Goal: Transaction & Acquisition: Purchase product/service

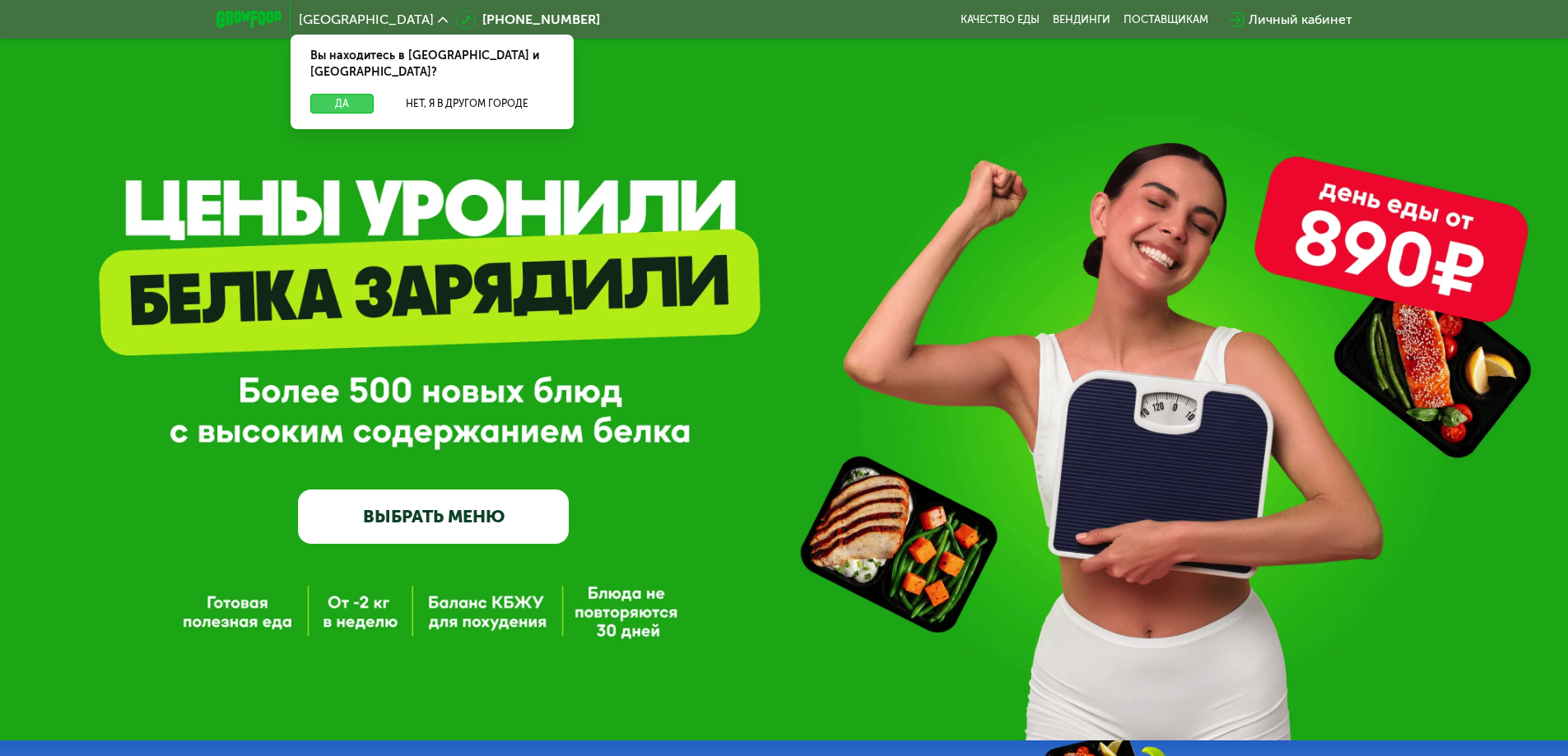
click at [331, 94] on button "Да" at bounding box center [342, 103] width 63 height 20
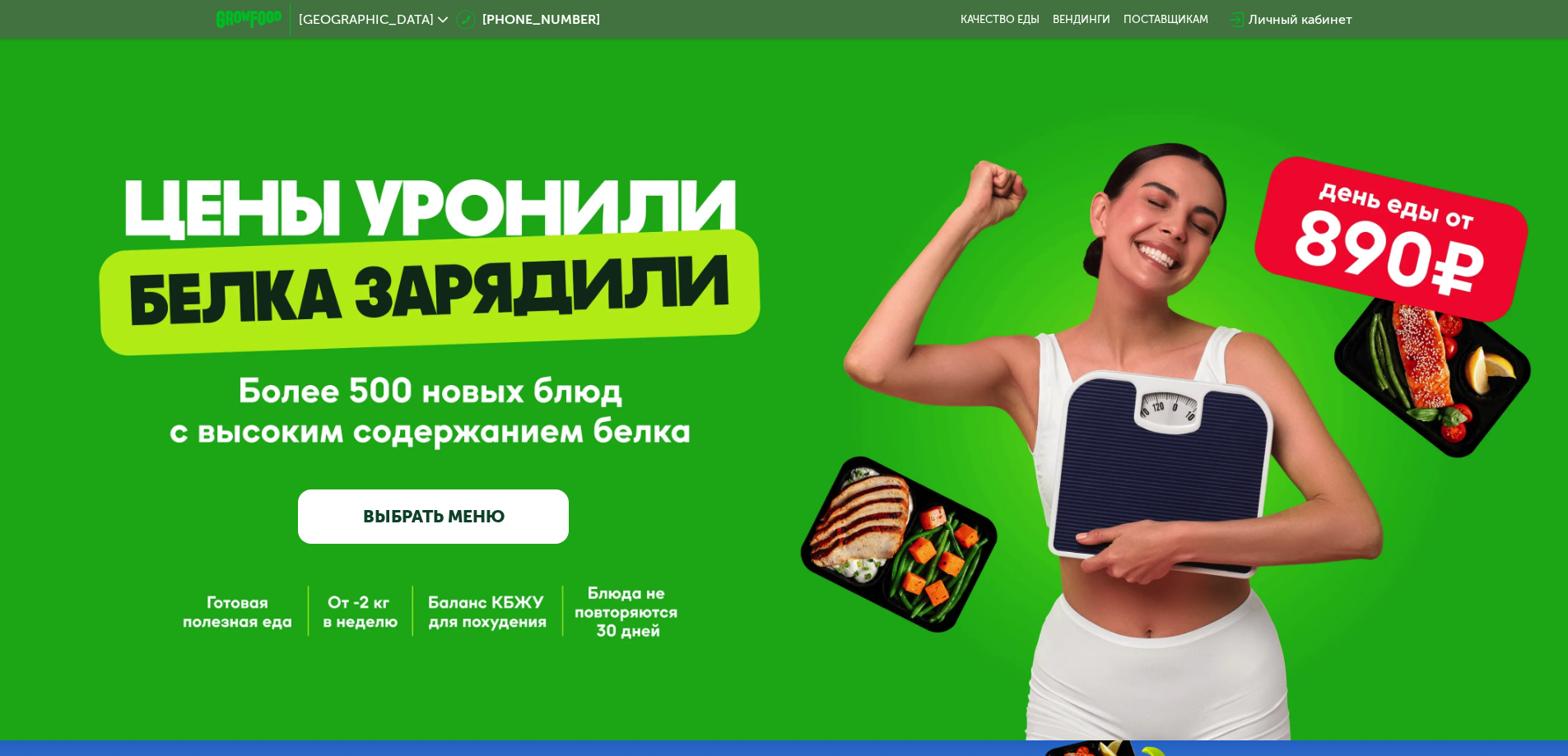
click at [405, 524] on link "ВЫБРАТЬ МЕНЮ" at bounding box center [434, 516] width 271 height 54
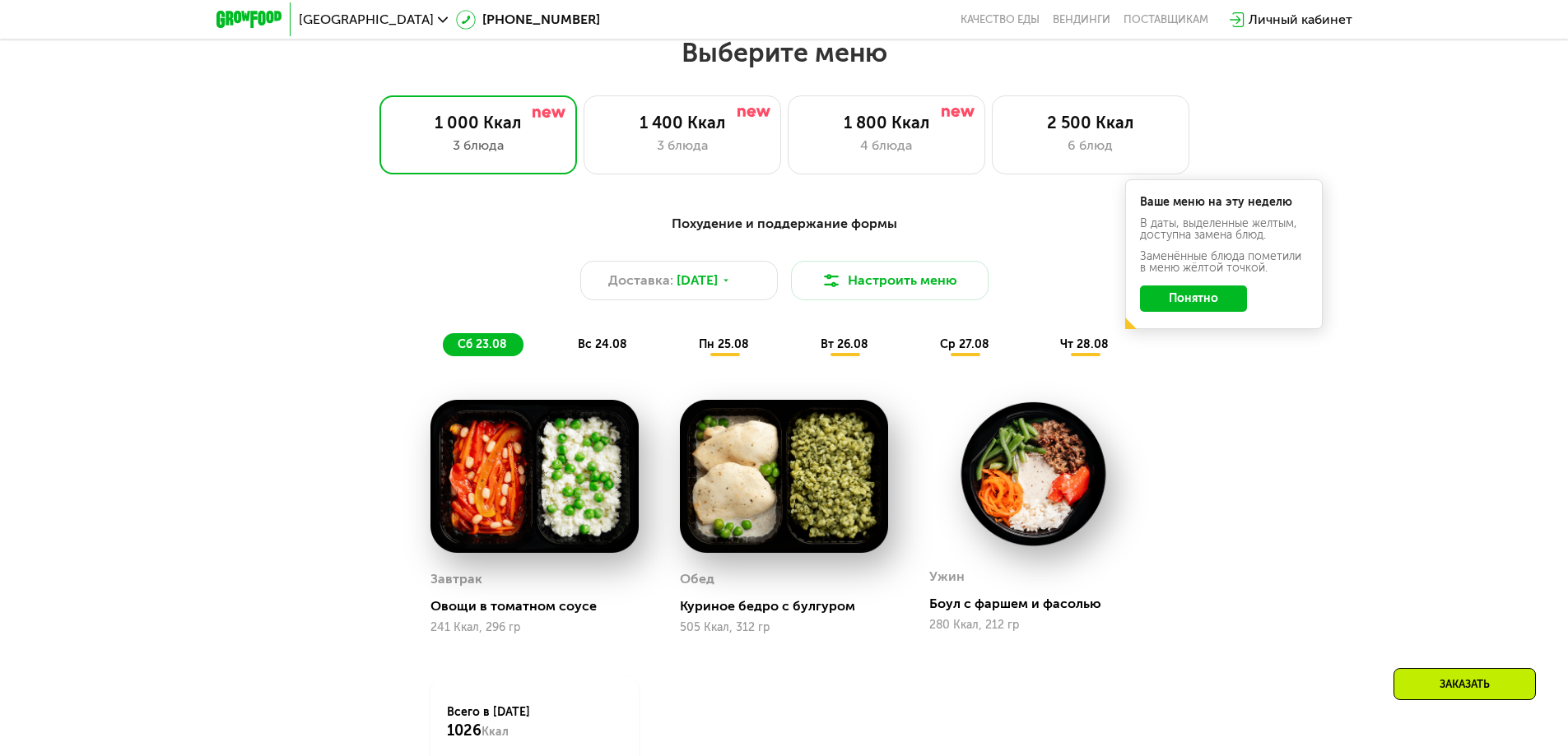
scroll to position [889, 0]
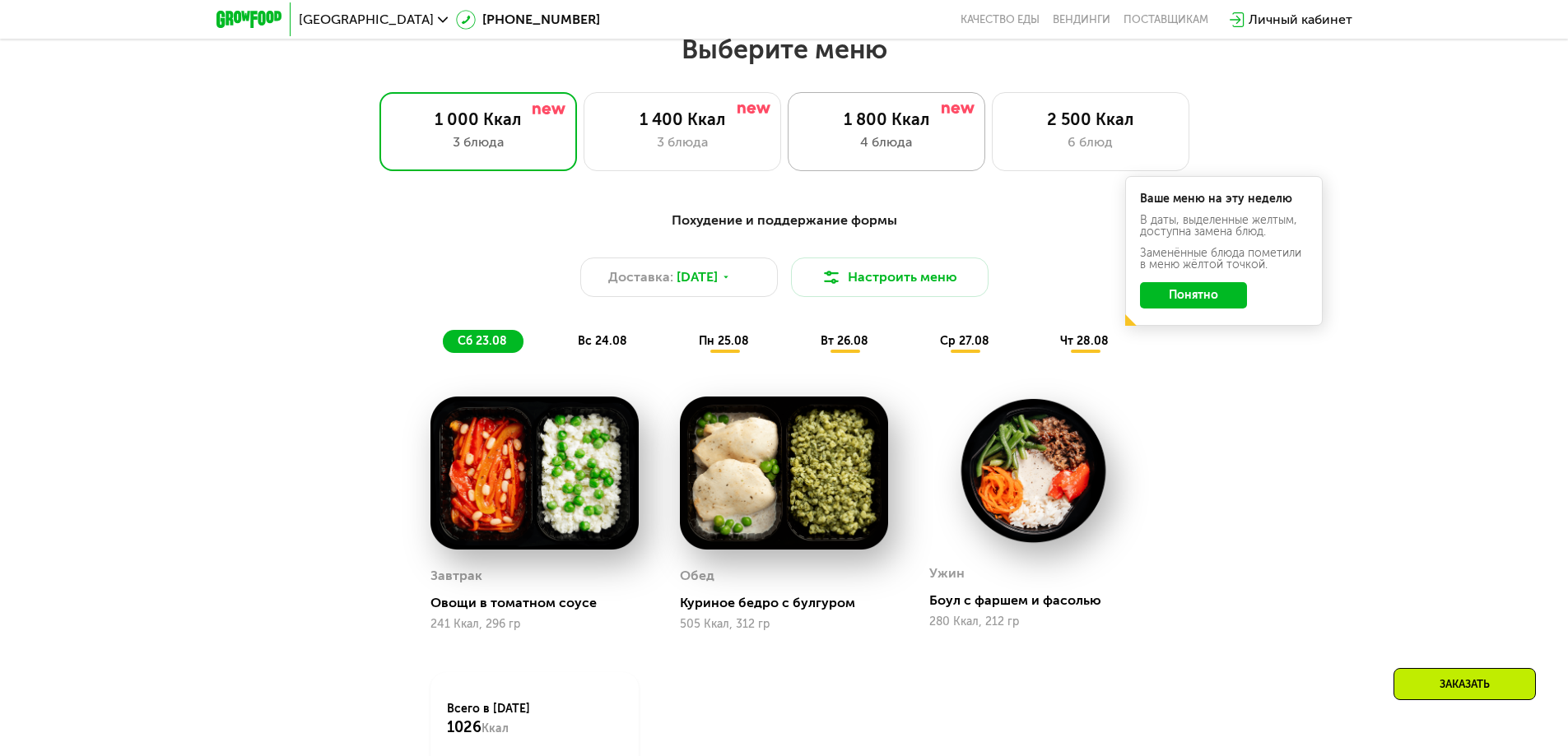
click at [931, 142] on div "4 блюда" at bounding box center [886, 142] width 163 height 20
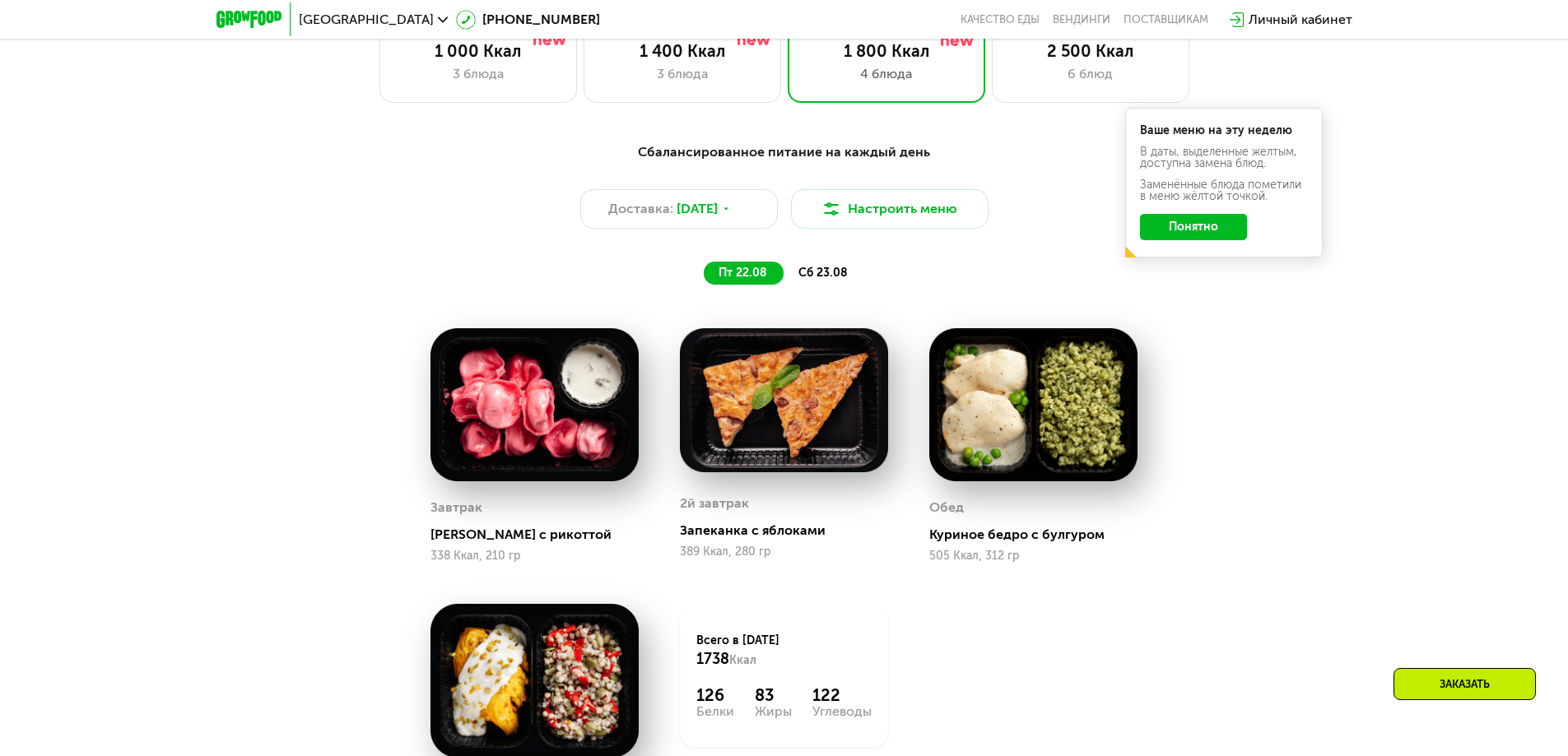
scroll to position [991, 0]
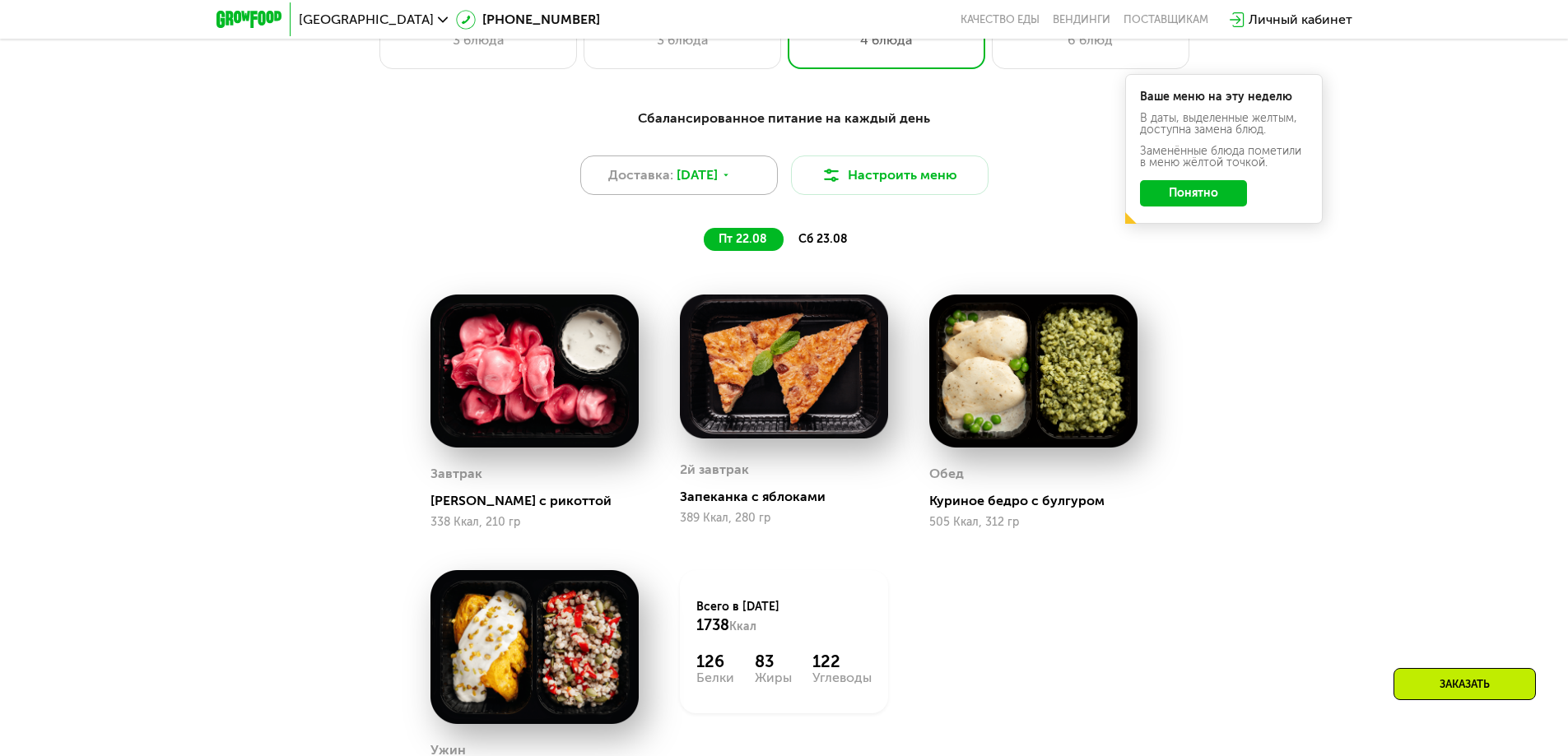
click at [701, 182] on span "[DATE]" at bounding box center [696, 175] width 41 height 20
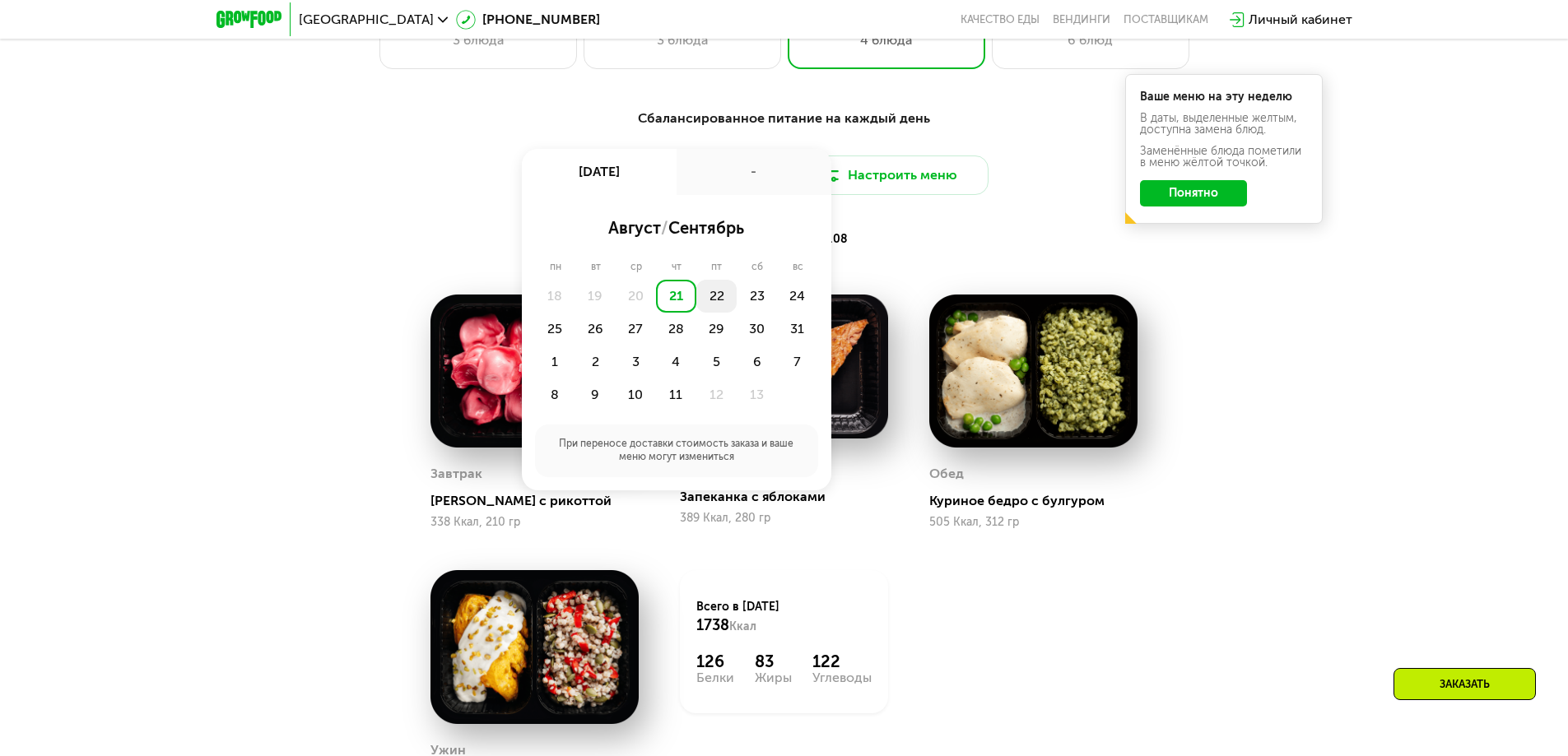
click at [736, 304] on div "22" at bounding box center [756, 296] width 40 height 33
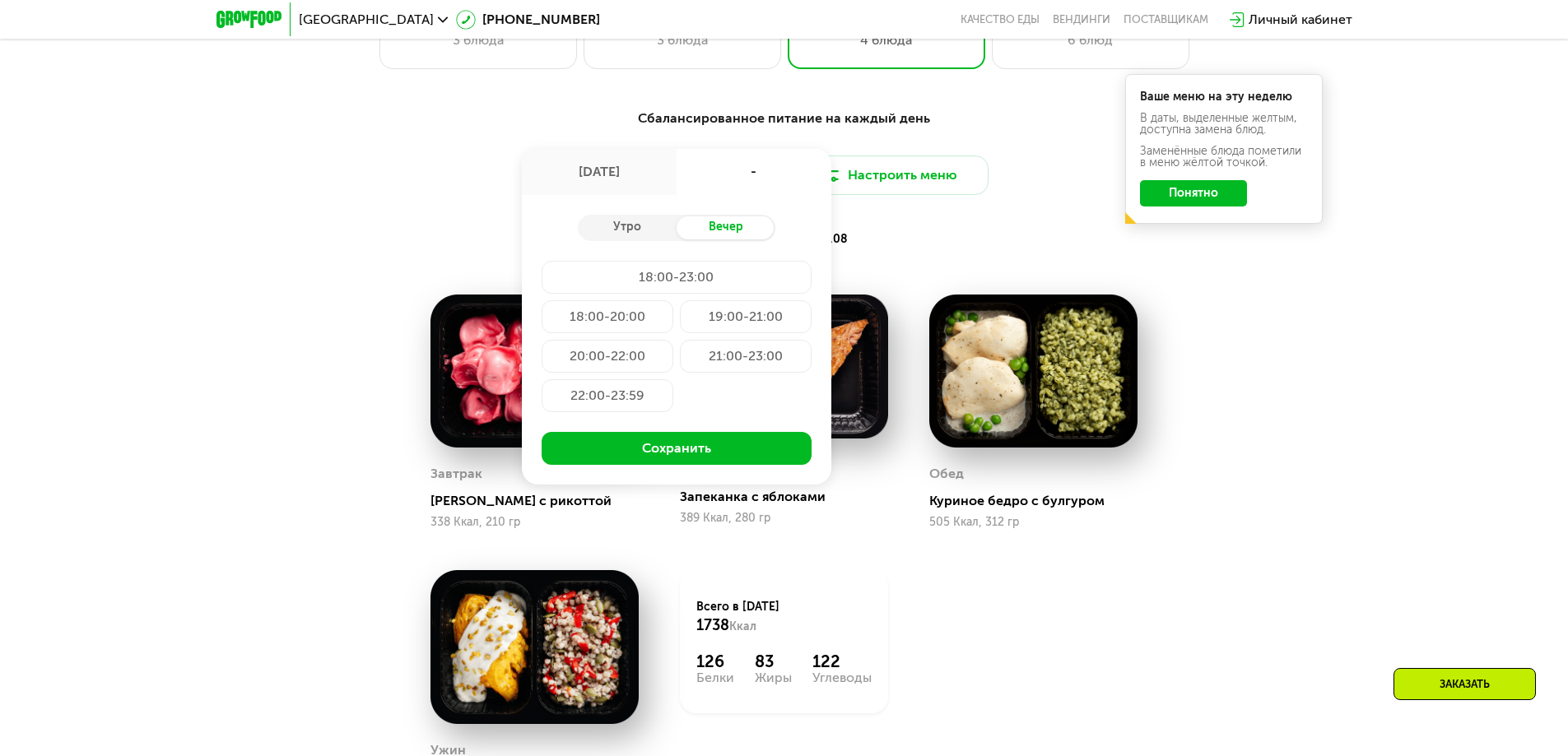
click at [620, 219] on div "Утро Вечер 18:00-23:00 18:00-20:00 19:00-21:00 20:00-22:00 21:00-23:00 22:00-23…" at bounding box center [676, 339] width 309 height 289
click at [624, 230] on div "Утро" at bounding box center [628, 228] width 99 height 23
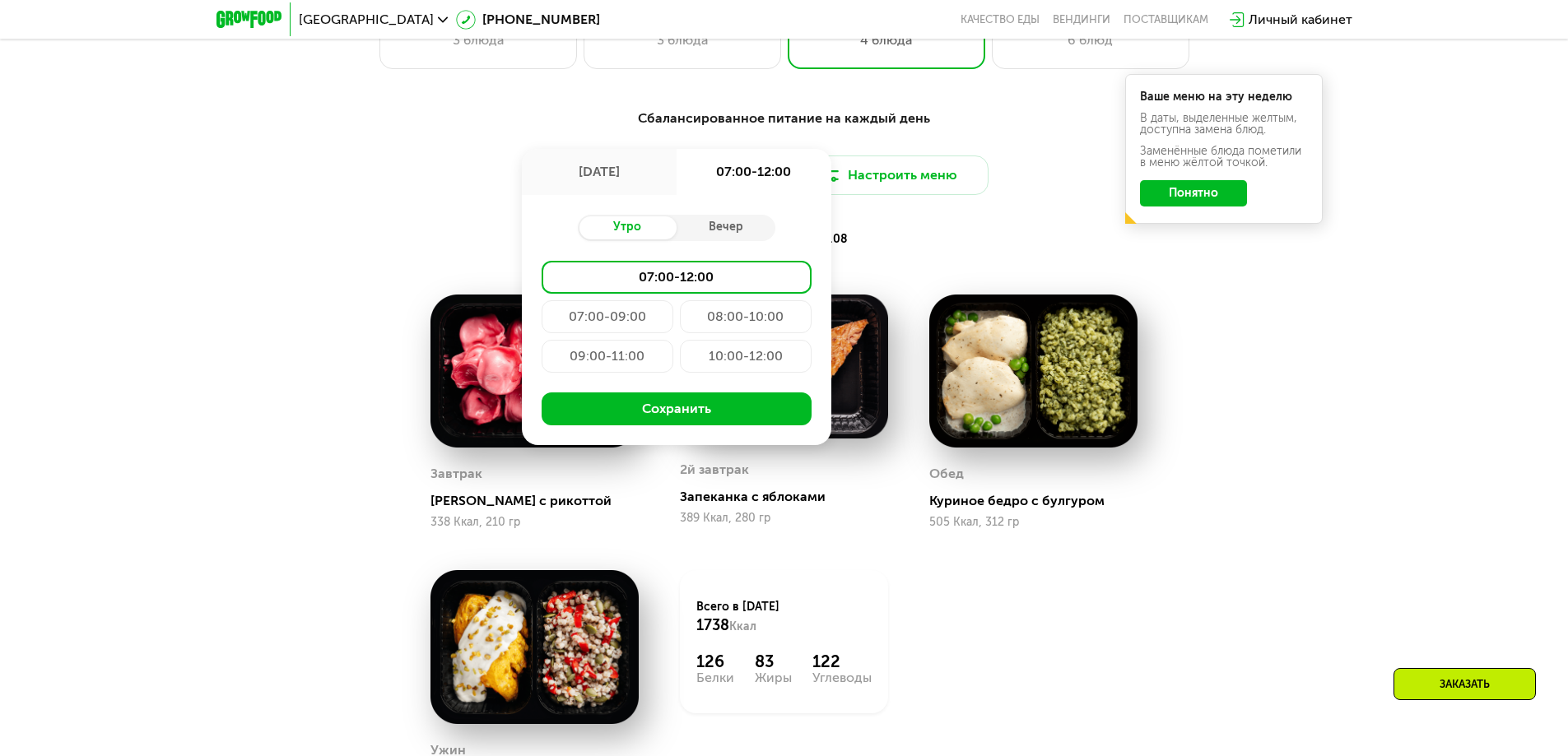
click at [680, 322] on div "07:00-09:00" at bounding box center [745, 317] width 131 height 33
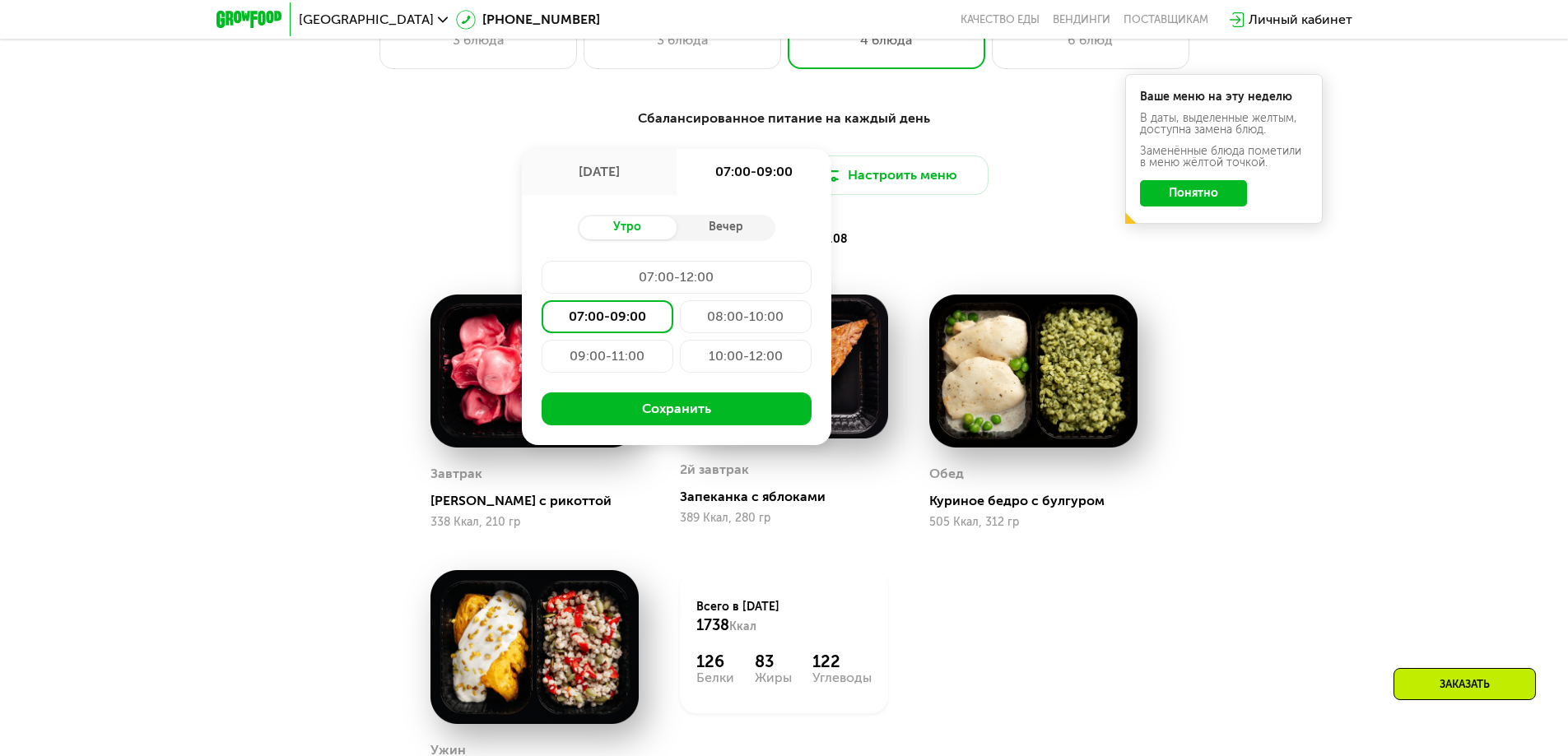
click at [674, 340] on div "08:00-10:00" at bounding box center [607, 356] width 131 height 33
click at [680, 325] on div "07:00-09:00" at bounding box center [745, 317] width 131 height 33
click at [653, 421] on button "Сохранить" at bounding box center [676, 409] width 270 height 33
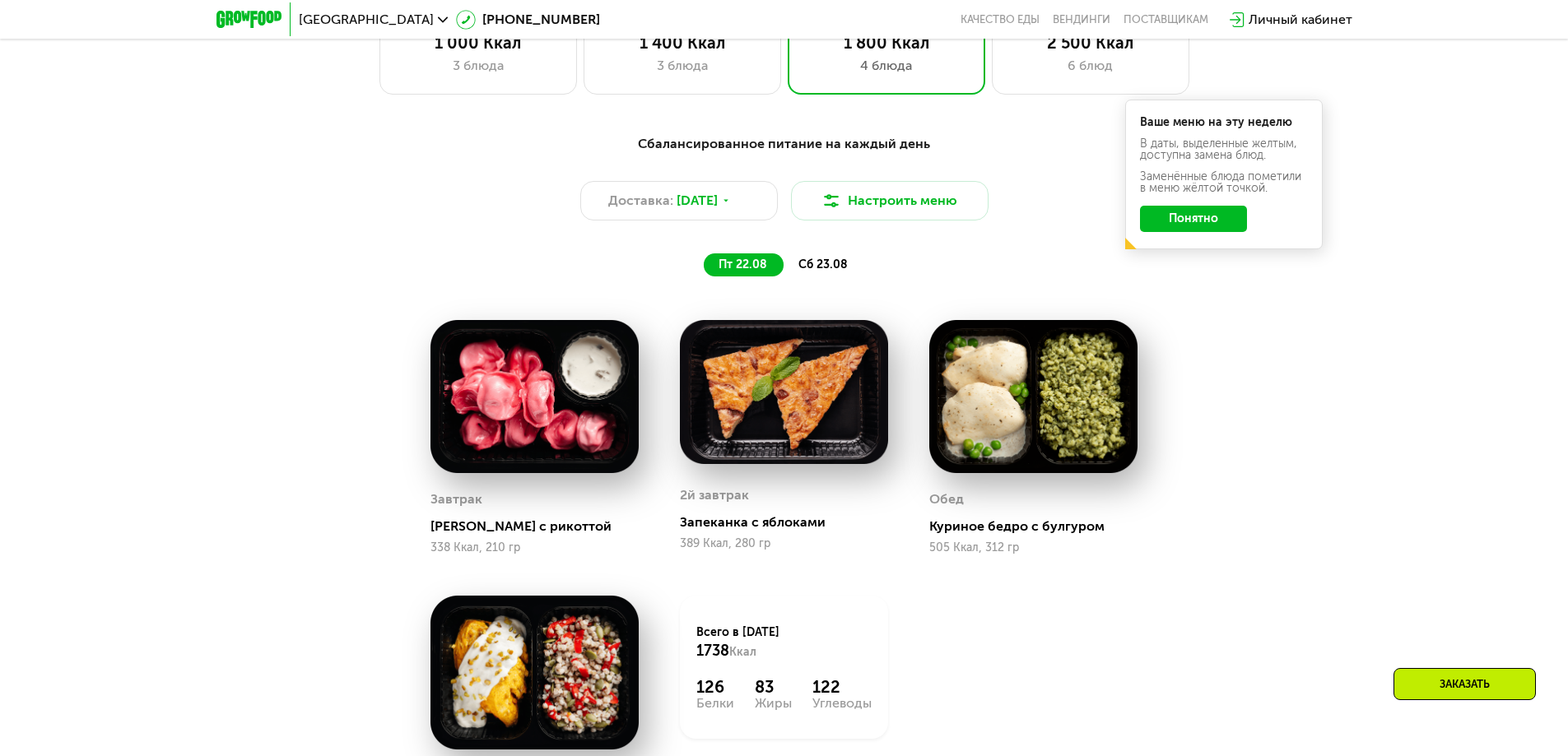
scroll to position [972, 0]
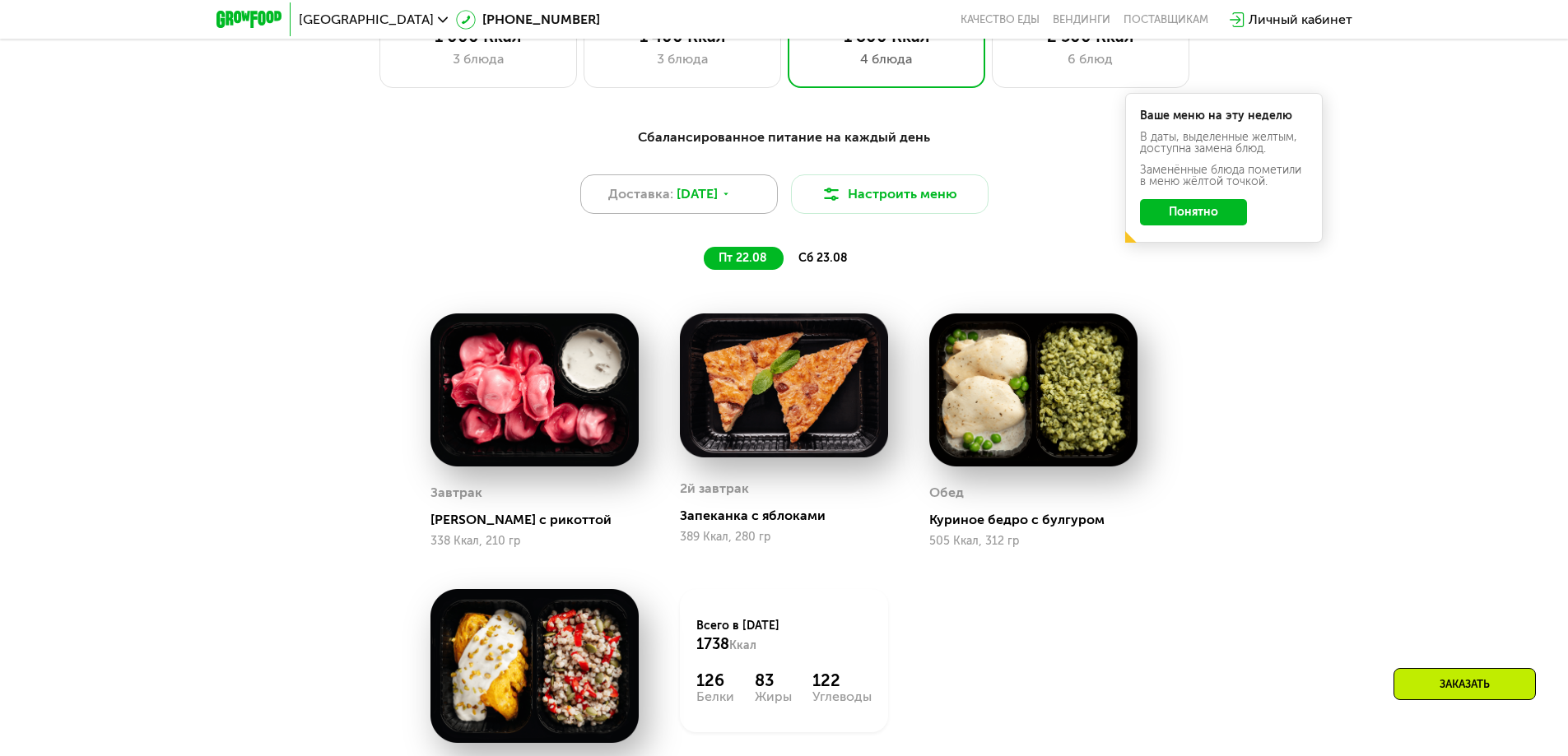
click at [758, 198] on div "Доставка: 22 авг, пт" at bounding box center [679, 194] width 197 height 39
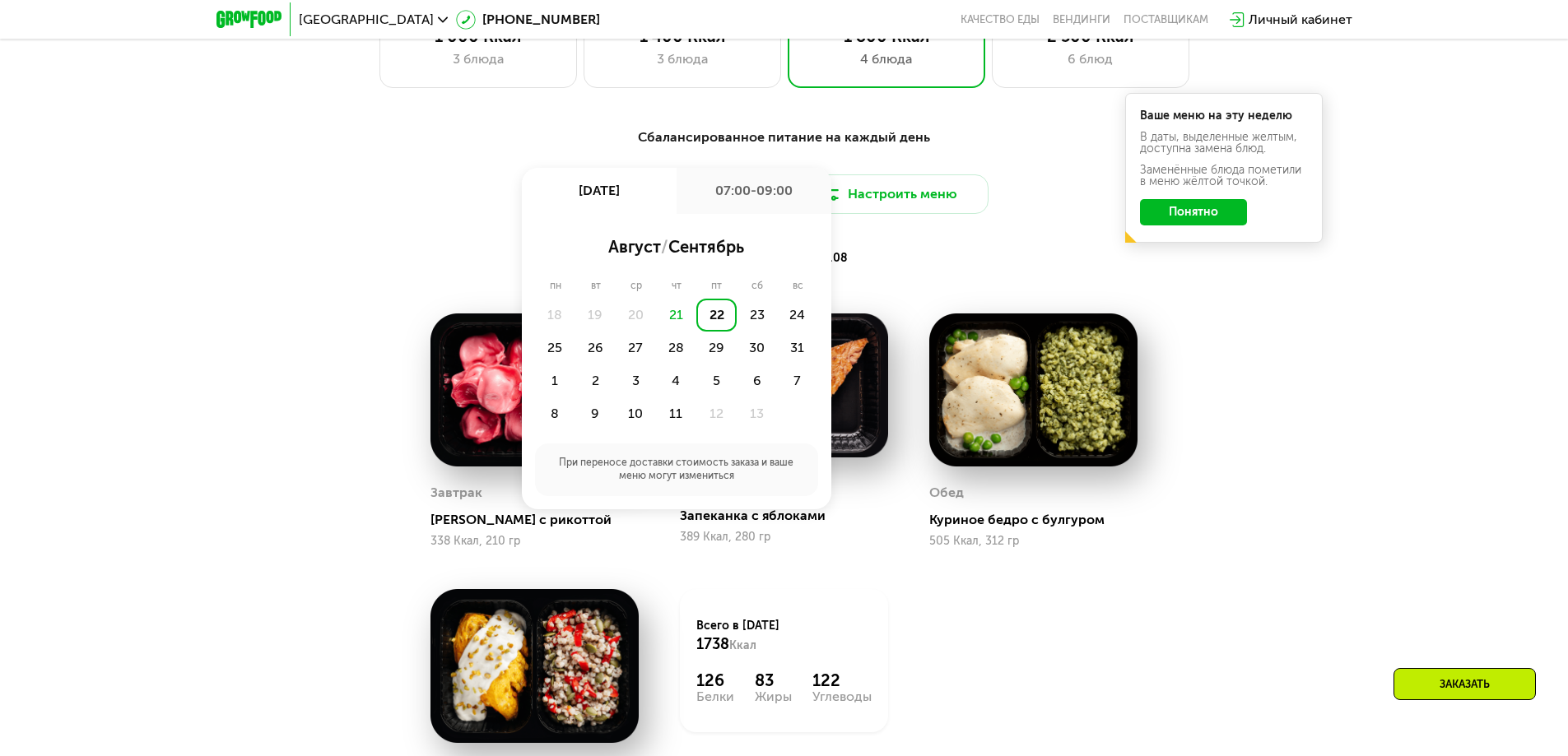
click at [728, 225] on div "август / сентябрь пн вт ср чт пт сб вс 18 19 20 21 22 23 24 25 26 27 28 29 30 3…" at bounding box center [676, 361] width 309 height 296
click at [756, 205] on div "07:00-09:00" at bounding box center [754, 190] width 155 height 46
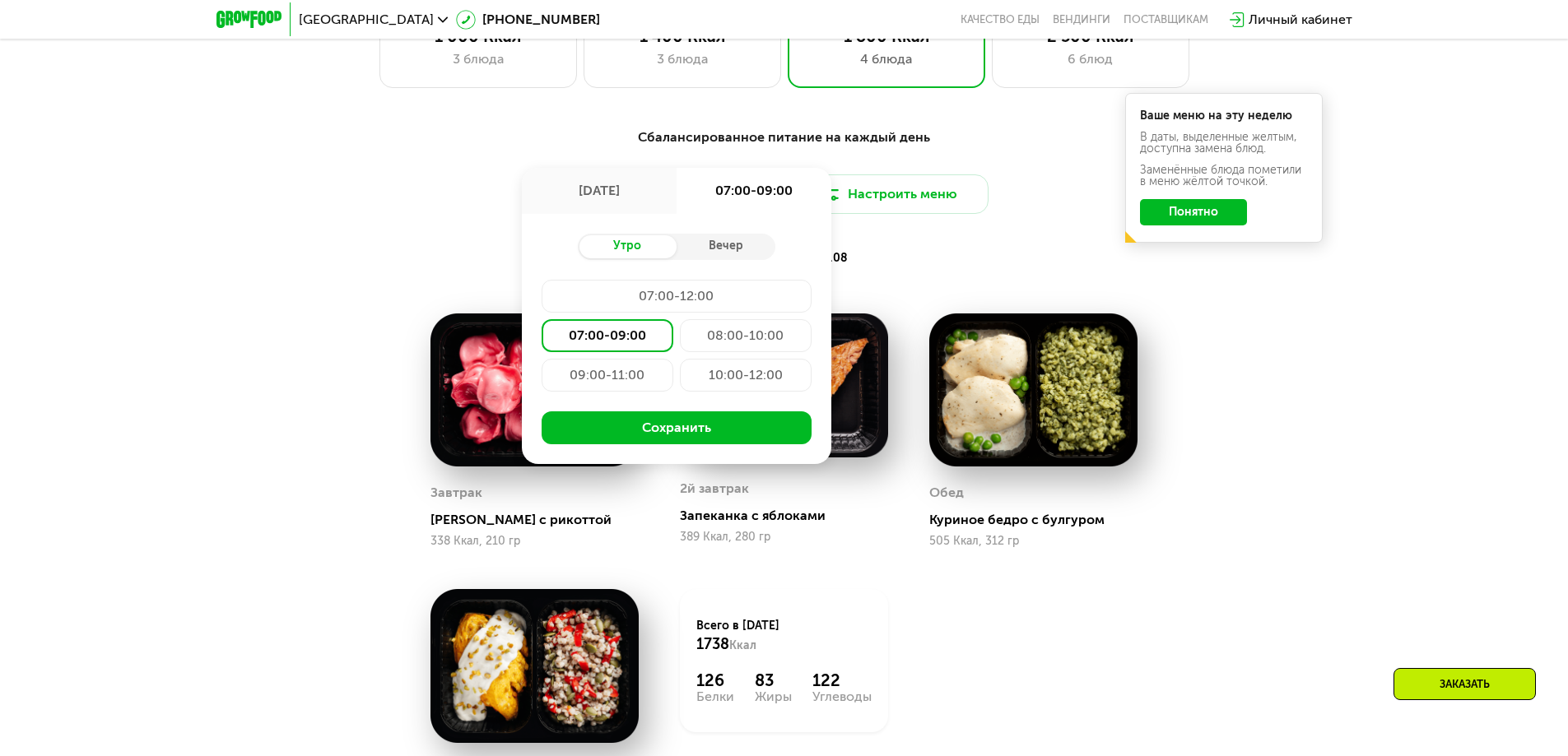
click at [674, 359] on div "08:00-10:00" at bounding box center [607, 375] width 131 height 33
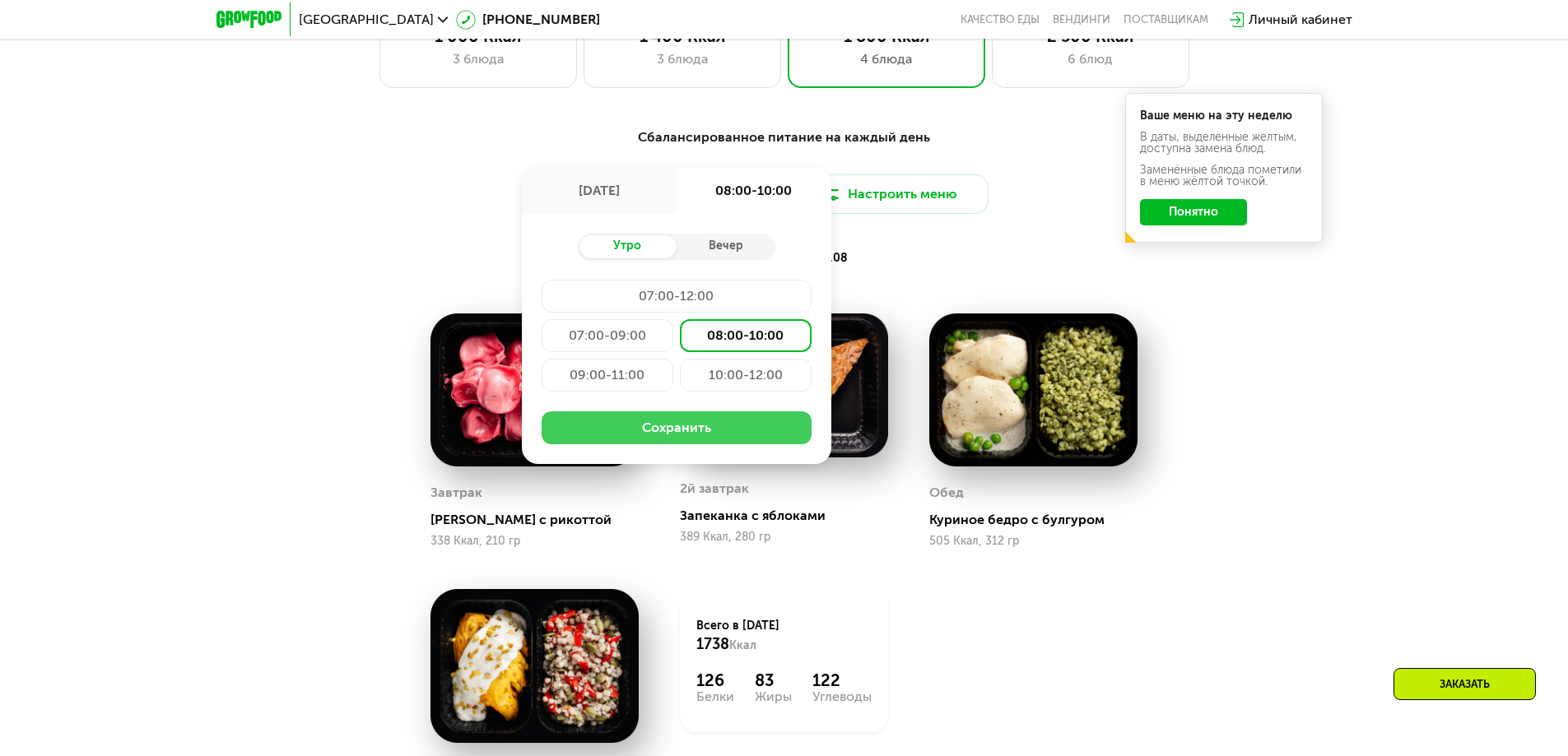
click at [700, 436] on button "Сохранить" at bounding box center [676, 428] width 270 height 33
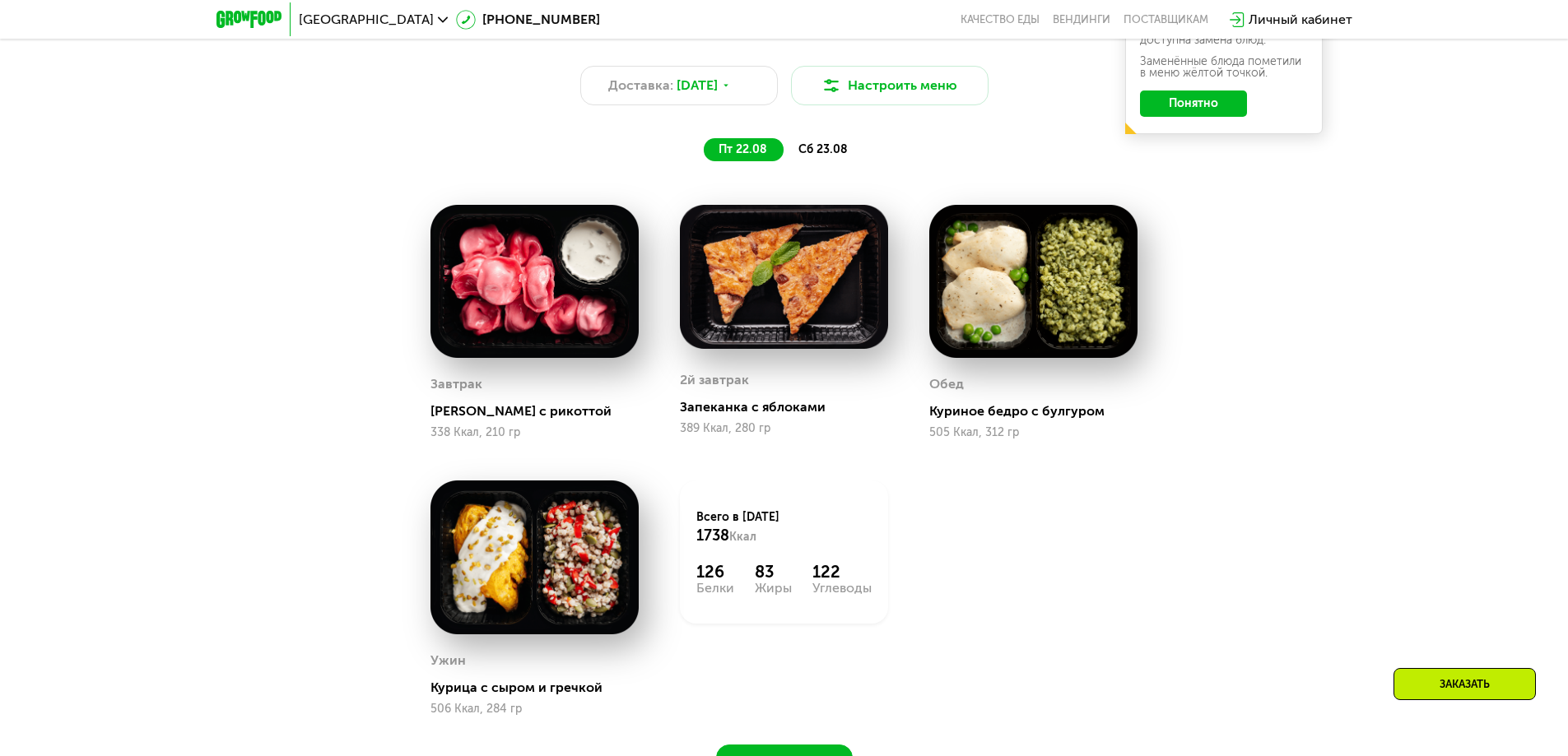
scroll to position [1217, 0]
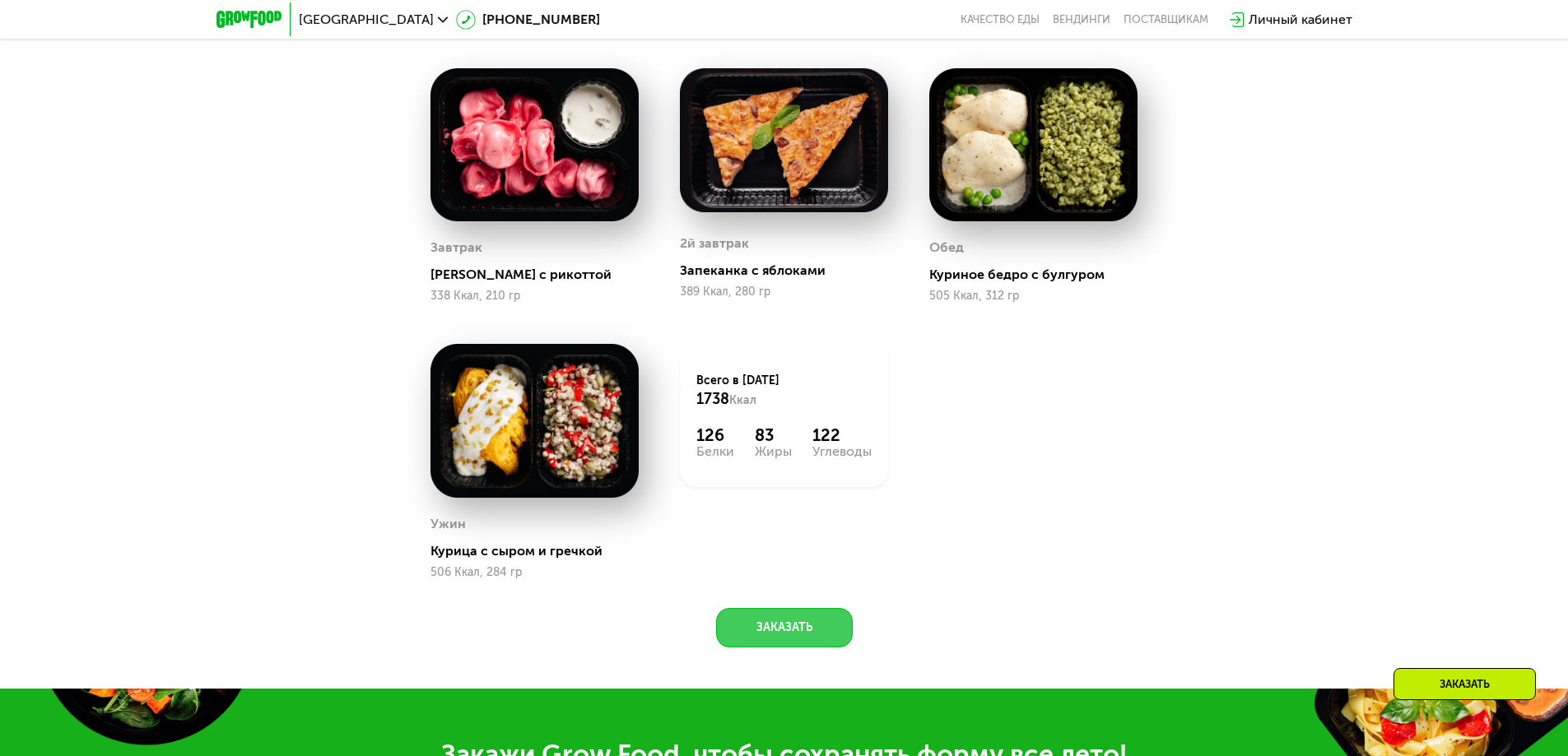
click at [781, 639] on button "Заказать" at bounding box center [784, 627] width 136 height 39
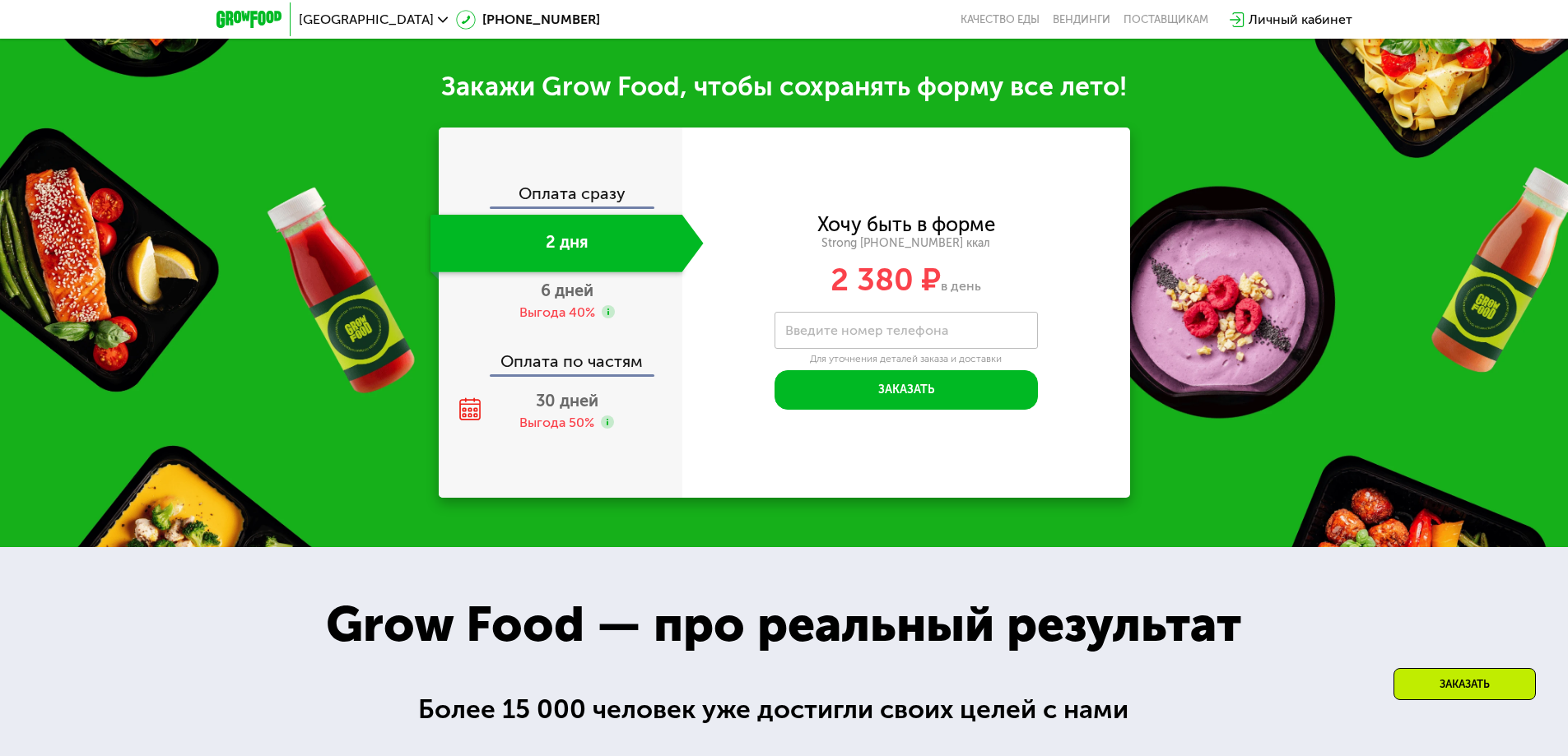
scroll to position [1911, 0]
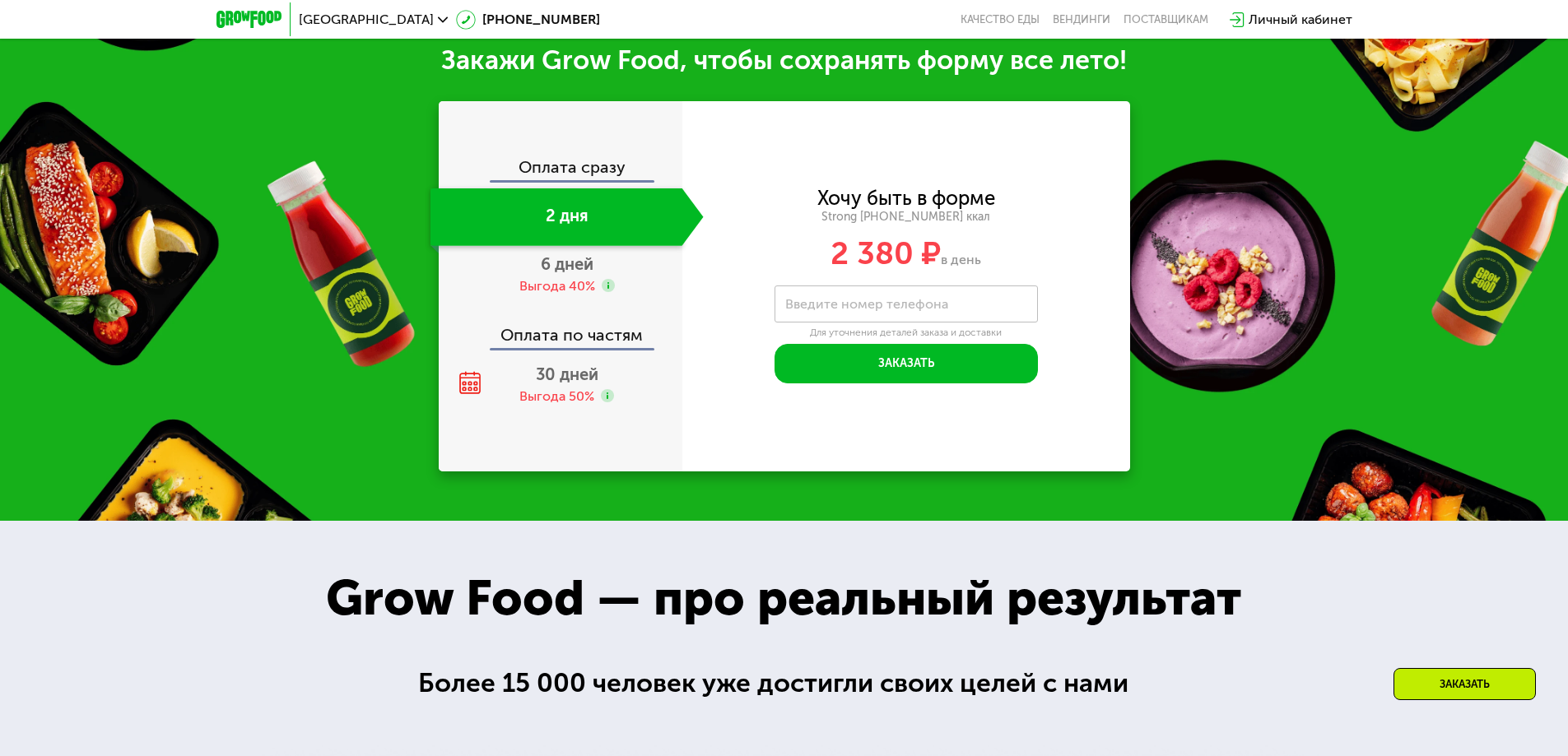
click at [865, 306] on label "Введите номер телефона" at bounding box center [866, 304] width 163 height 9
click at [865, 306] on input "Введите номер телефона" at bounding box center [906, 304] width 263 height 37
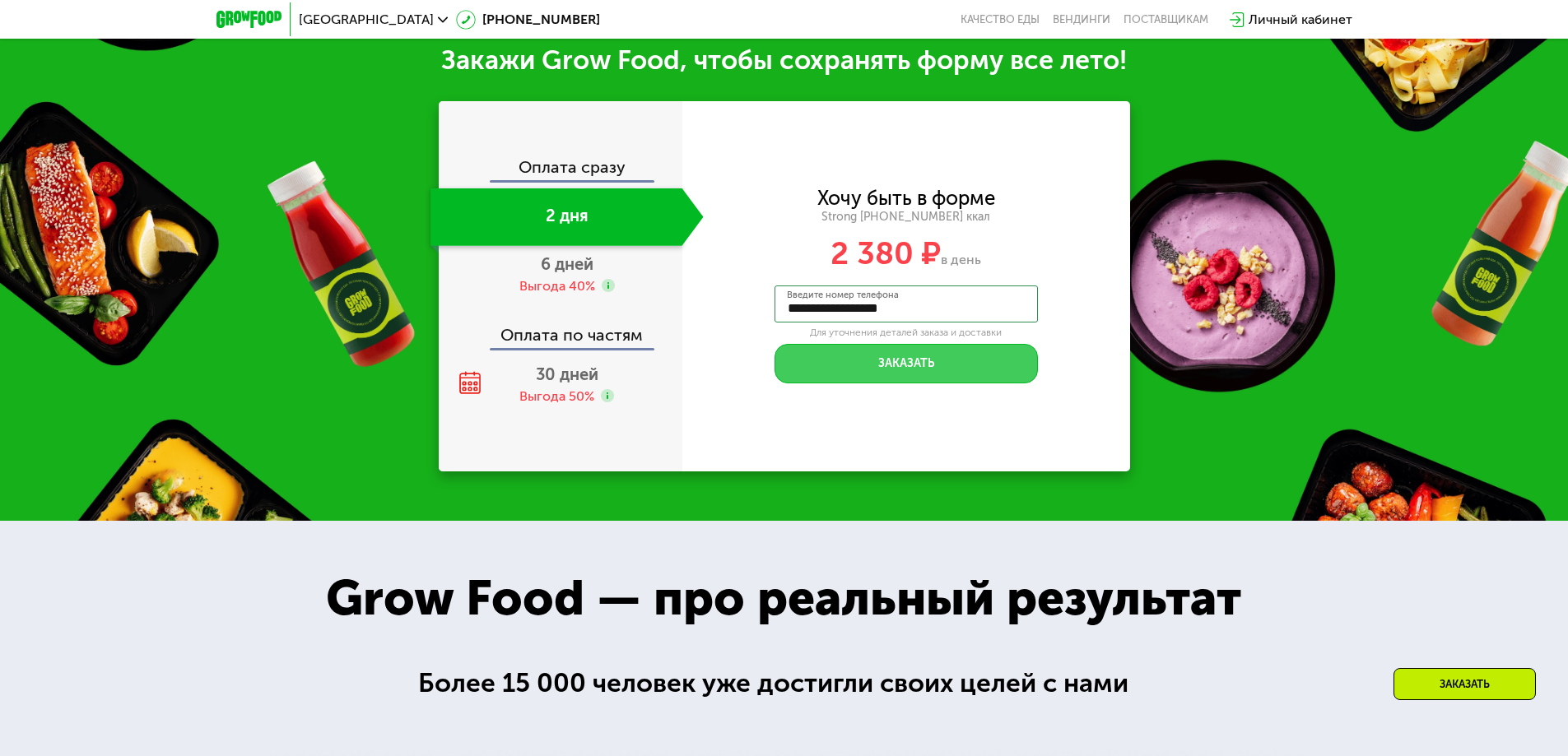
type input "**********"
click at [902, 361] on button "Заказать" at bounding box center [906, 363] width 263 height 39
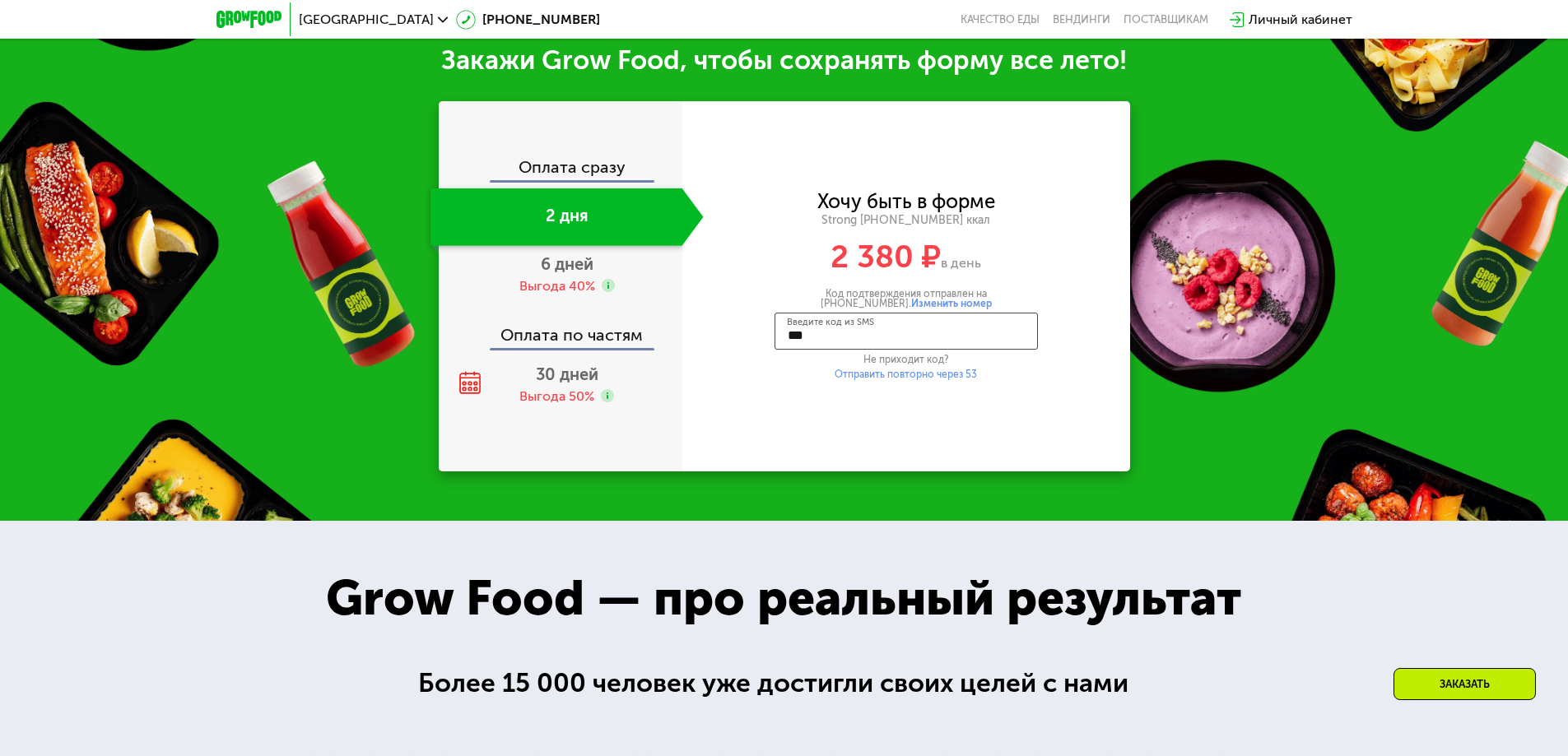
type input "****"
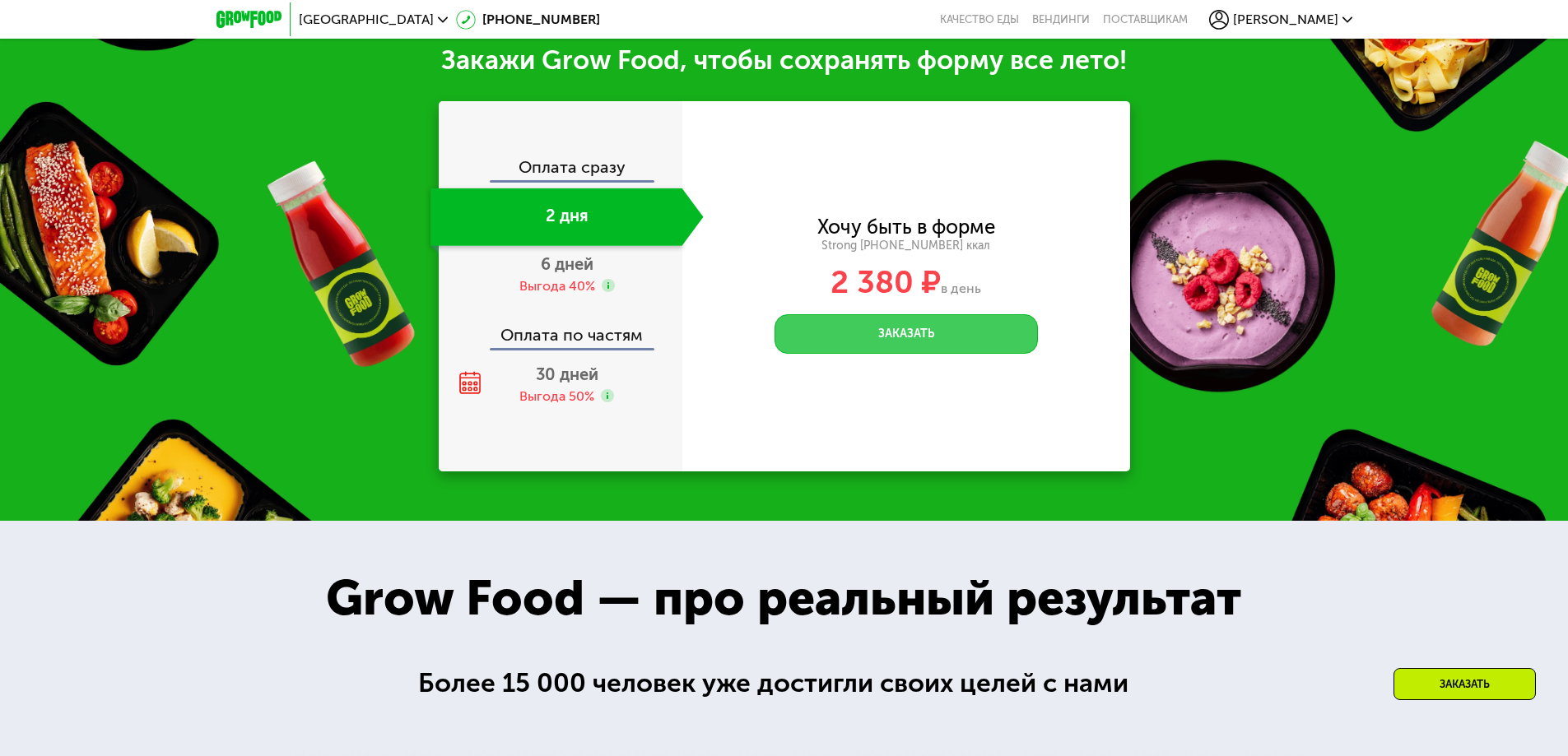
click at [906, 340] on button "Заказать" at bounding box center [906, 334] width 263 height 39
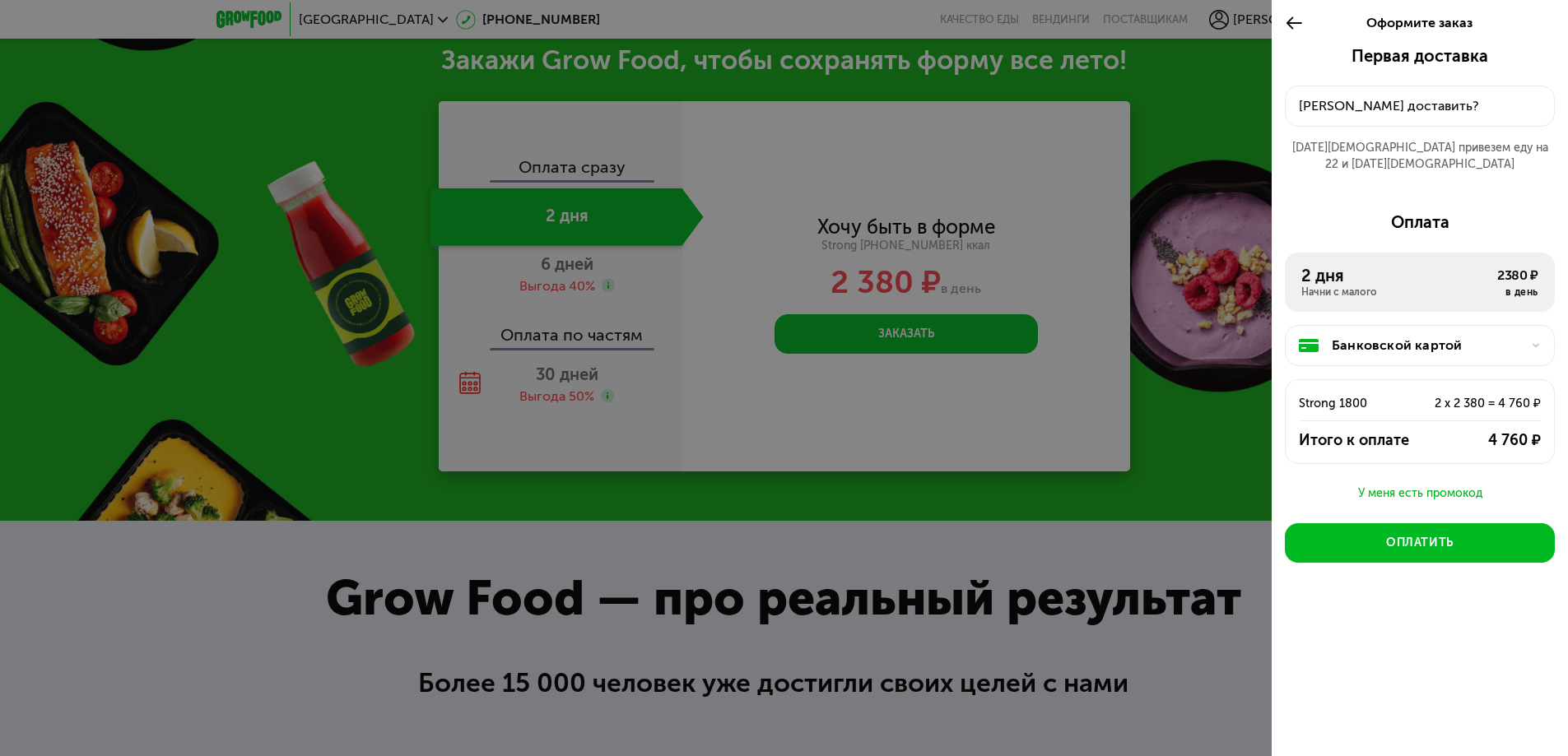
click at [1443, 93] on button "Куда доставить?" at bounding box center [1419, 105] width 270 height 41
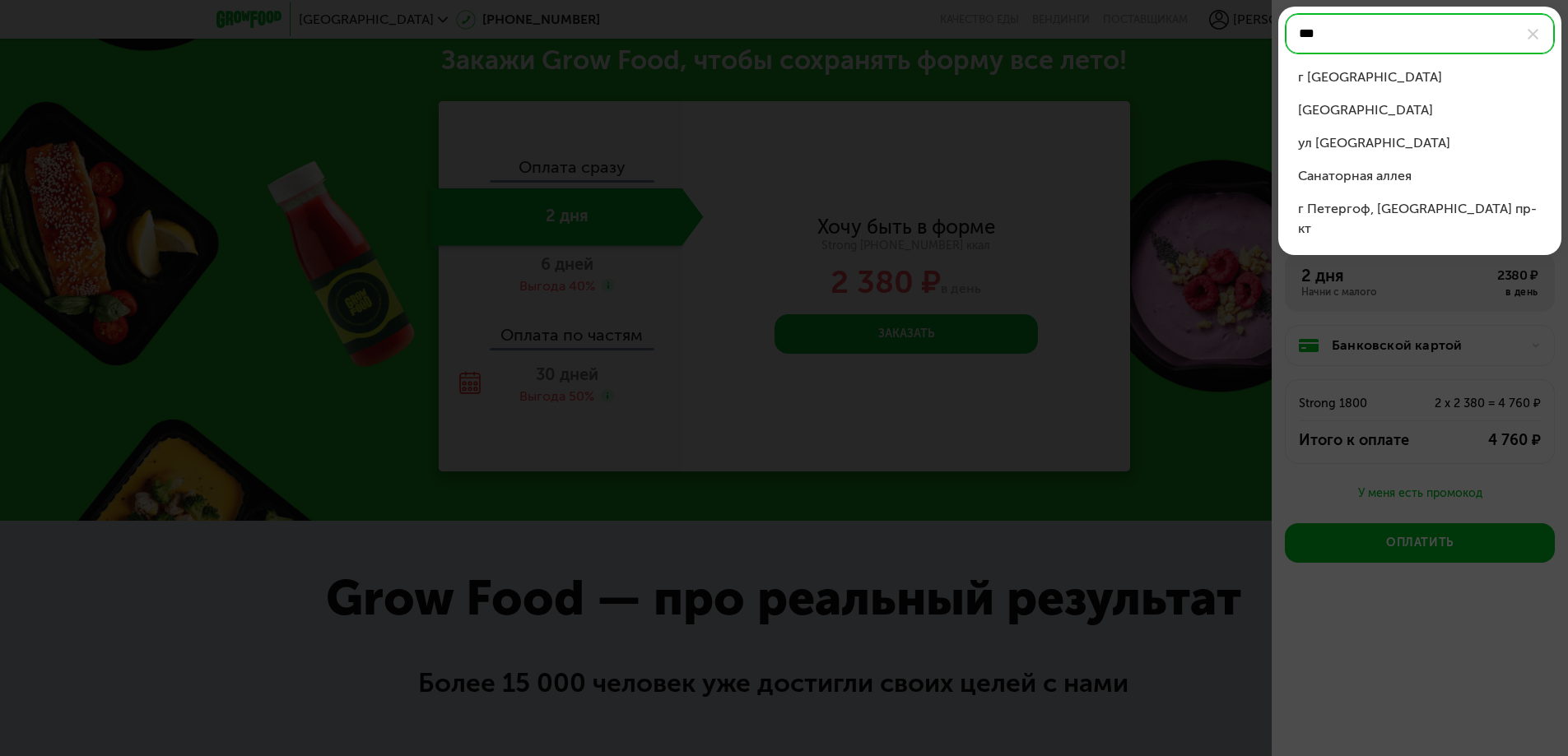
click at [1443, 83] on div "г Санкт-Петербург" at bounding box center [1419, 77] width 243 height 20
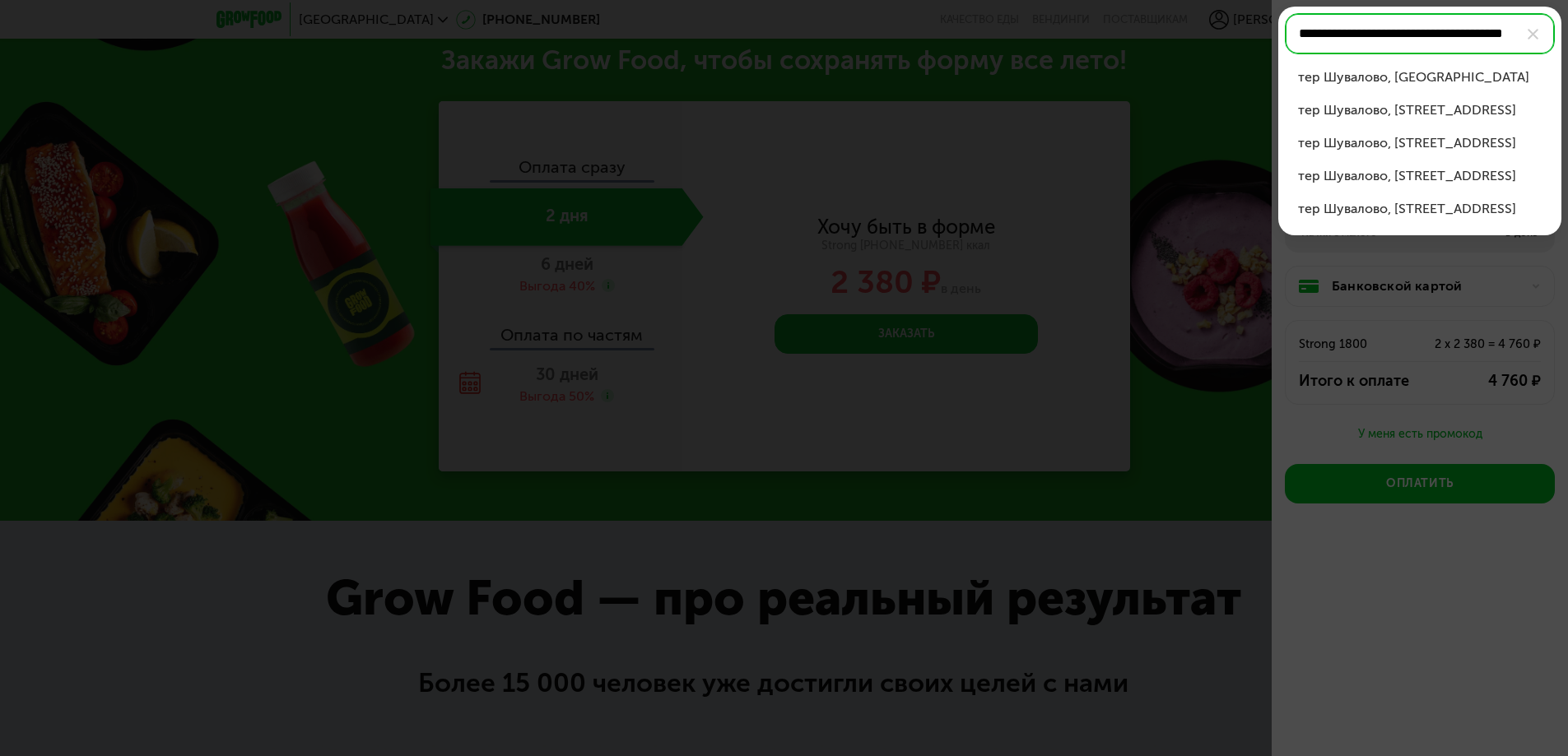
scroll to position [0, 60]
click at [1412, 39] on input "**********" at bounding box center [1419, 33] width 270 height 41
click at [1510, 28] on input "**********" at bounding box center [1419, 33] width 270 height 41
click at [1469, 114] on div "ул Ново-Александровская, д 14 литера А" at bounding box center [1419, 110] width 243 height 20
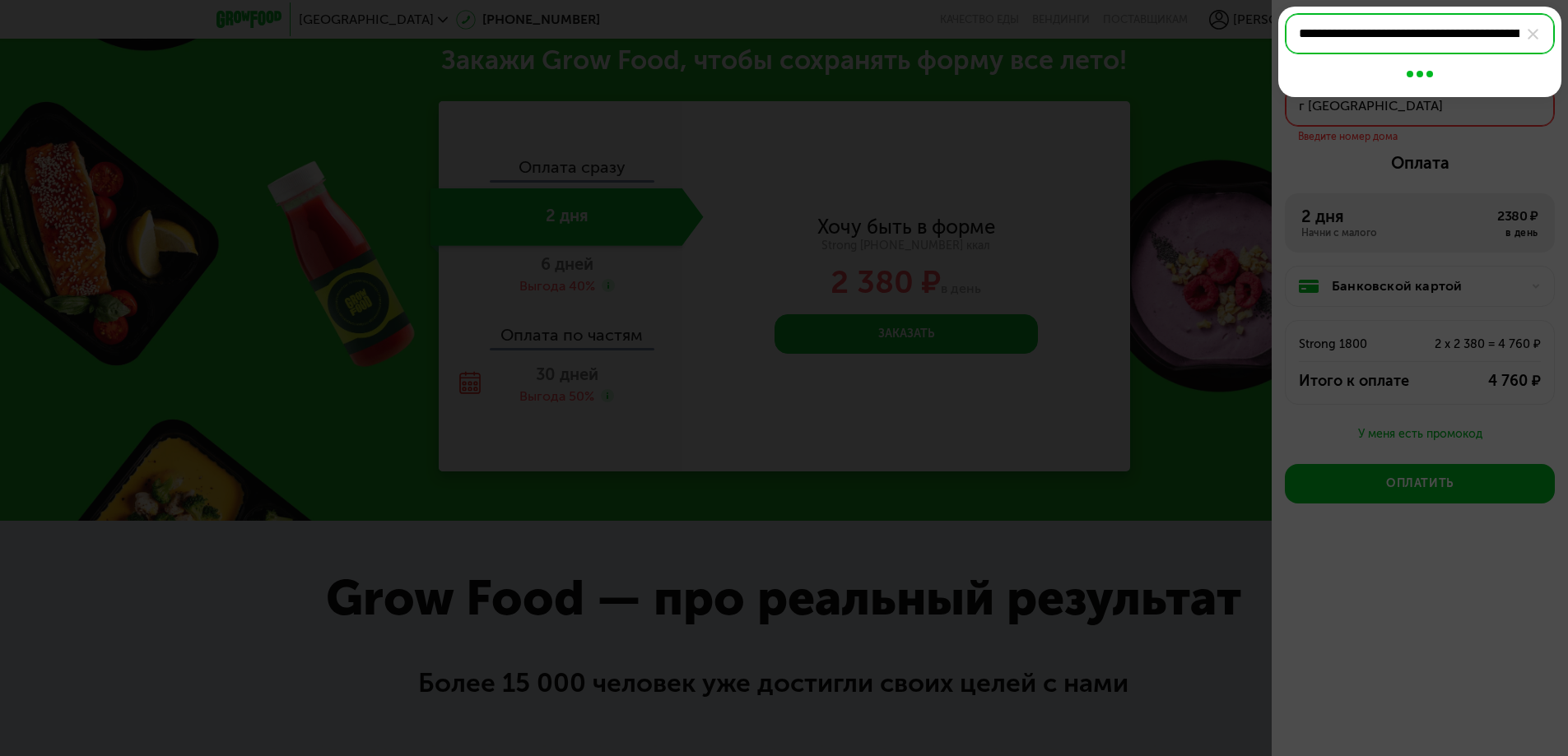
type input "**********"
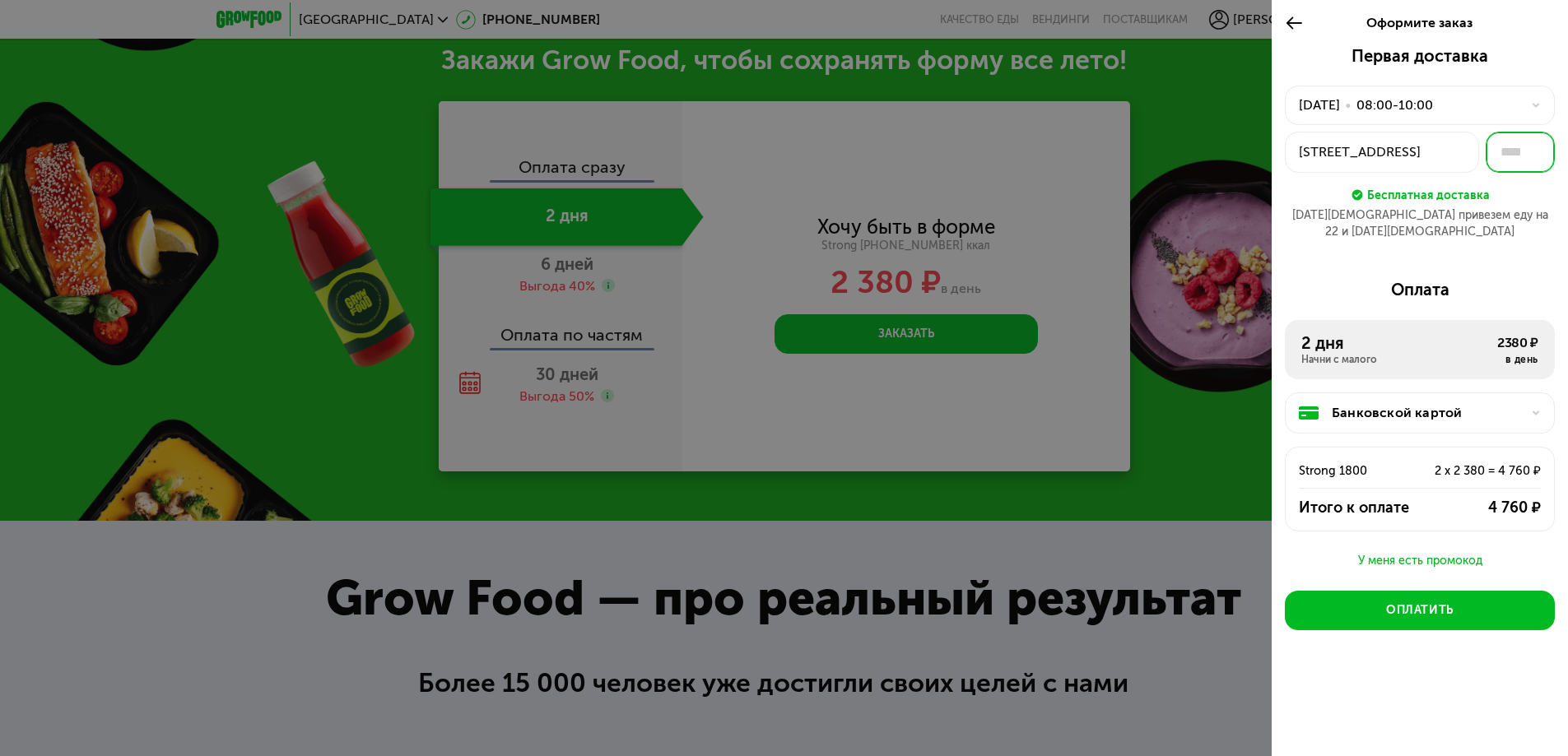
click at [1516, 142] on input "text" at bounding box center [1520, 151] width 70 height 41
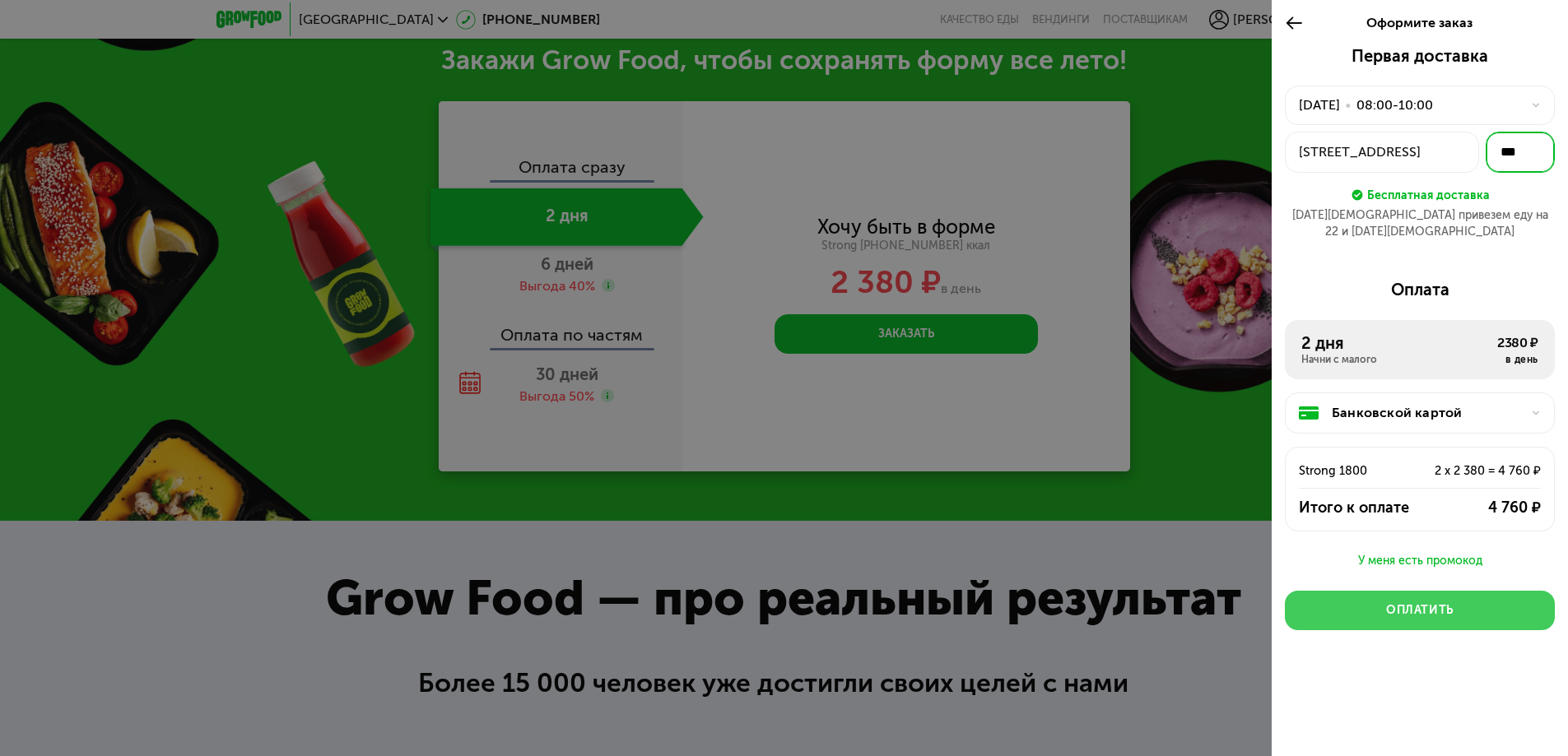
type input "***"
click at [1410, 602] on div "Оплатить" at bounding box center [1419, 610] width 68 height 17
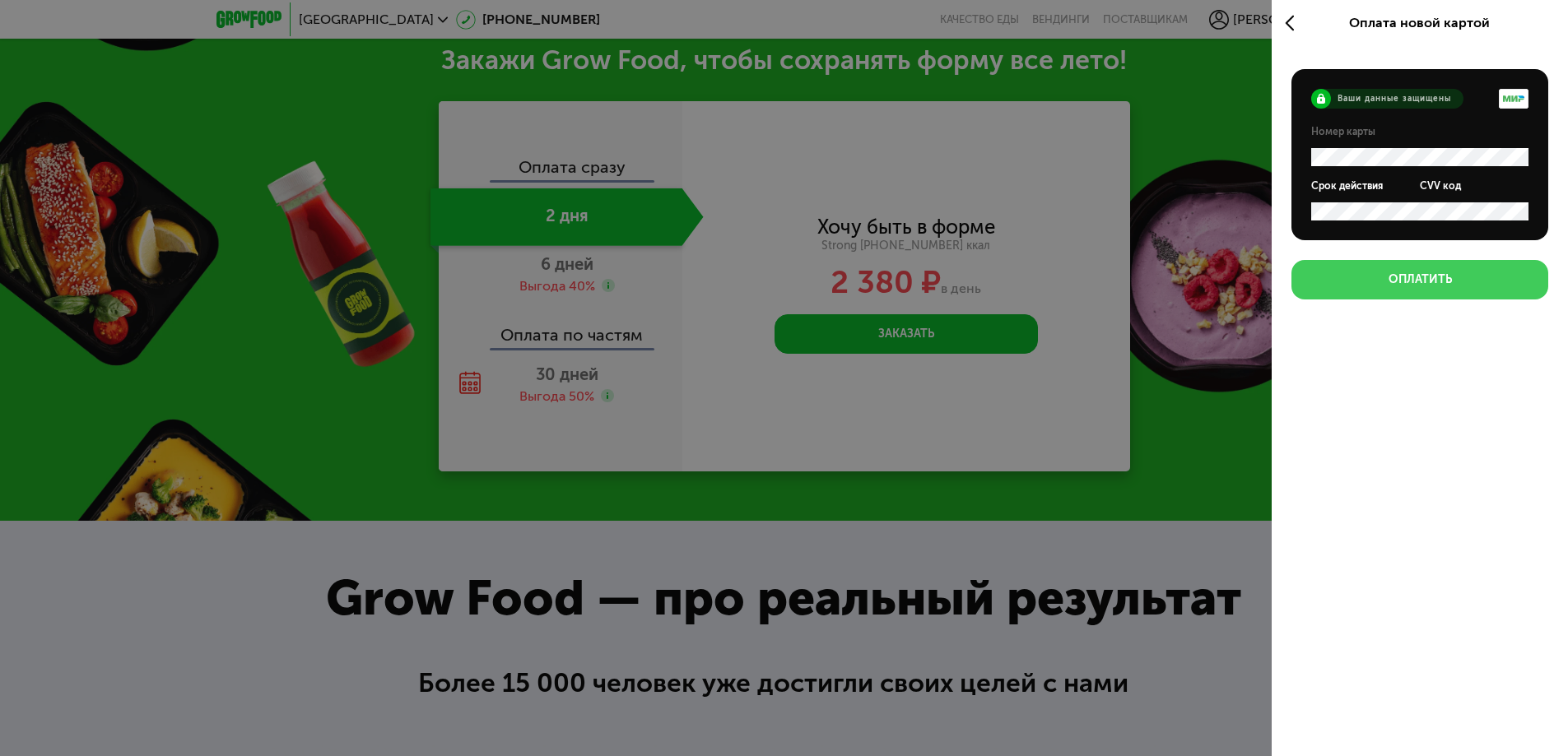
click at [1443, 280] on div "Оплатить" at bounding box center [1419, 279] width 63 height 17
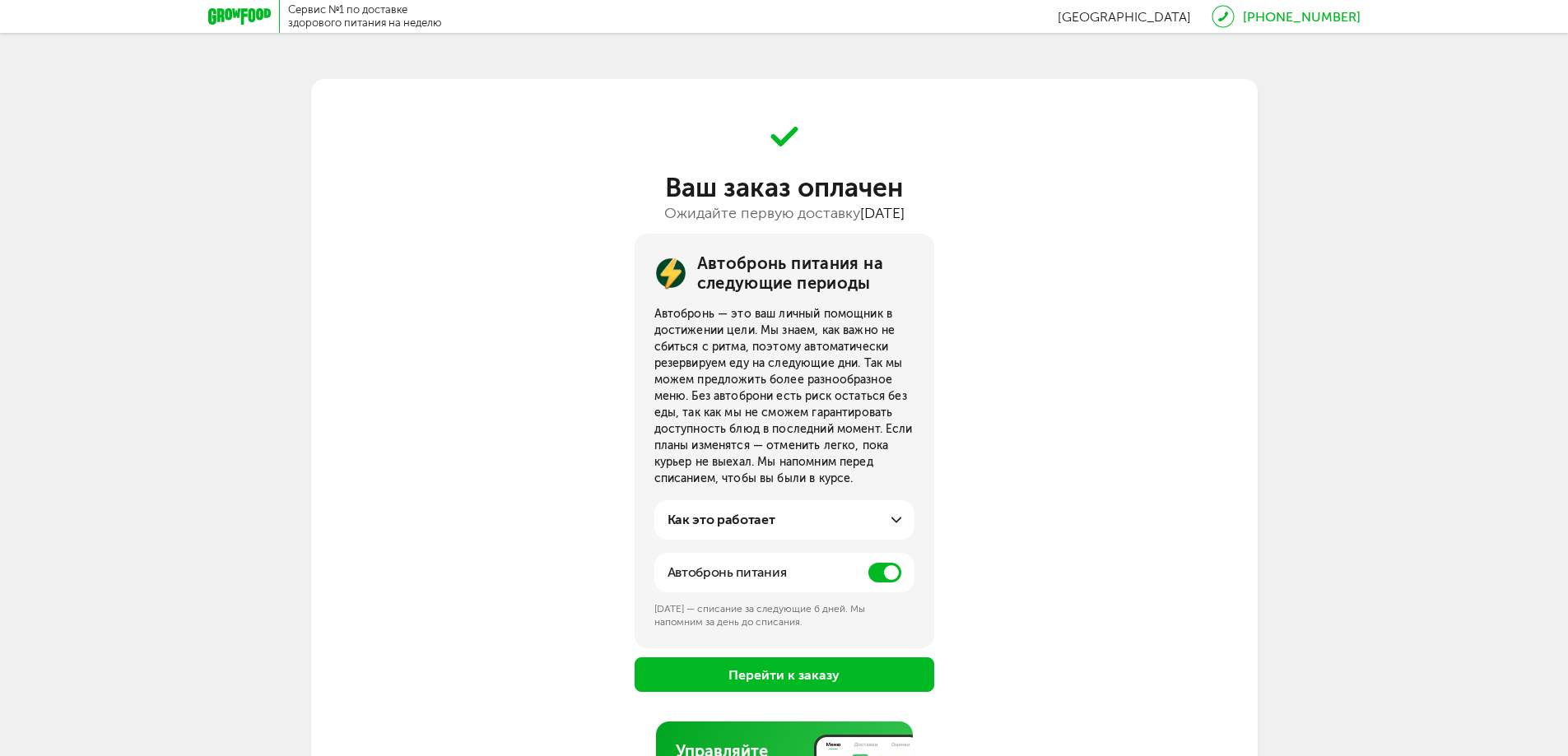
click at [880, 571] on span at bounding box center [885, 573] width 33 height 20
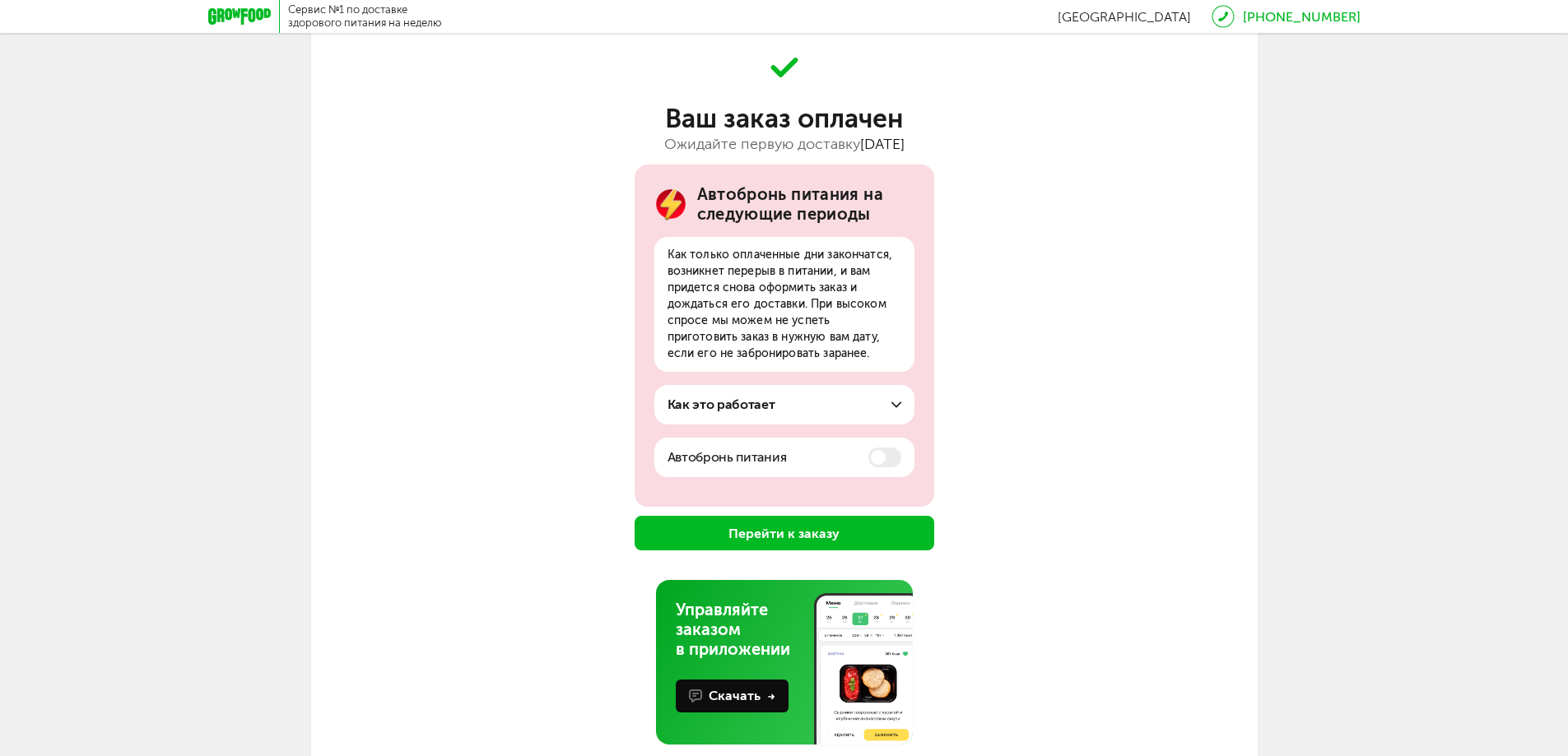
scroll to position [101, 0]
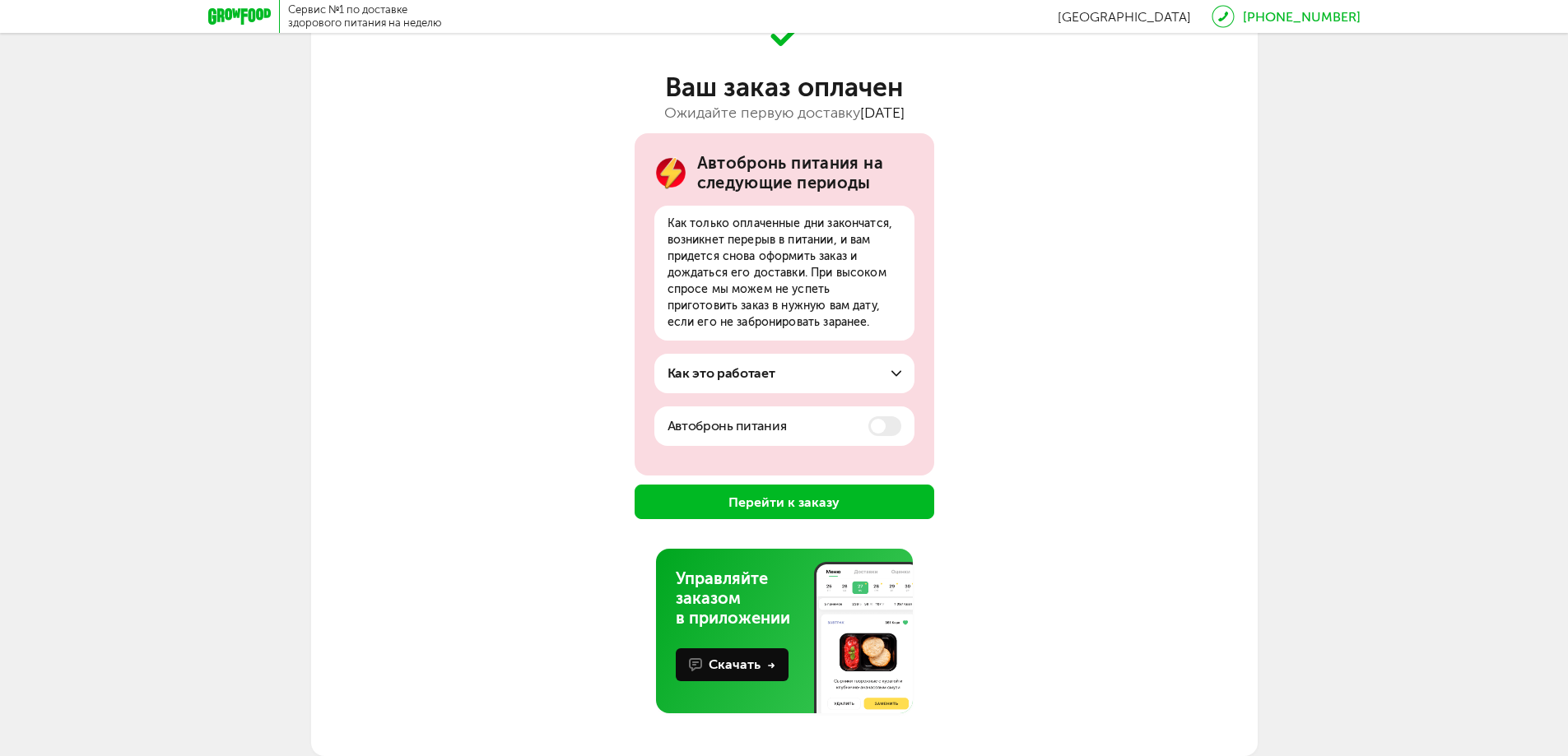
click at [831, 506] on button "Перейти к заказу" at bounding box center [784, 502] width 300 height 35
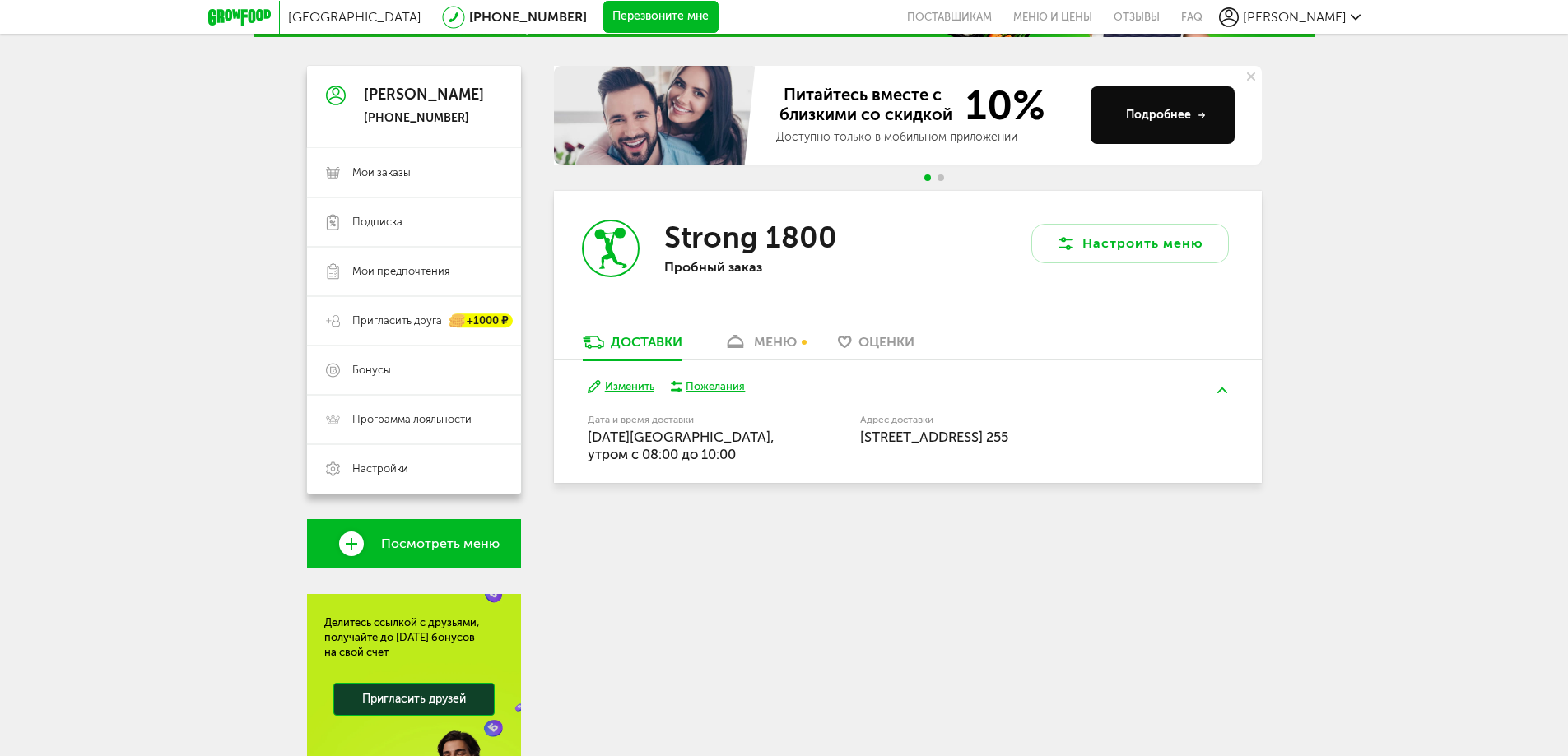
scroll to position [129, 0]
click at [787, 346] on div "меню" at bounding box center [774, 341] width 43 height 16
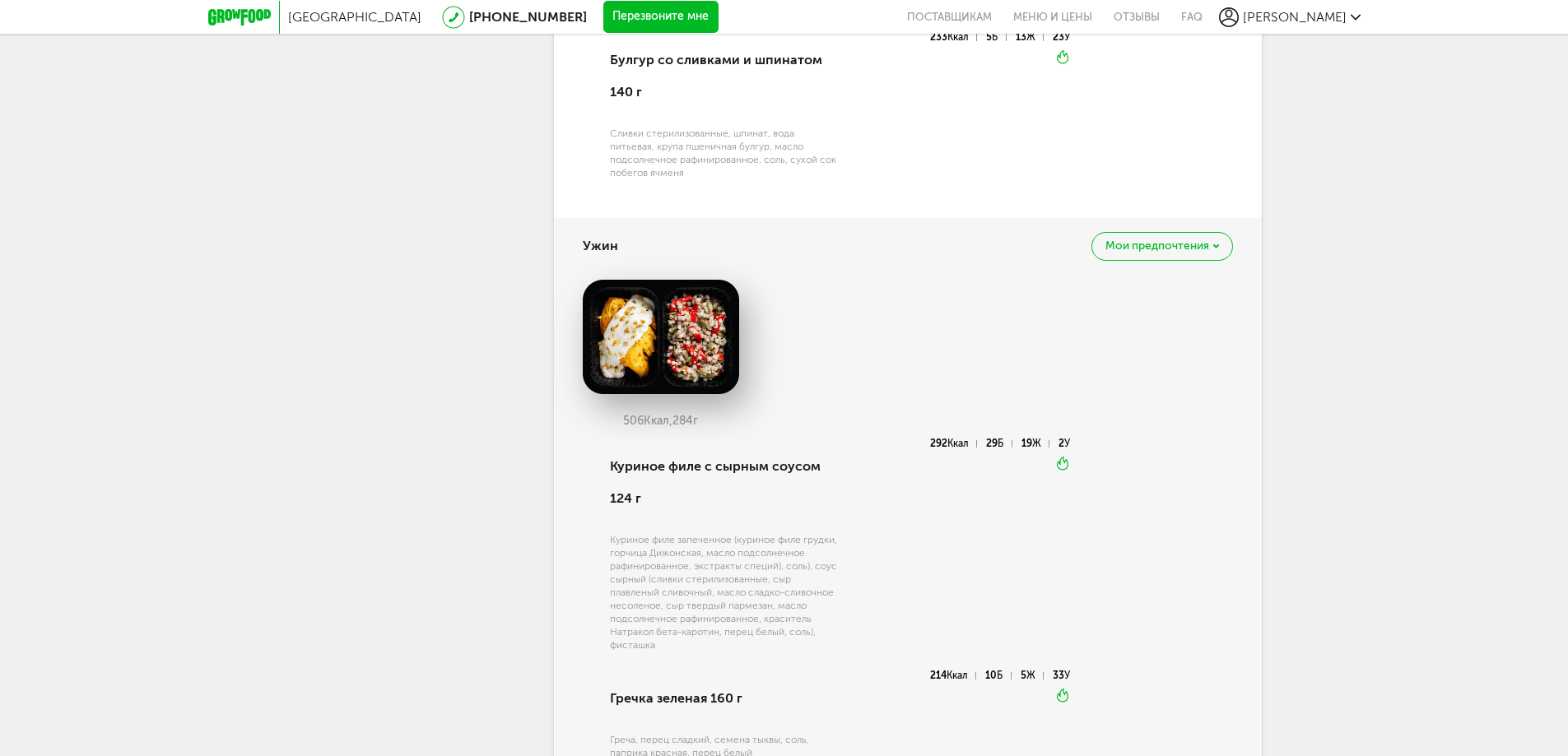
scroll to position [1936, 0]
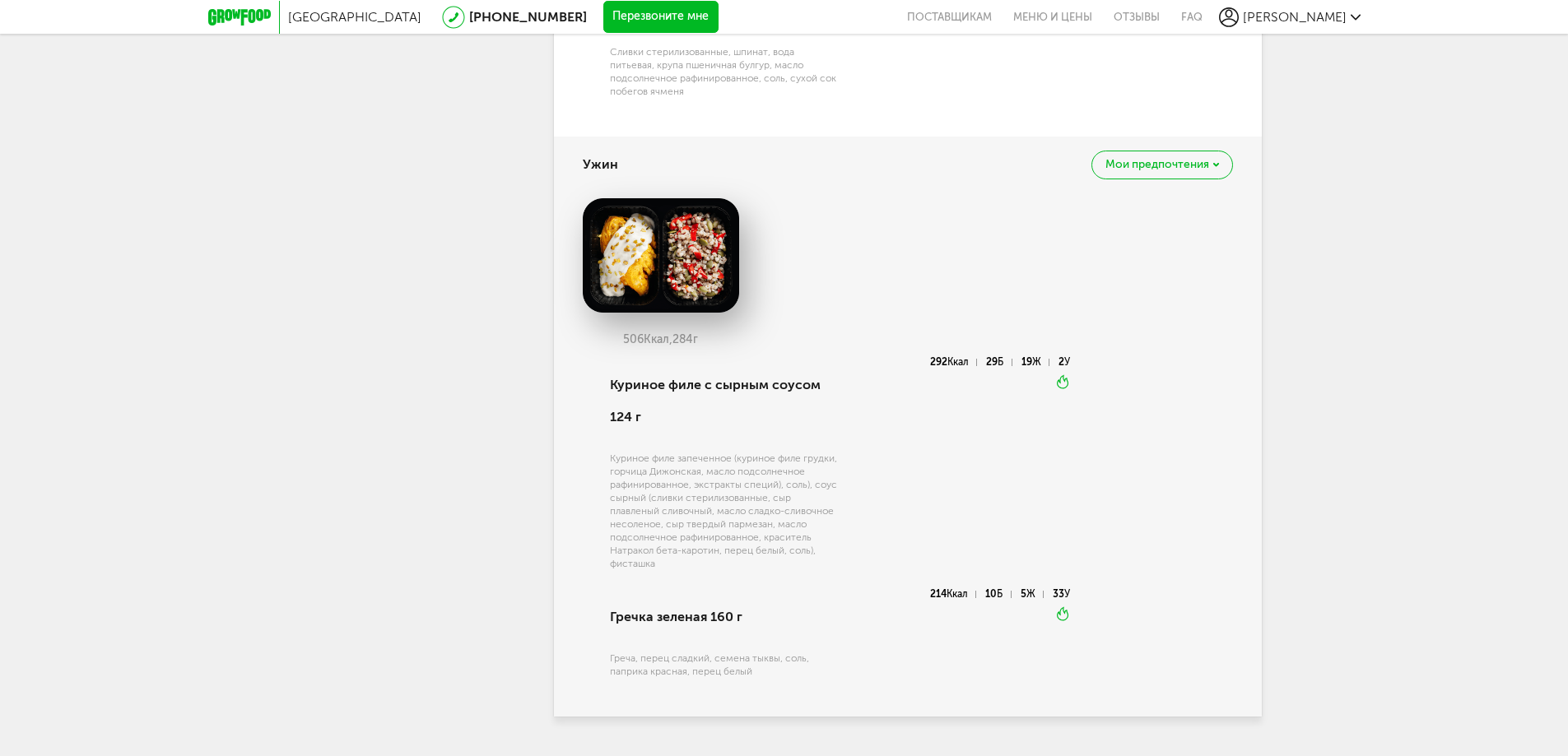
click at [1168, 159] on span "Мои предпочтения" at bounding box center [1157, 164] width 103 height 11
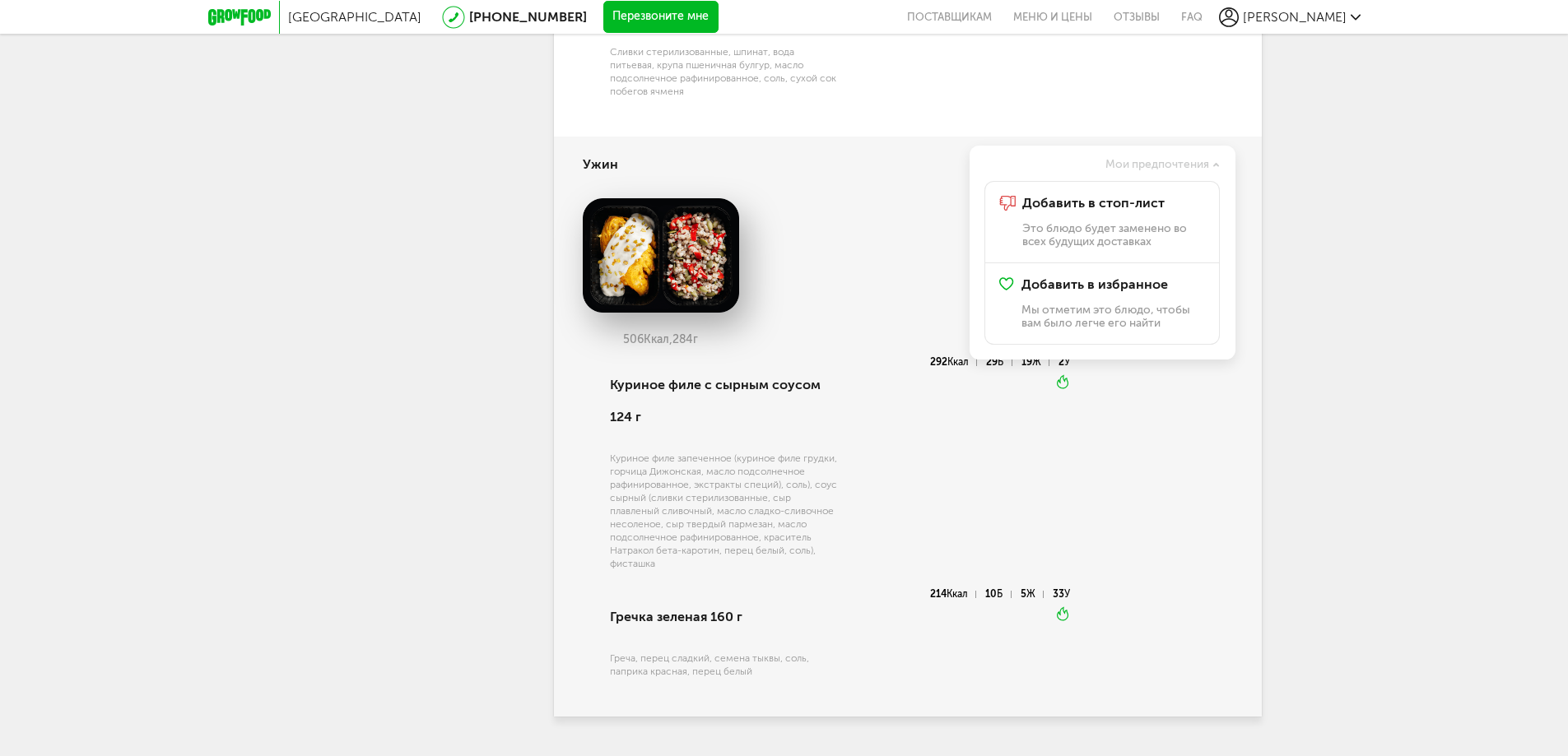
scroll to position [1911, 0]
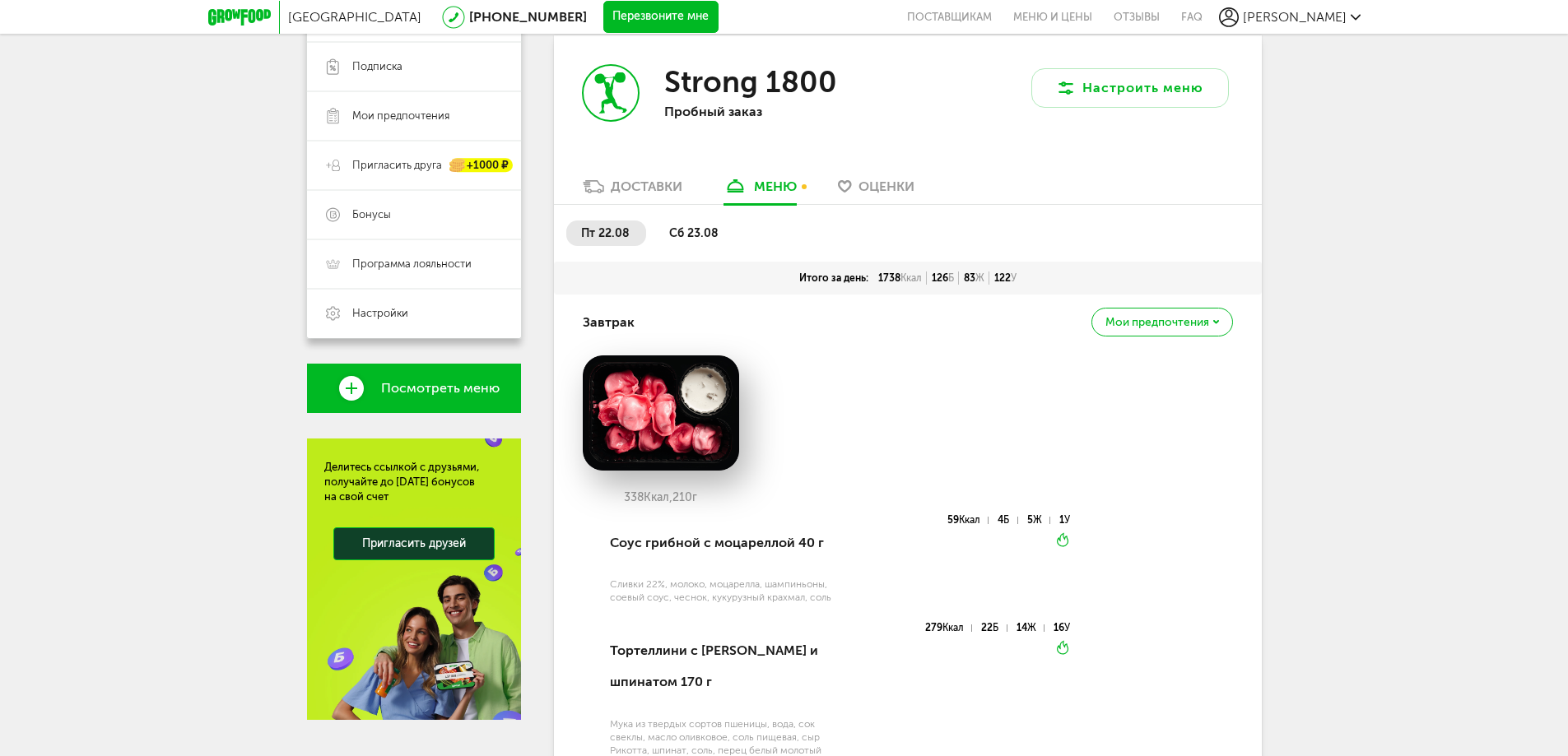
scroll to position [262, 0]
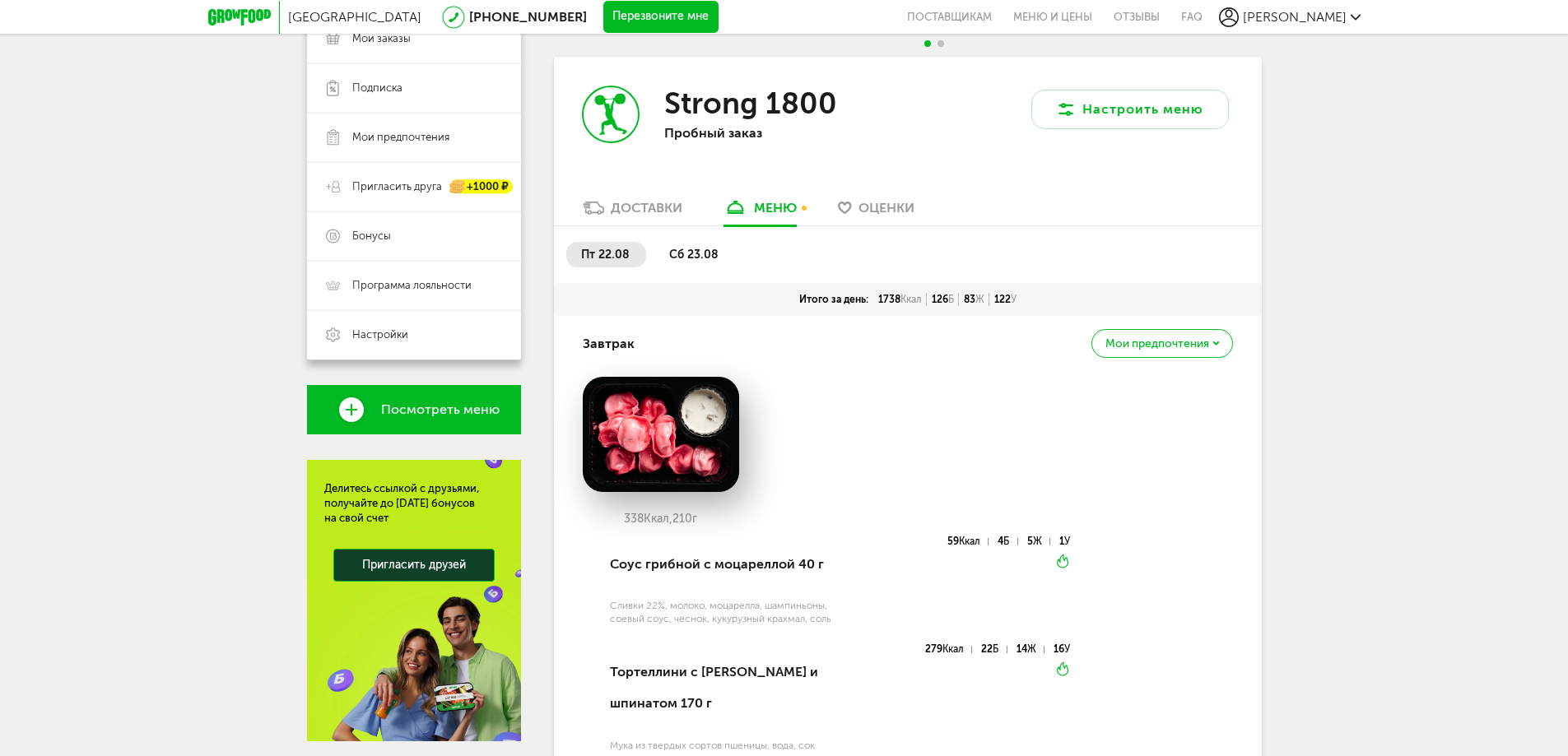
click at [709, 252] on span "сб 23.08" at bounding box center [694, 255] width 50 height 14
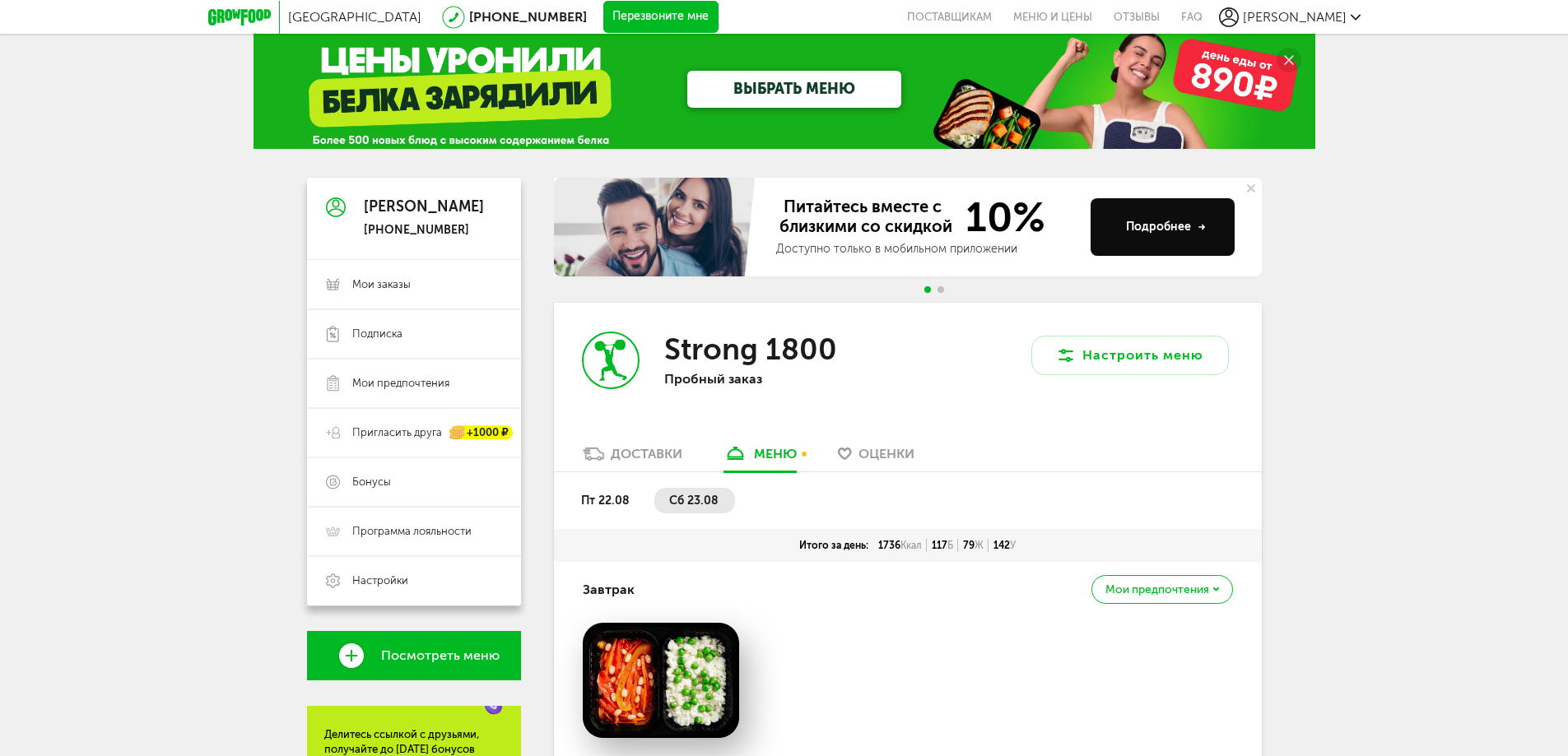
scroll to position [0, 0]
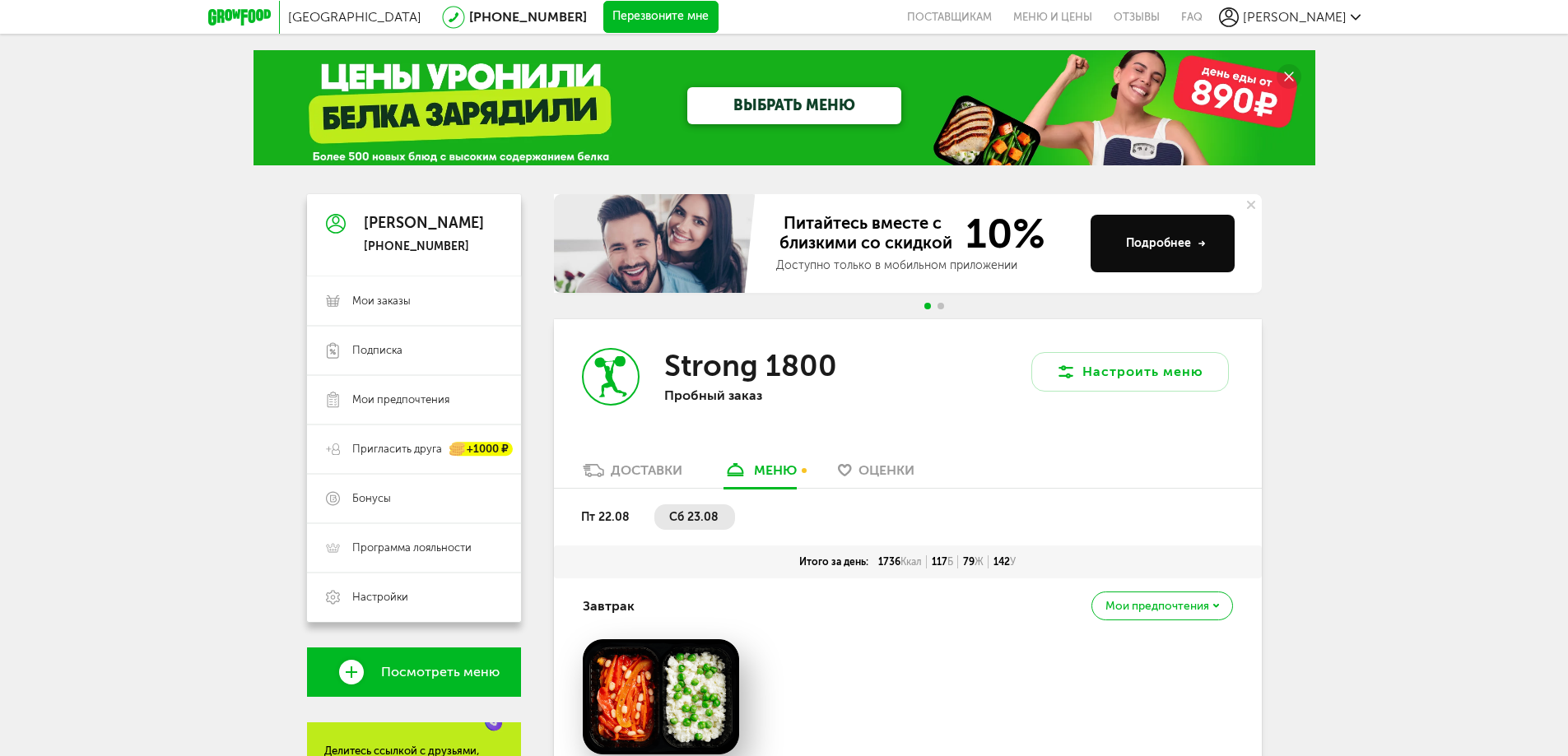
click at [595, 514] on span "пт 22.08" at bounding box center [605, 517] width 49 height 14
click at [1103, 16] on link "Меню и цены" at bounding box center [1053, 17] width 101 height 34
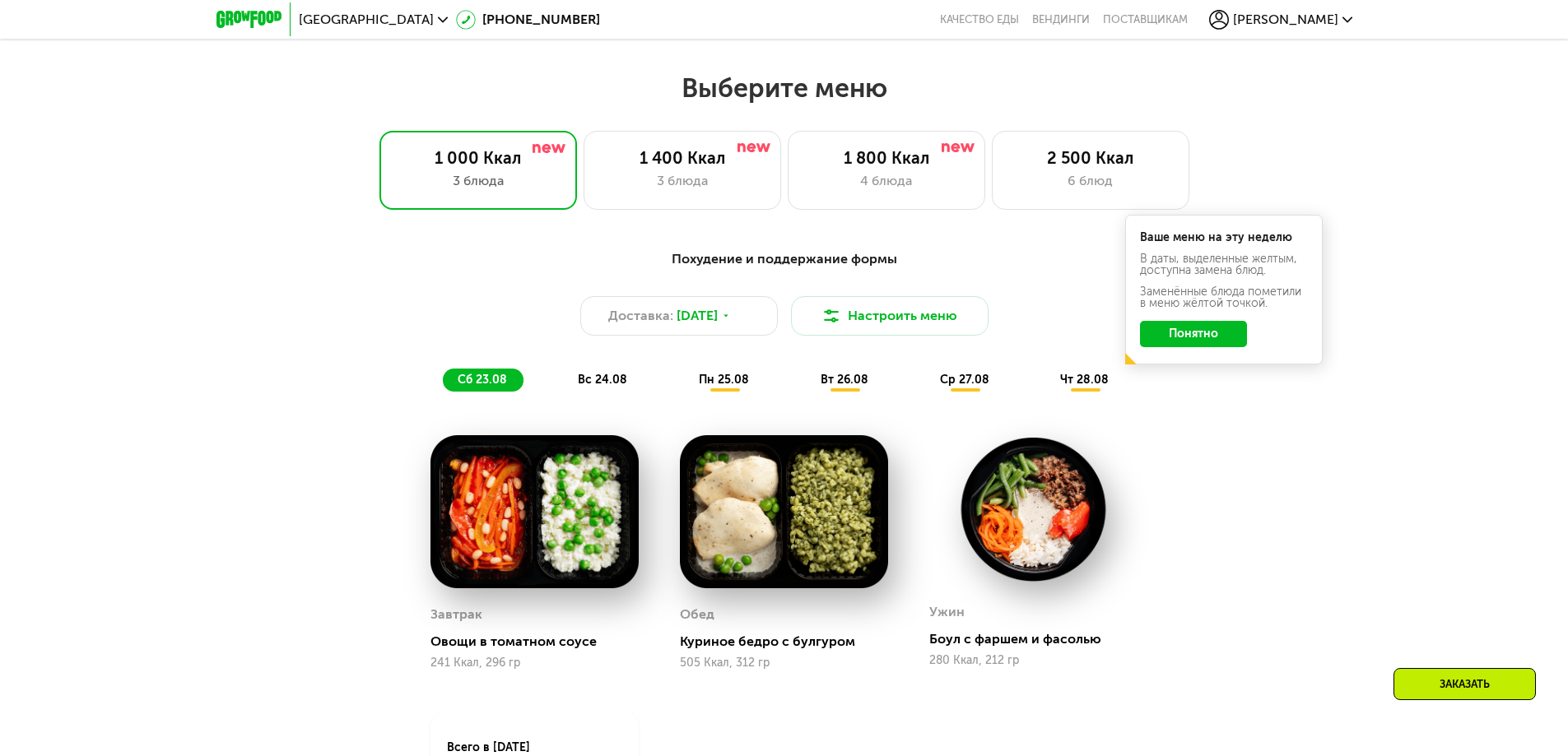
scroll to position [889, 0]
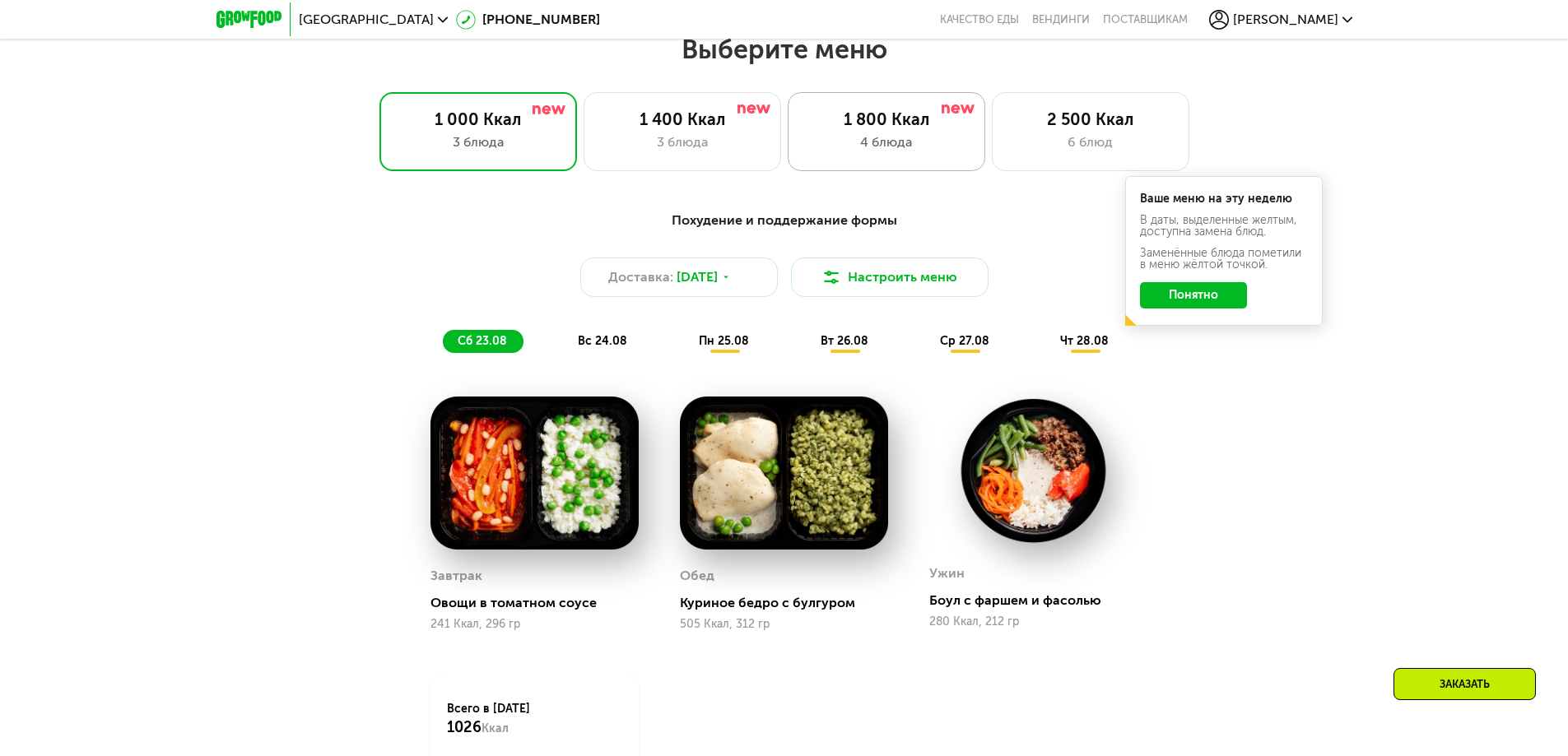
click at [846, 149] on div "4 блюда" at bounding box center [886, 142] width 163 height 20
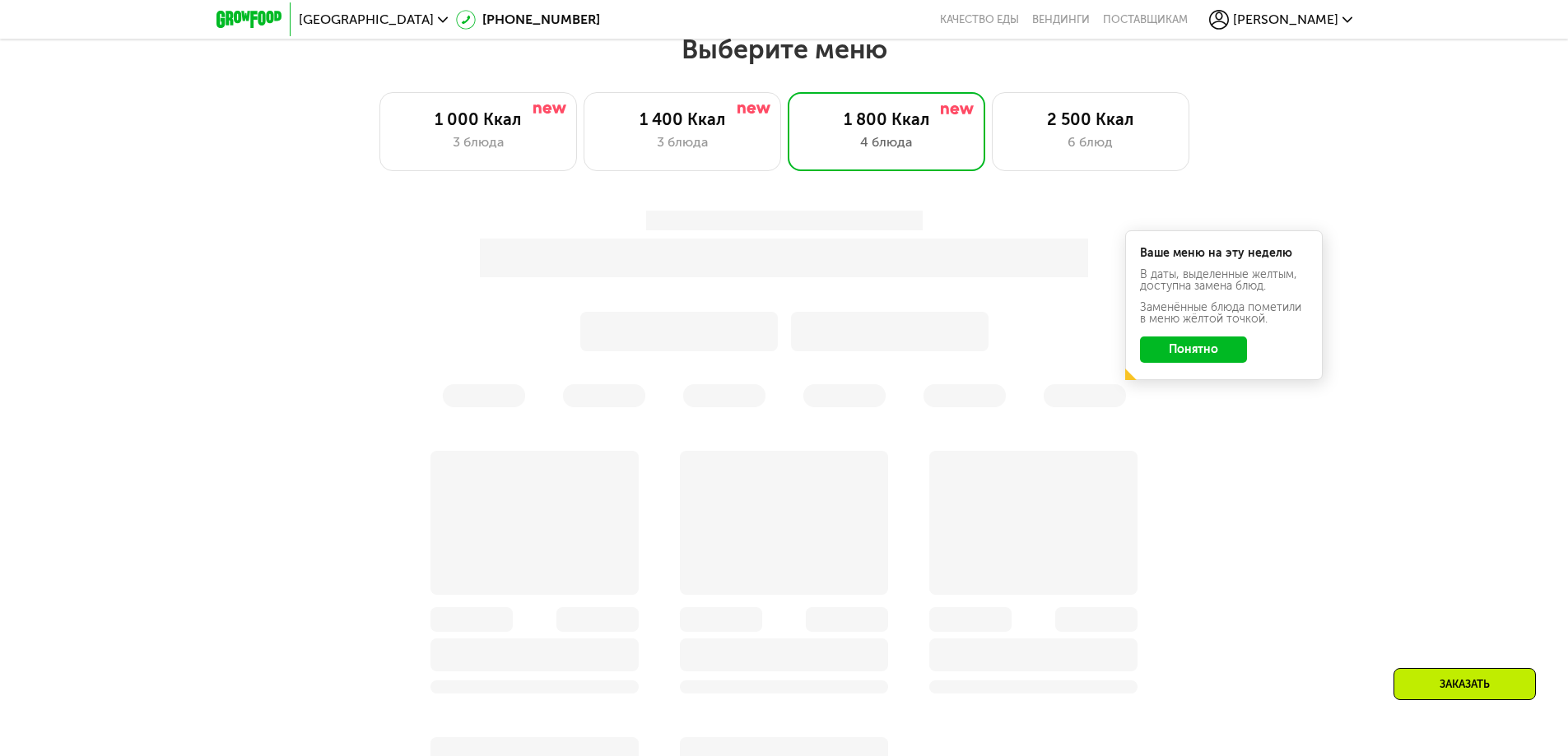
click at [1200, 350] on button "Понятно" at bounding box center [1193, 349] width 107 height 26
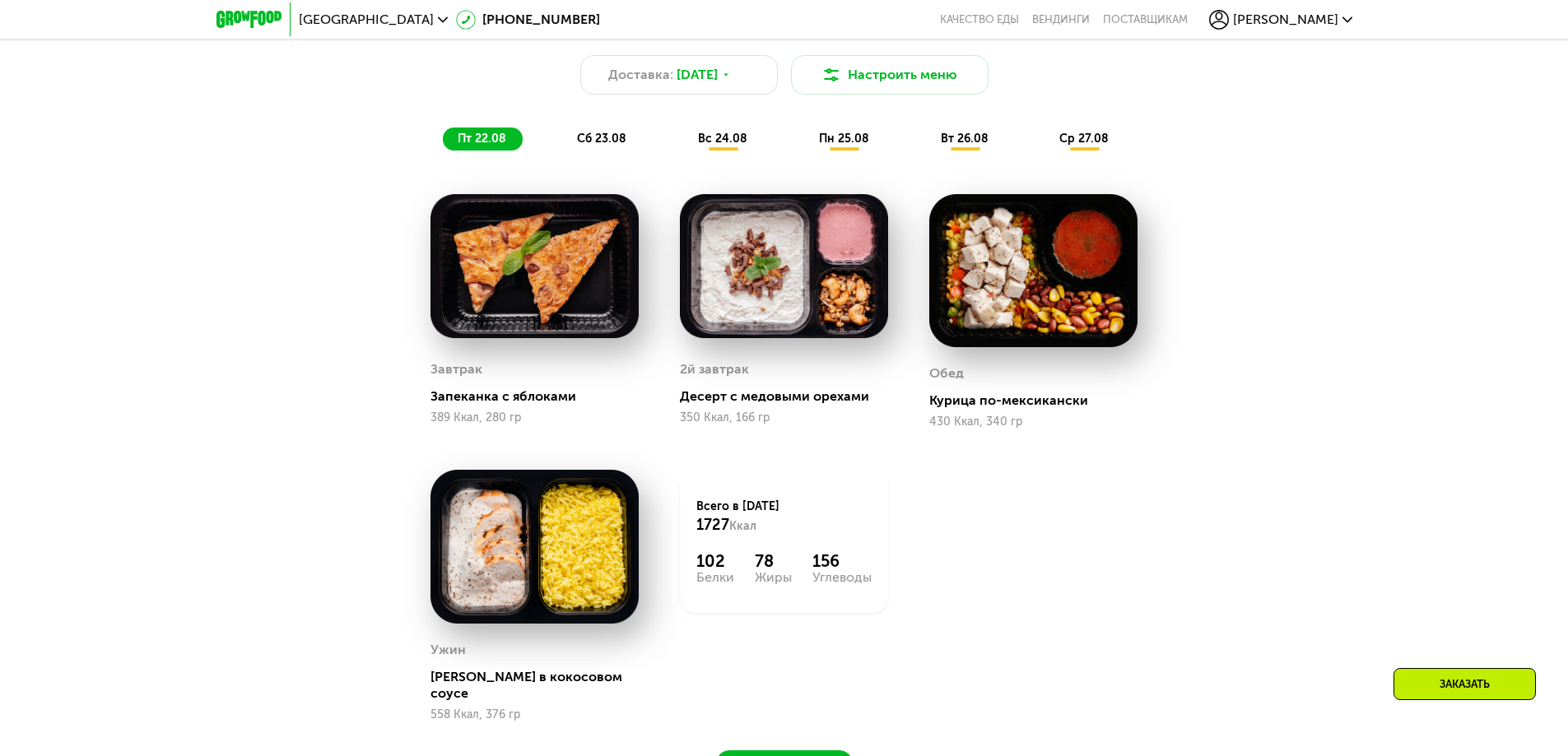
scroll to position [1098, 0]
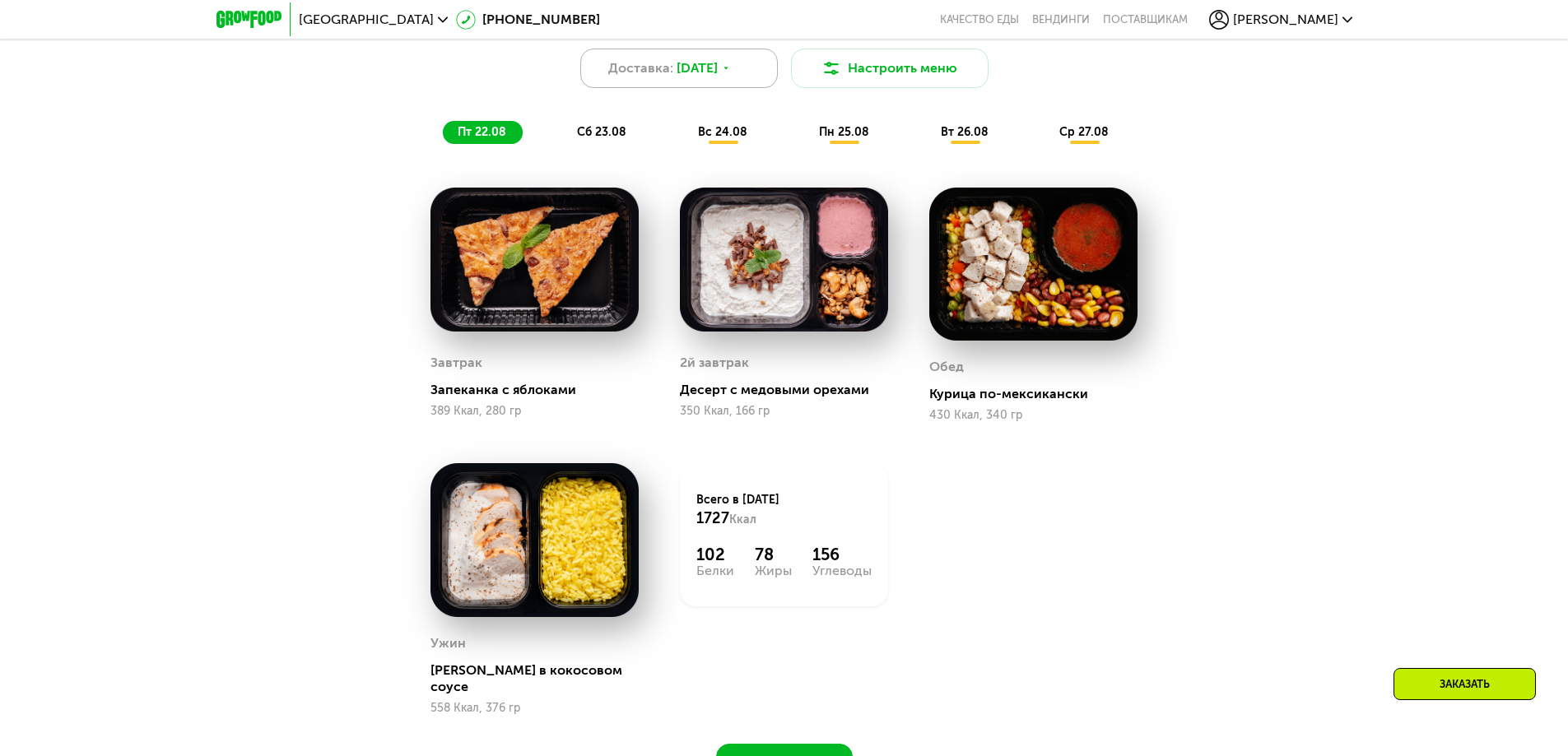
click at [718, 77] on span "[DATE]" at bounding box center [696, 68] width 41 height 20
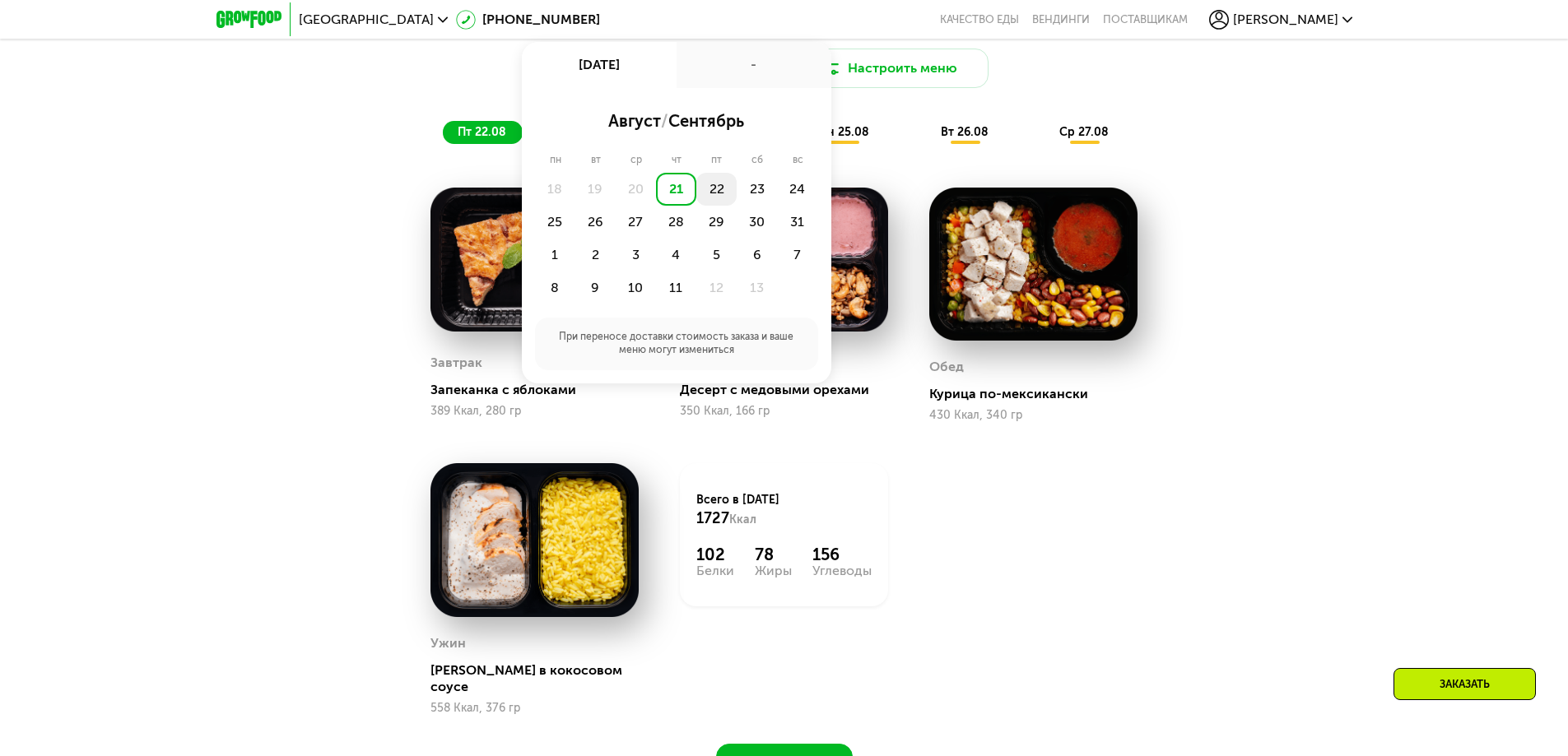
click at [736, 197] on div "22" at bounding box center [756, 189] width 40 height 33
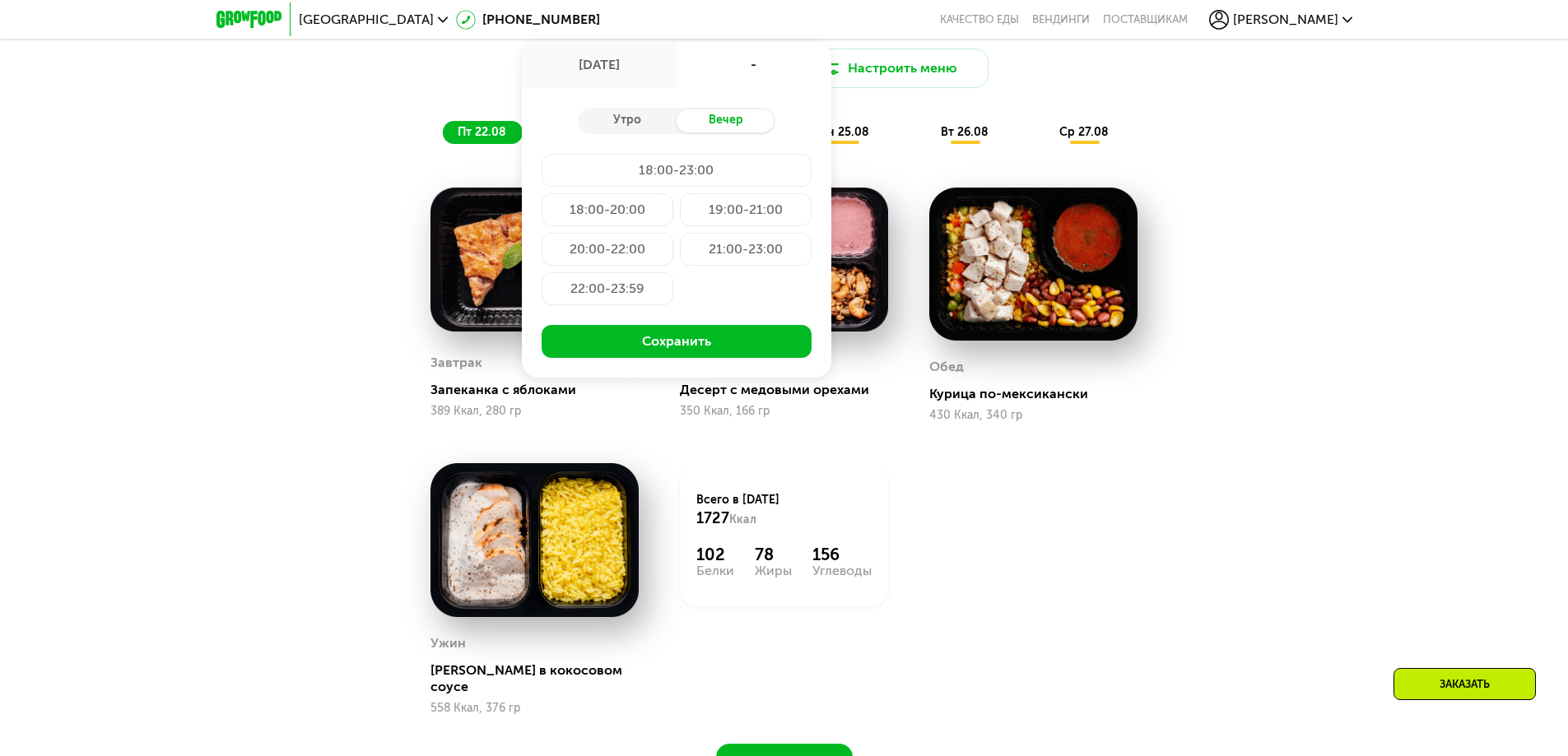
click at [679, 340] on button "Сохранить" at bounding box center [676, 342] width 270 height 33
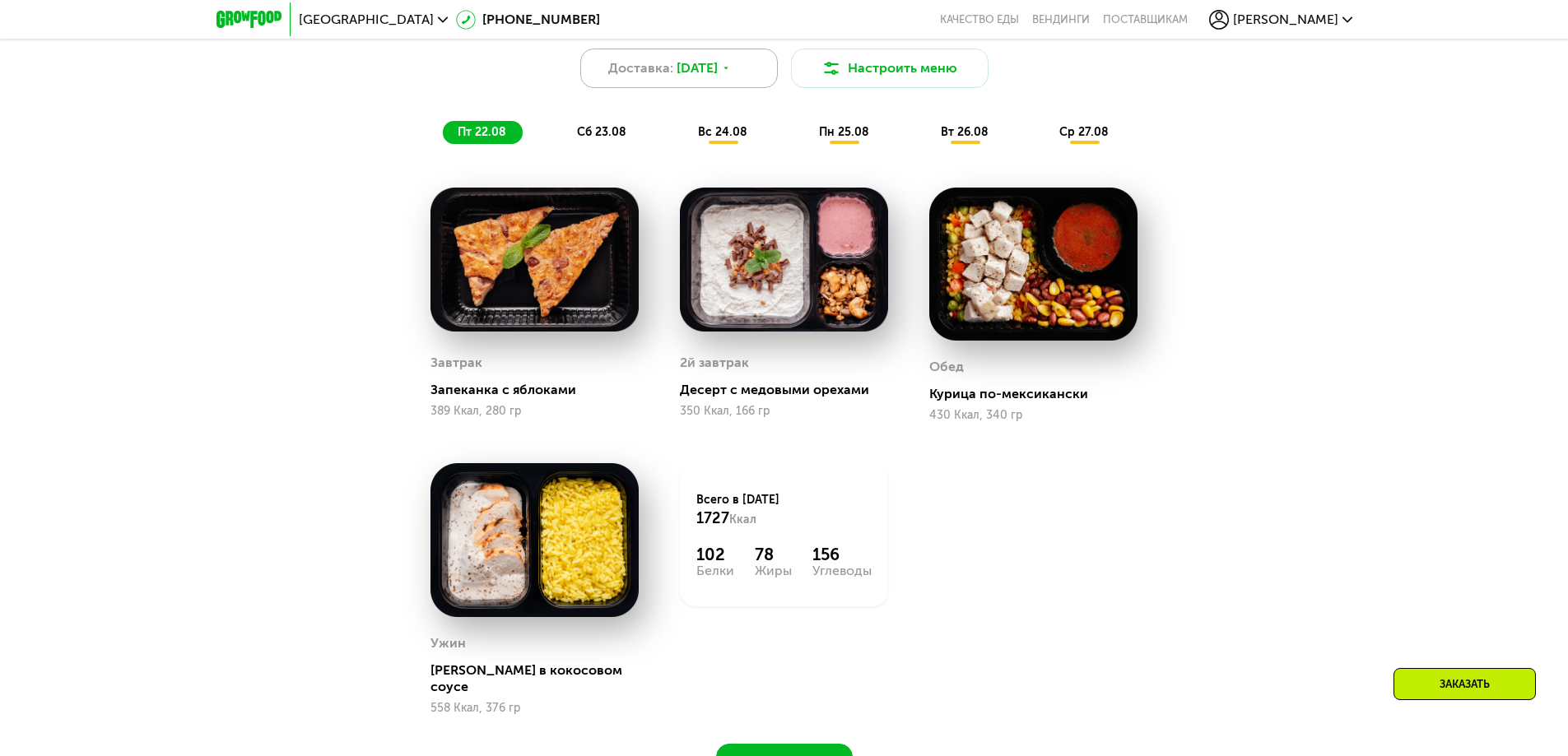
click at [718, 78] on span "22 авг, пт" at bounding box center [696, 68] width 41 height 20
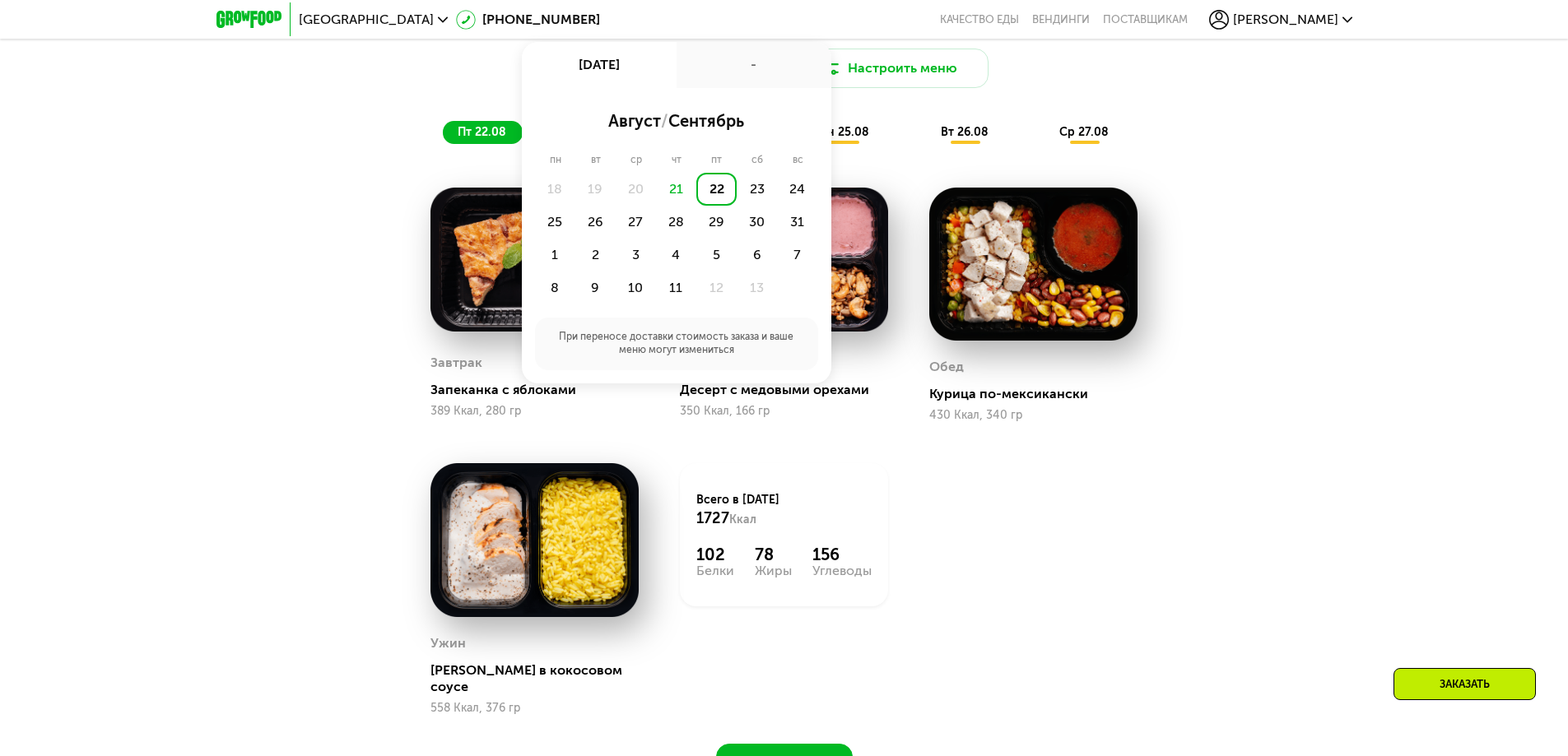
click at [1295, 193] on div "Сбалансированное питание на каждый день Доставка: 22 авг, пт 22 авг, пт - авгус…" at bounding box center [784, 401] width 1568 height 846
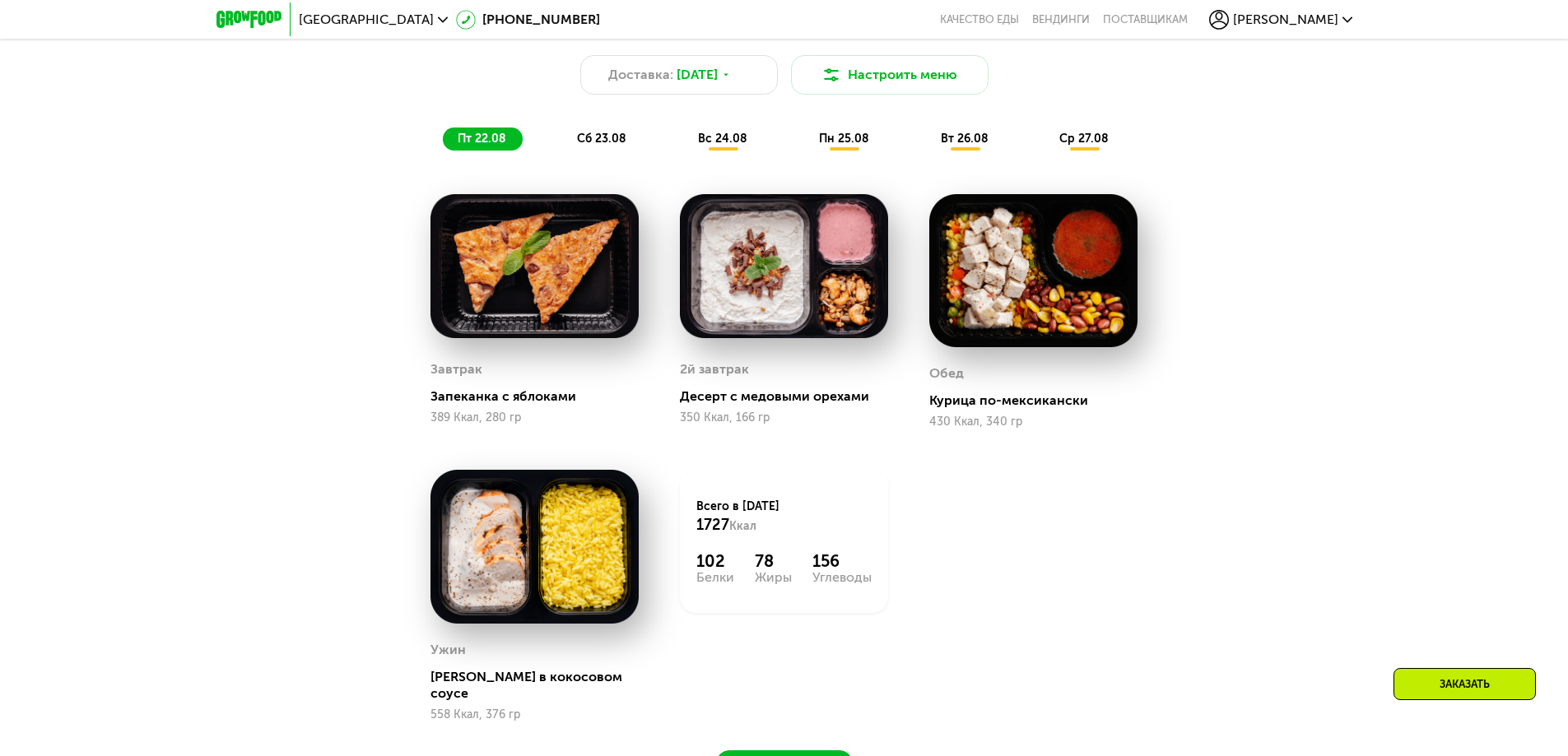
scroll to position [1111, 0]
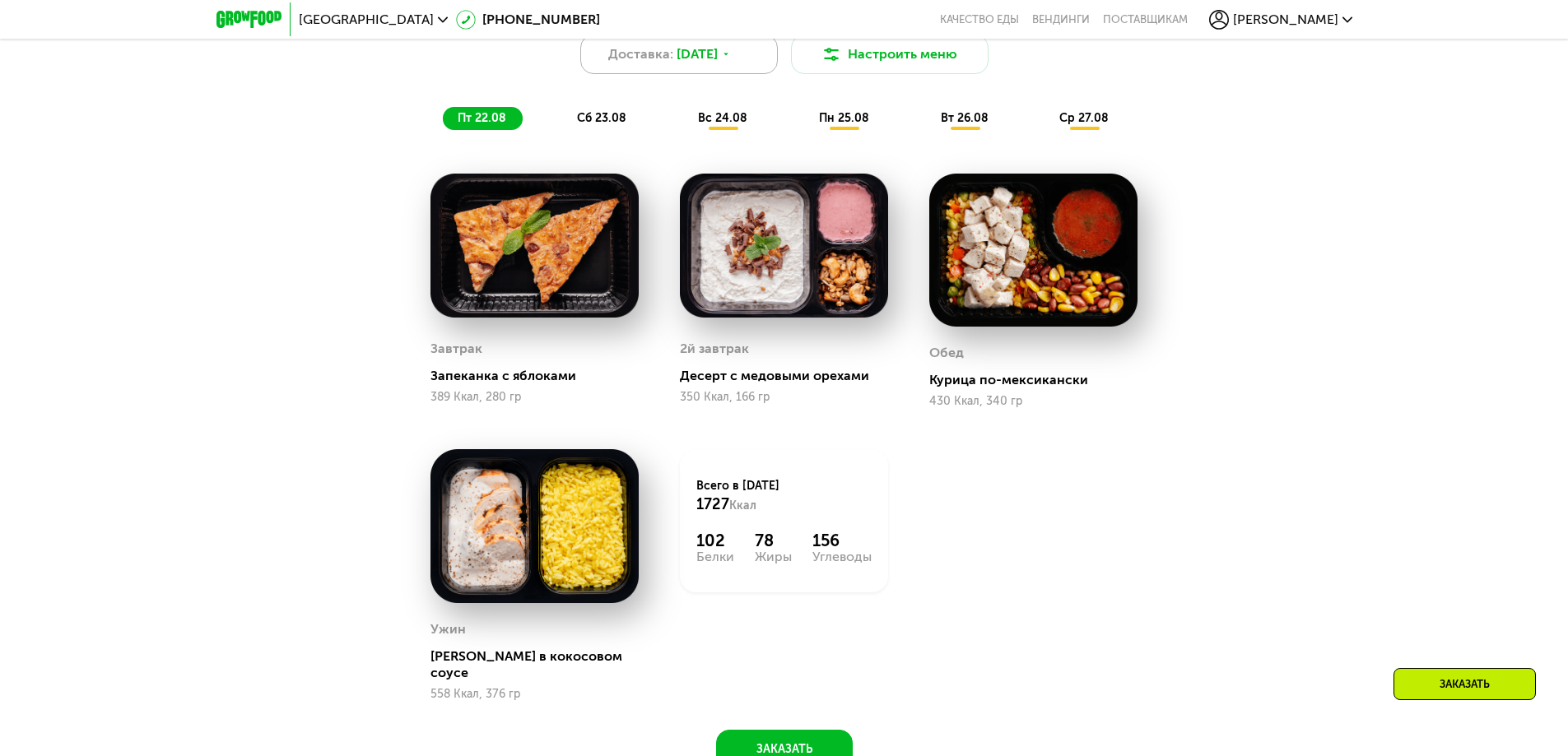
click at [718, 64] on span "[DATE]" at bounding box center [696, 54] width 41 height 20
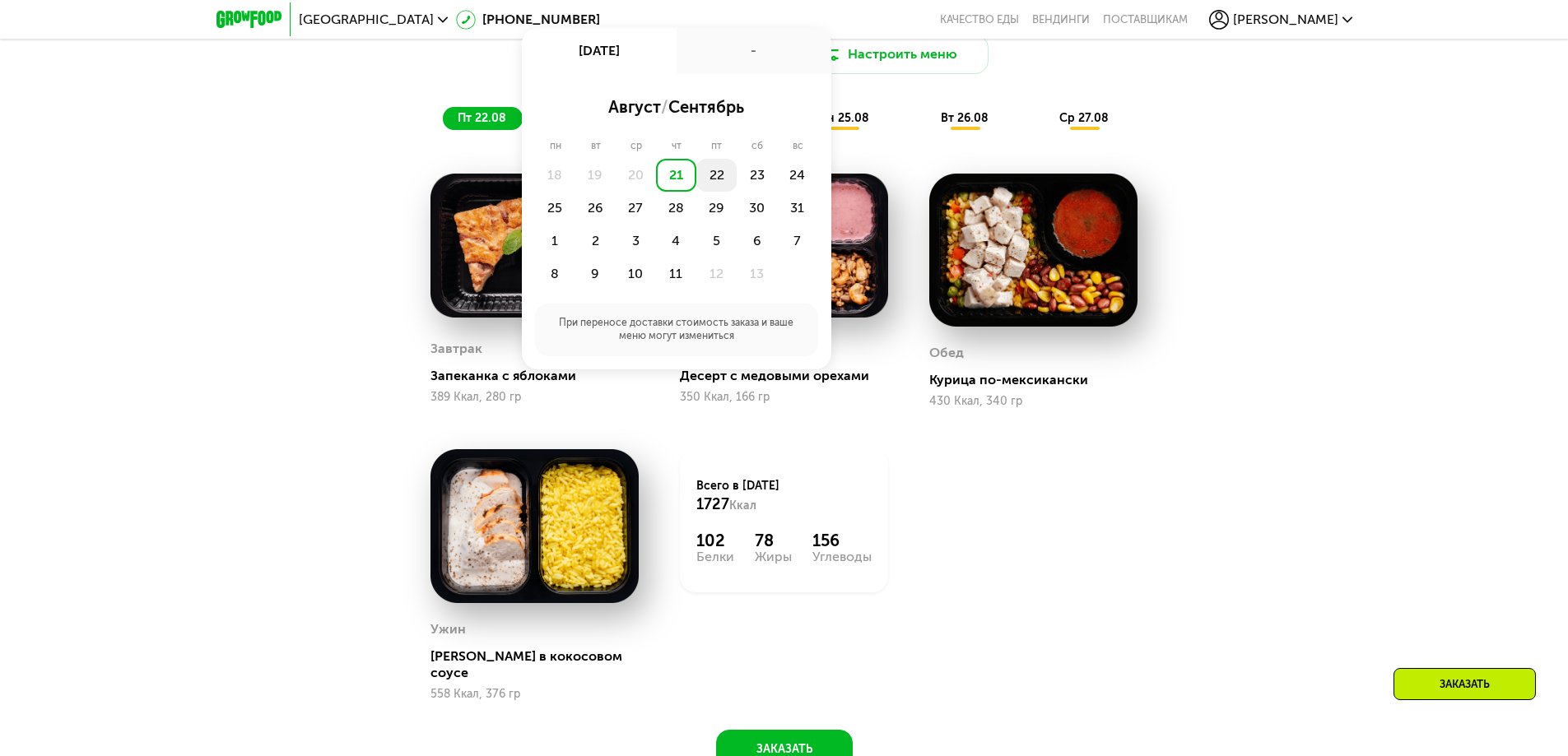
click at [736, 182] on div "22" at bounding box center [756, 176] width 40 height 33
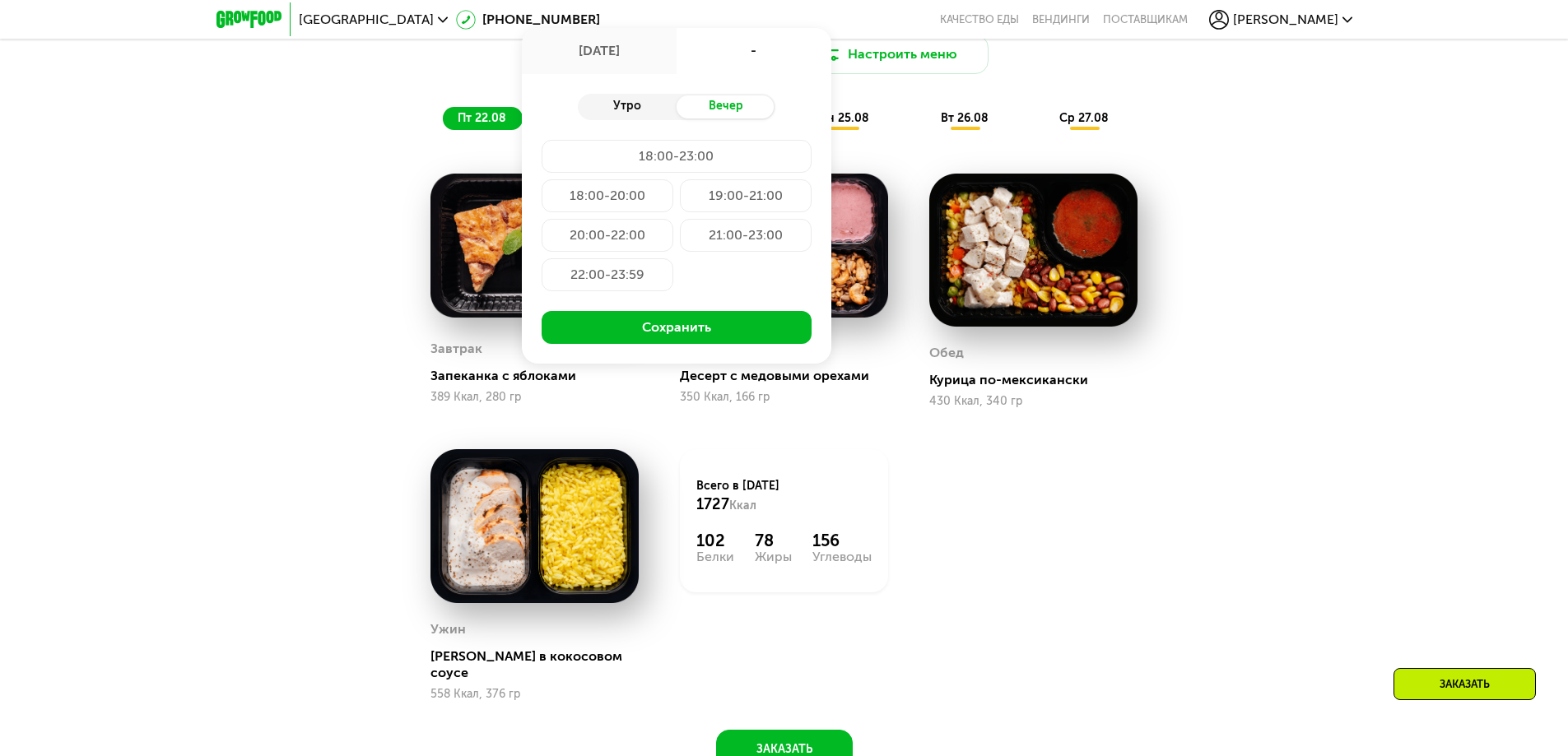
click at [628, 115] on div "Утро" at bounding box center [628, 107] width 99 height 23
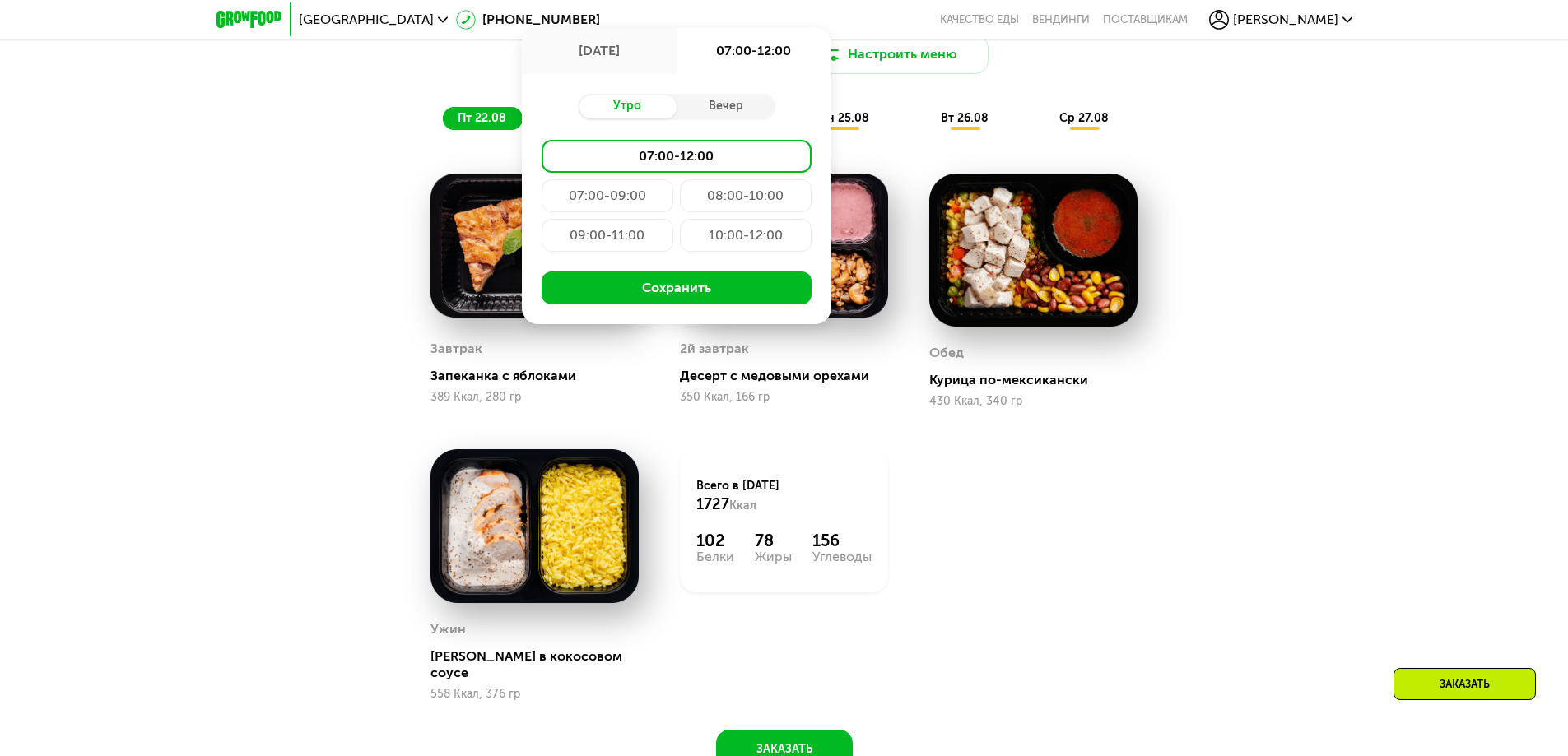
click at [674, 219] on div "08:00-10:00" at bounding box center [607, 235] width 131 height 33
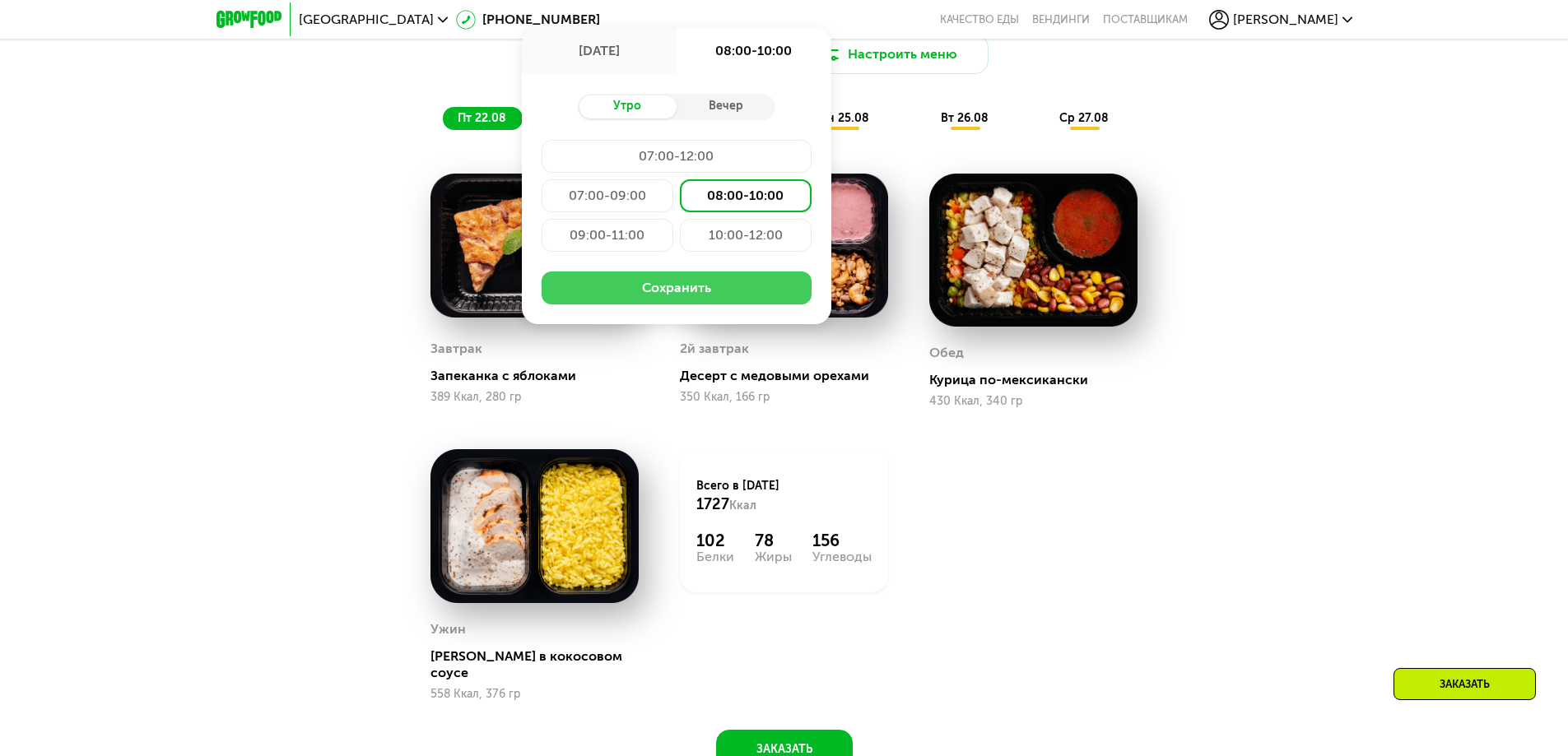
click at [697, 293] on button "Сохранить" at bounding box center [676, 288] width 270 height 33
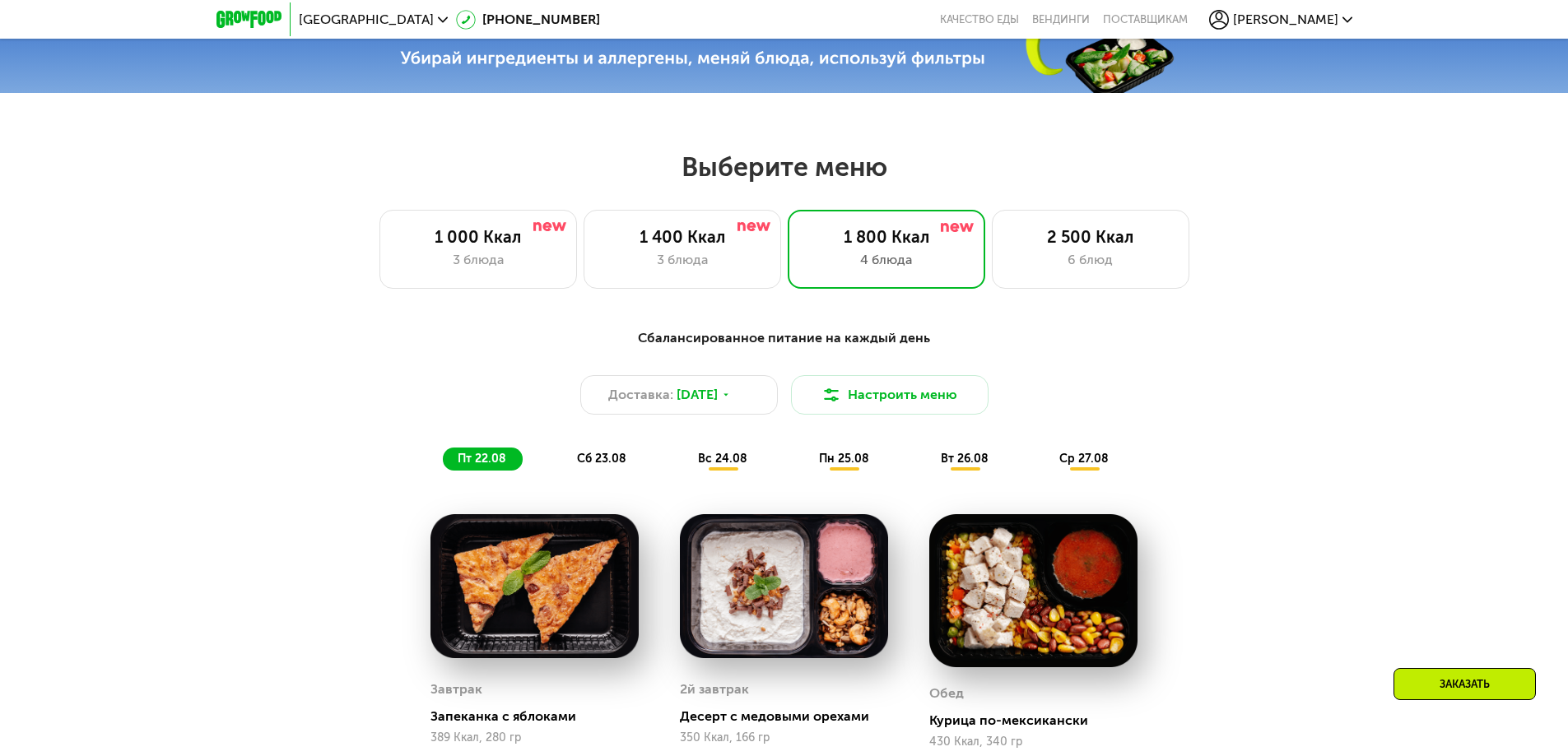
scroll to position [778, 0]
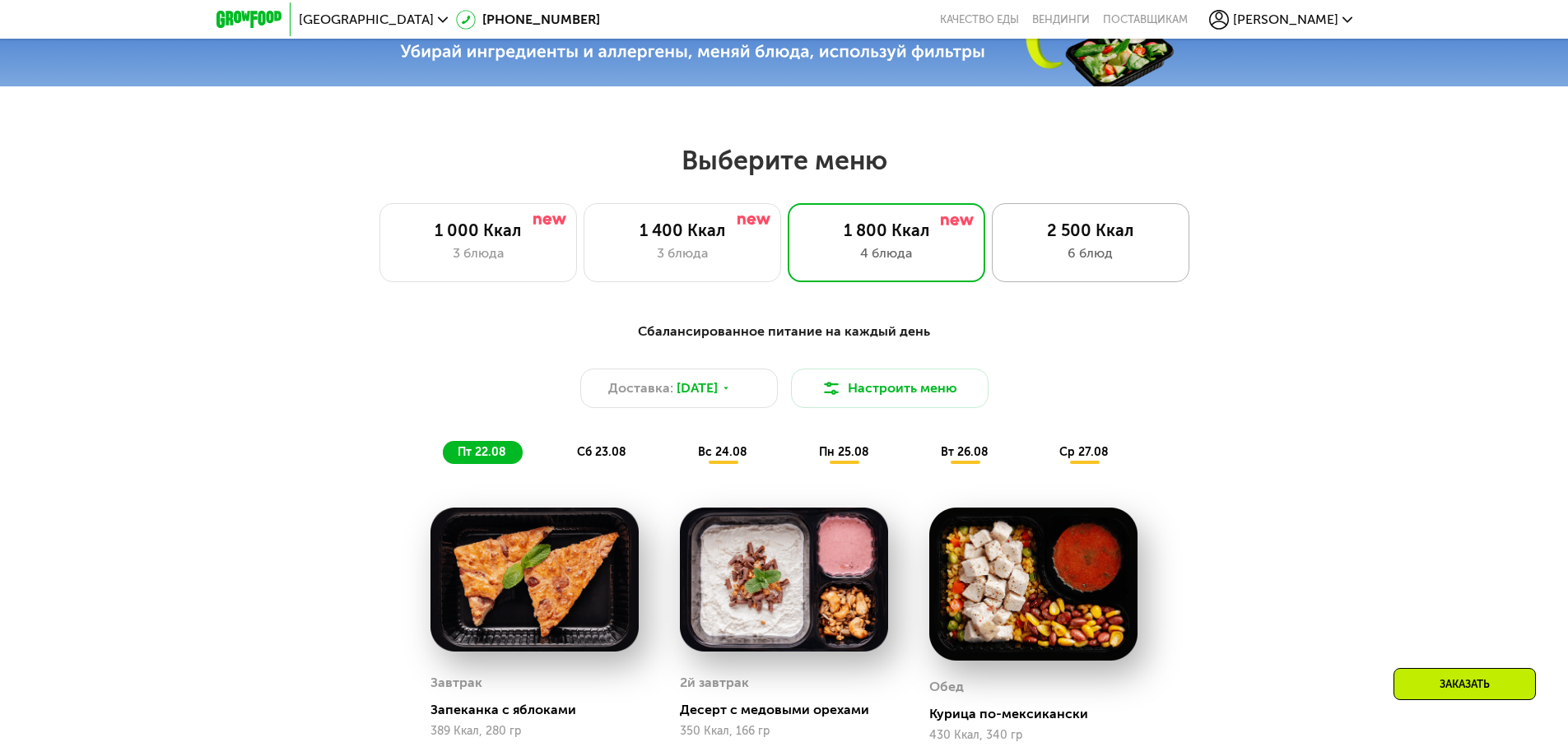
click at [1046, 240] on div "2 500 Ккал" at bounding box center [1090, 230] width 163 height 20
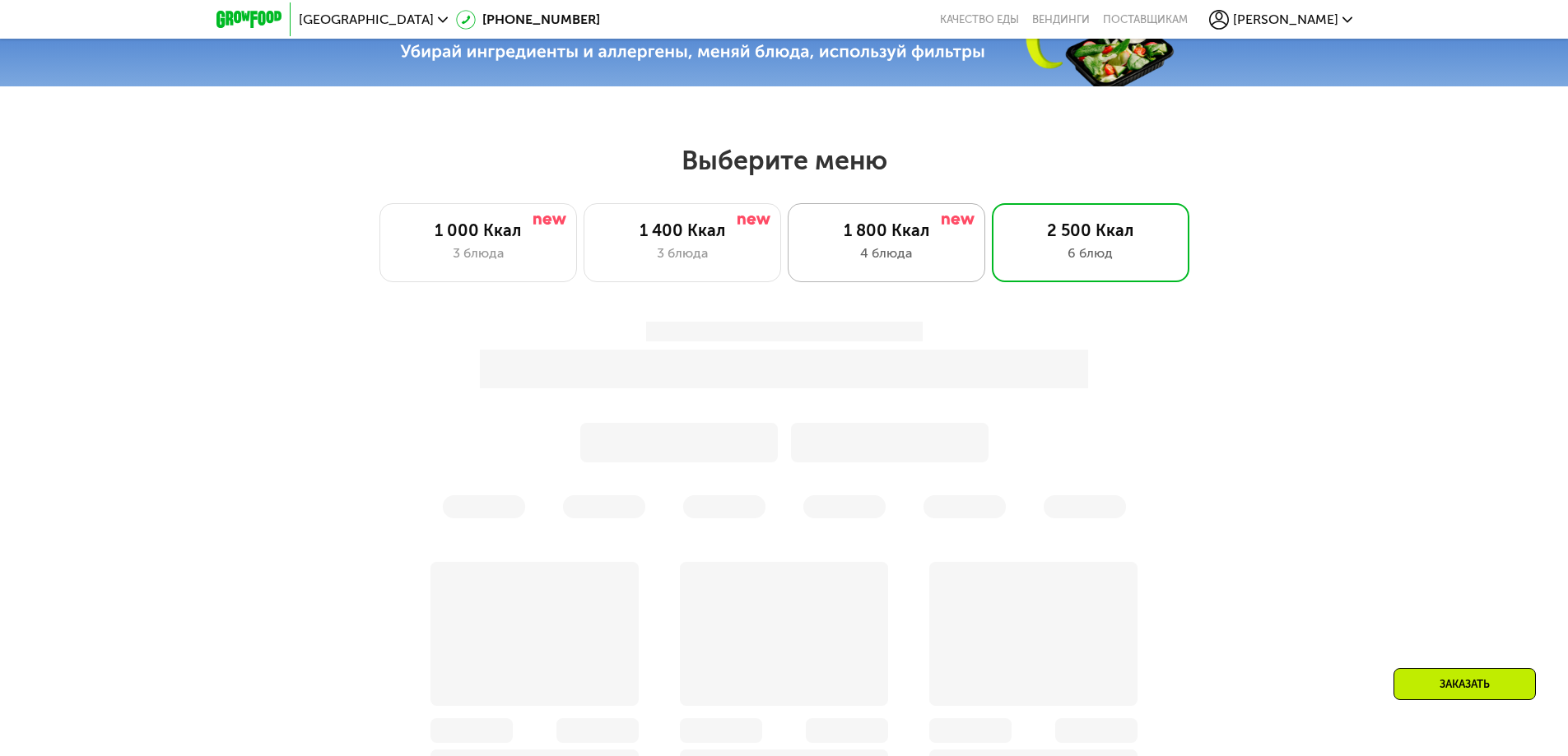
click at [919, 238] on div "1 800 Ккал" at bounding box center [886, 230] width 163 height 20
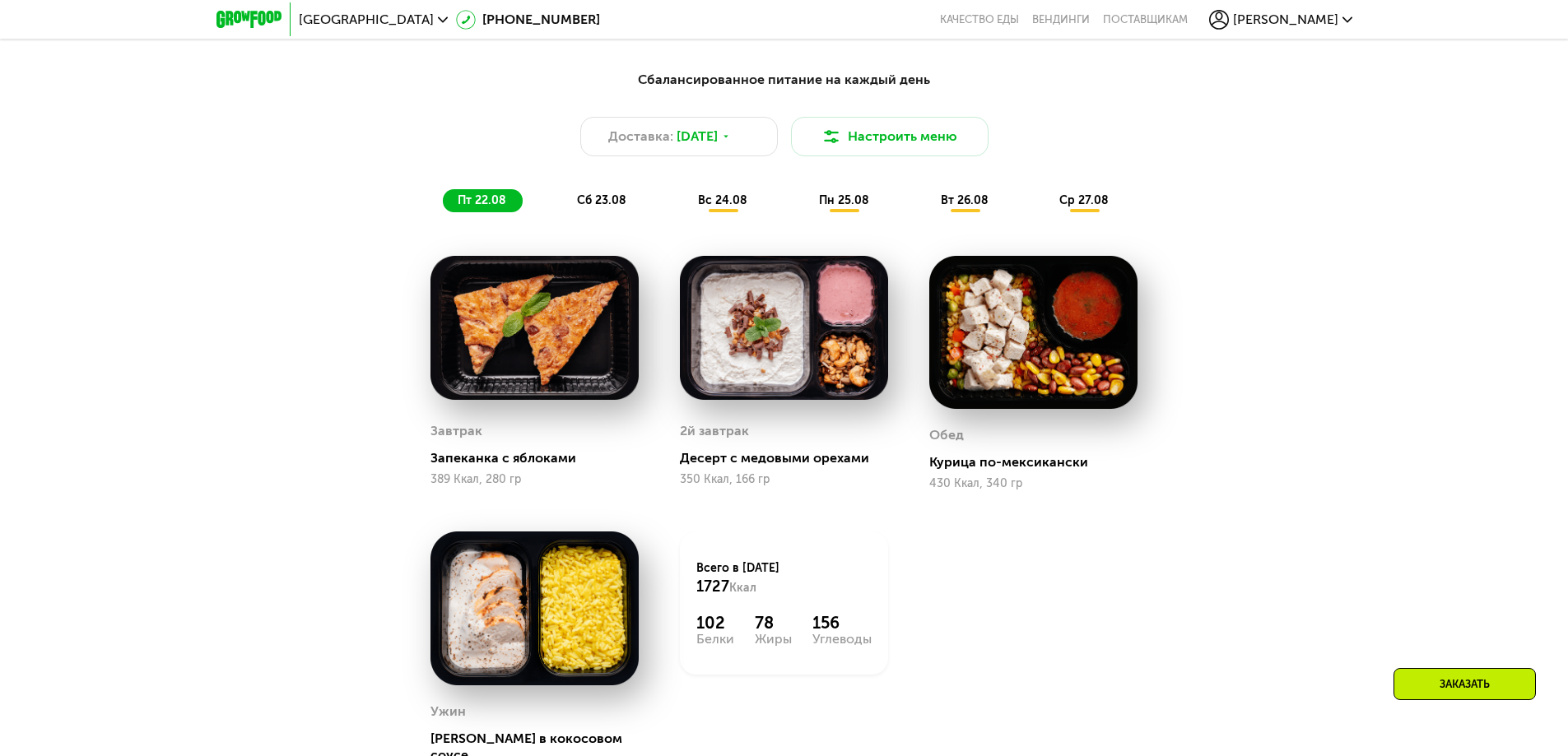
scroll to position [1016, 0]
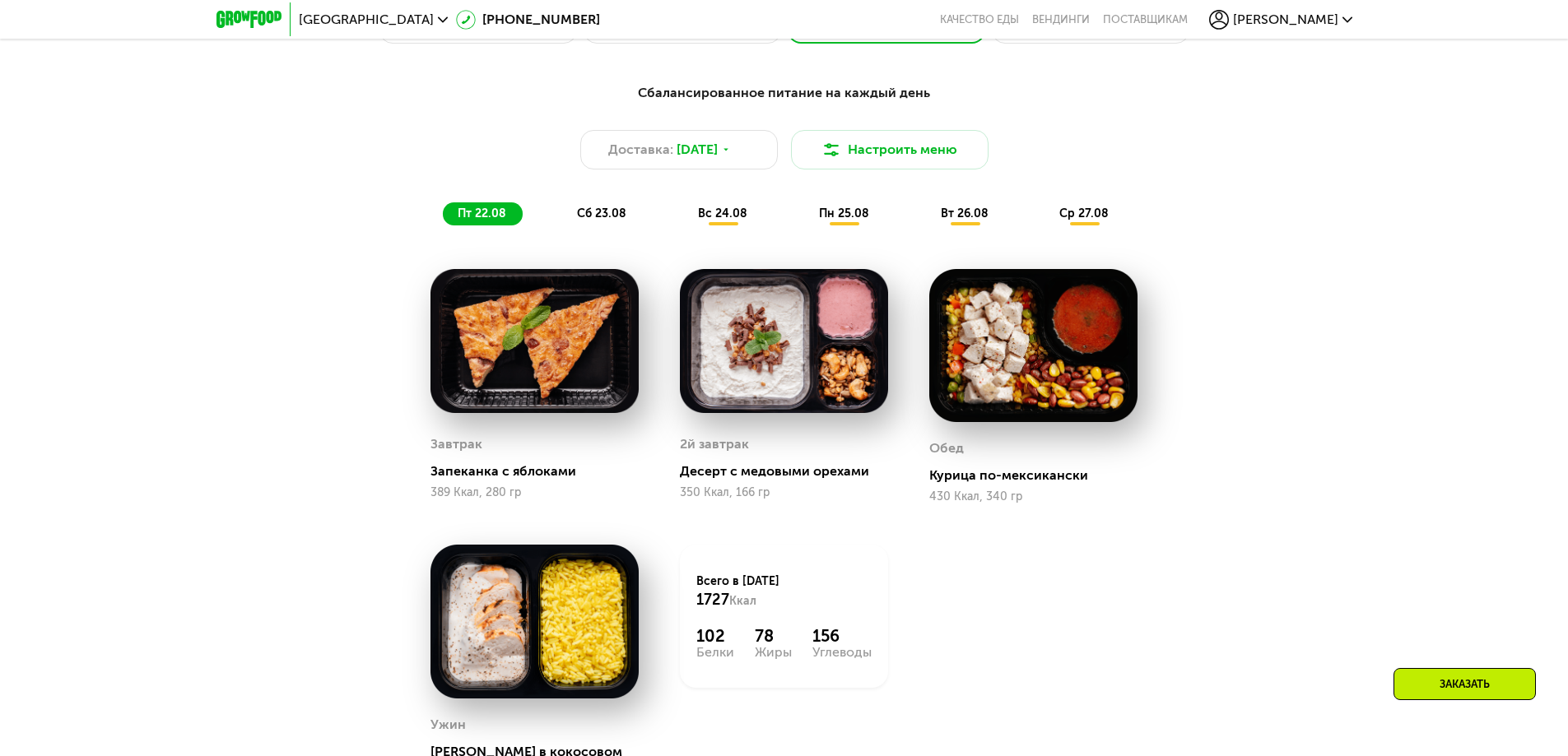
click at [604, 218] on span "сб 23.08" at bounding box center [601, 214] width 50 height 14
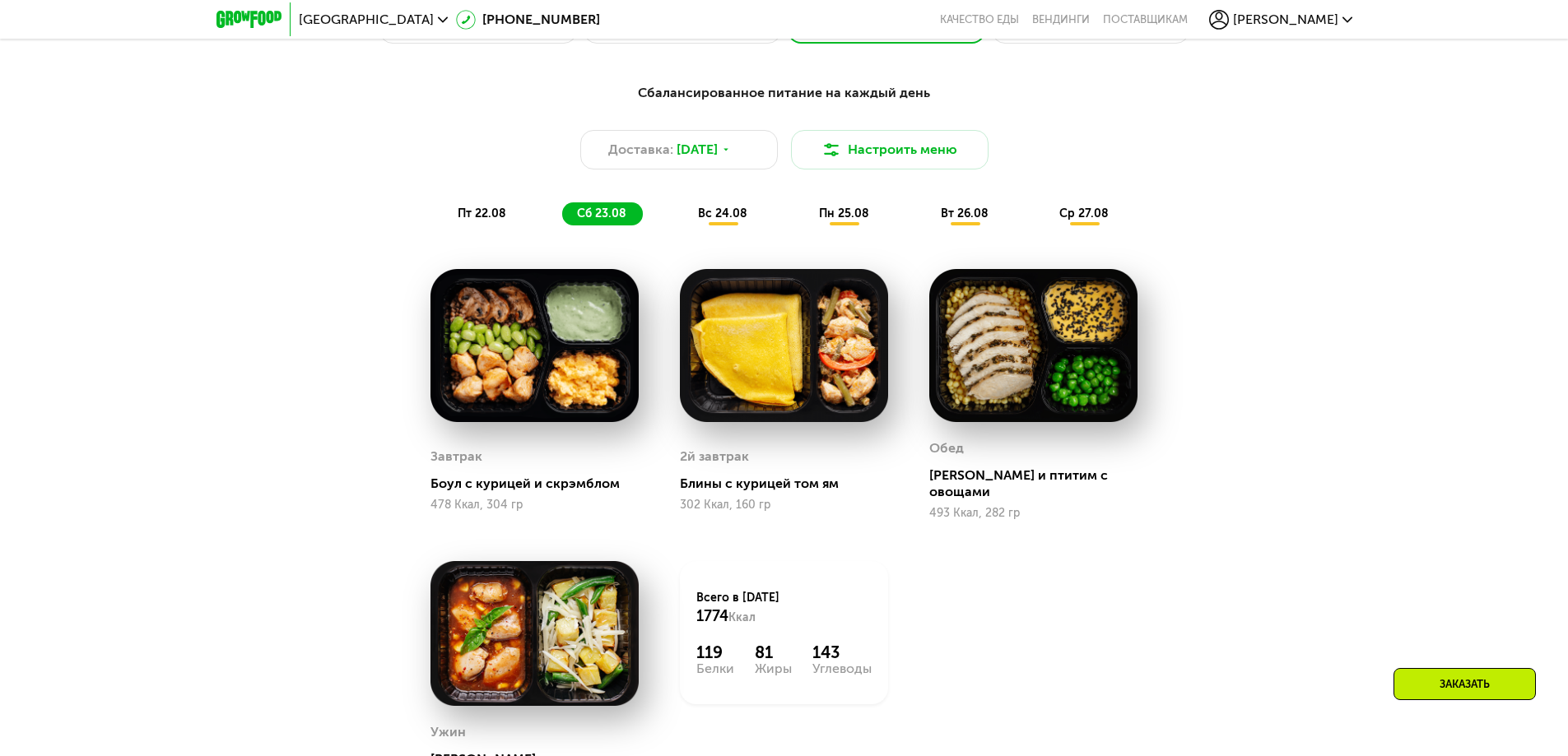
click at [480, 218] on span "пт 22.08" at bounding box center [482, 214] width 49 height 14
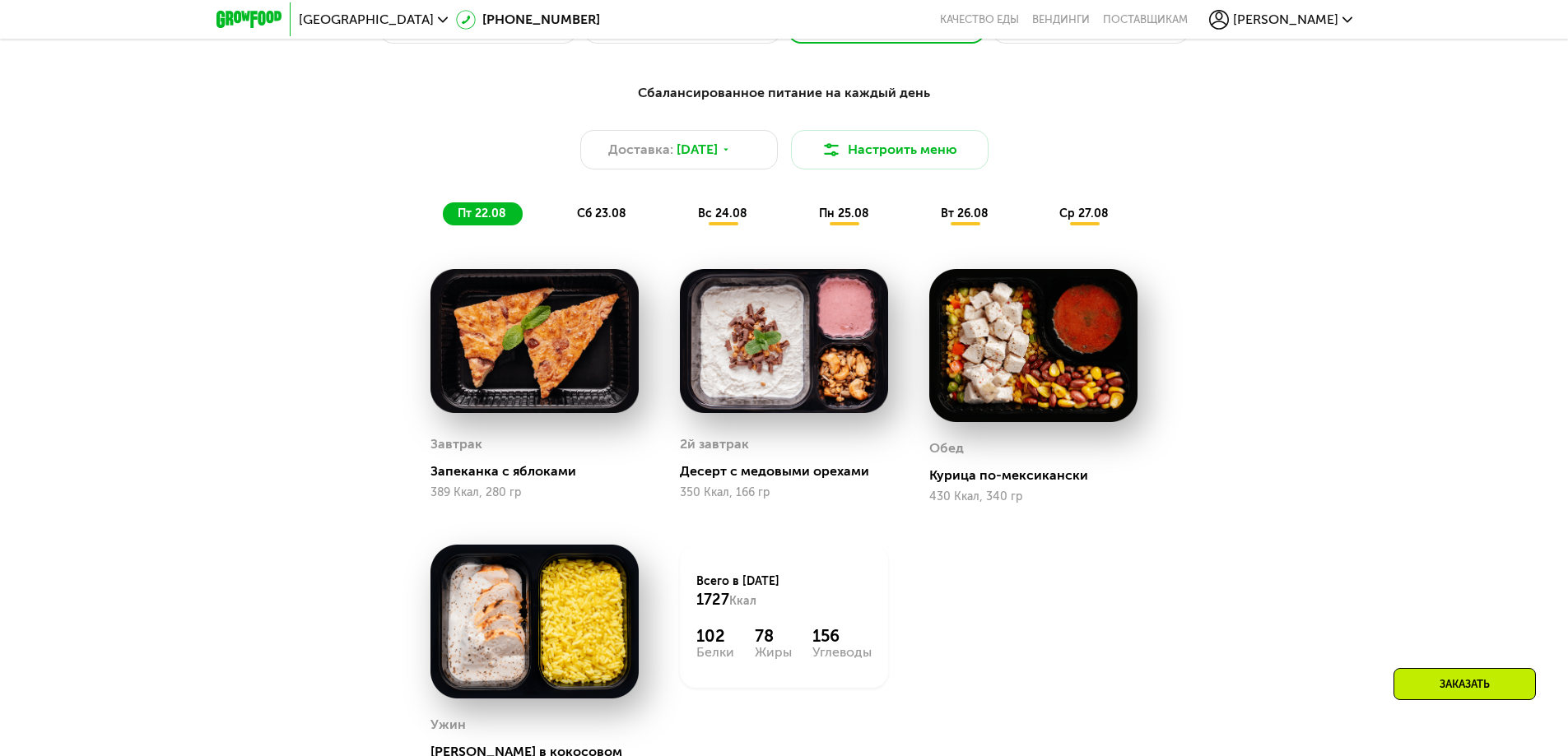
click at [588, 220] on span "сб 23.08" at bounding box center [601, 214] width 50 height 14
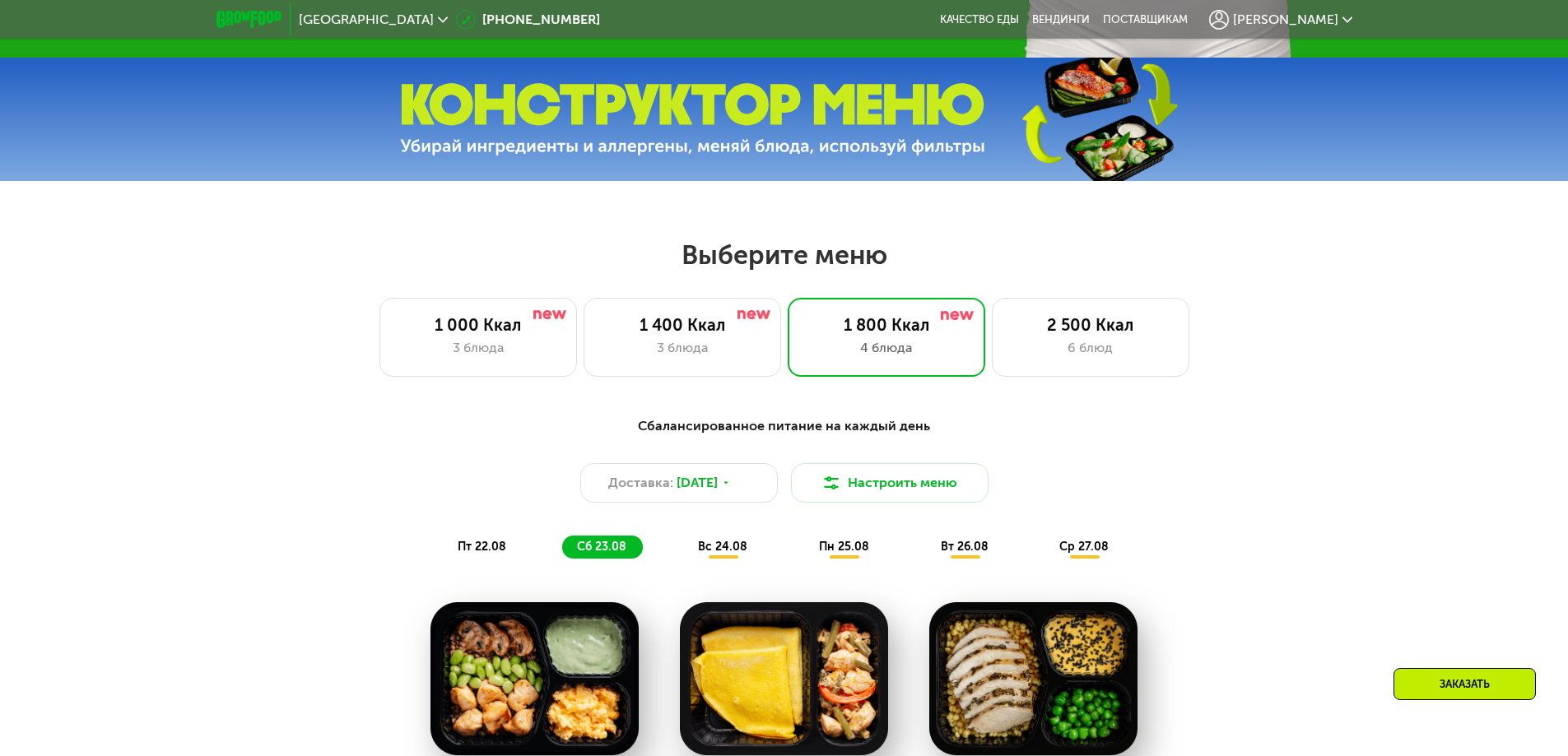
scroll to position [0, 0]
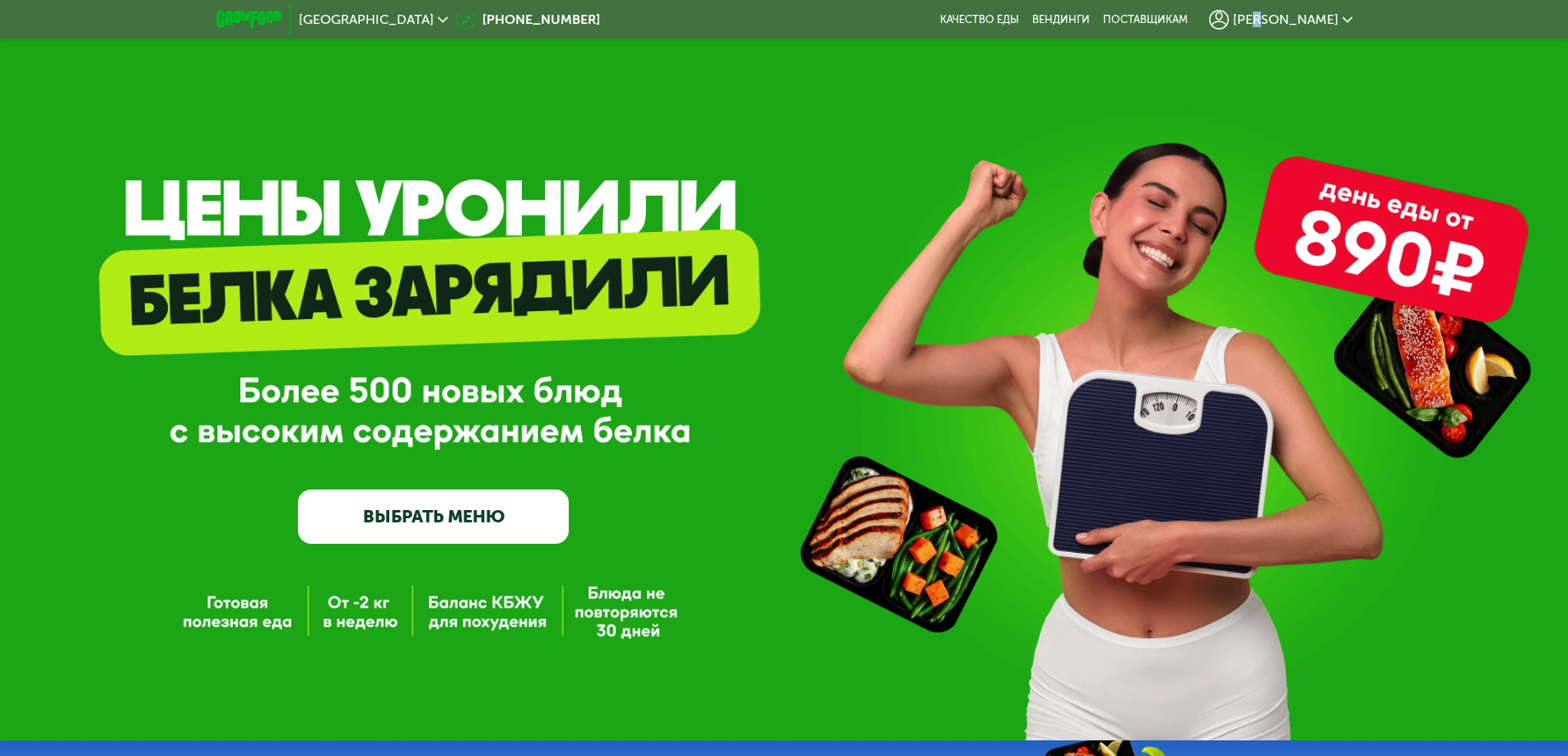
click at [1319, 10] on div "[PERSON_NAME]" at bounding box center [1280, 19] width 143 height 20
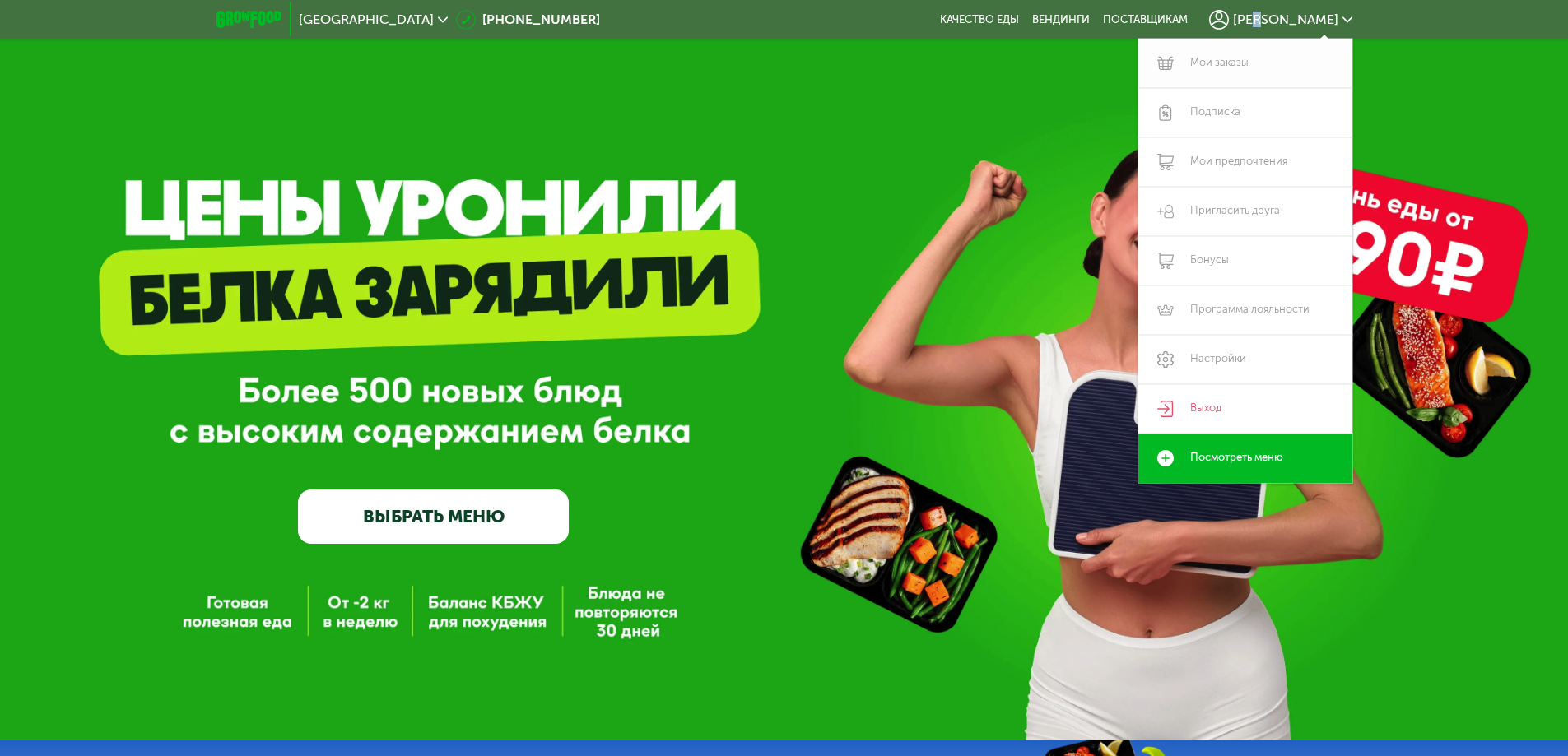
click at [1218, 63] on link "Мои заказы" at bounding box center [1245, 63] width 214 height 50
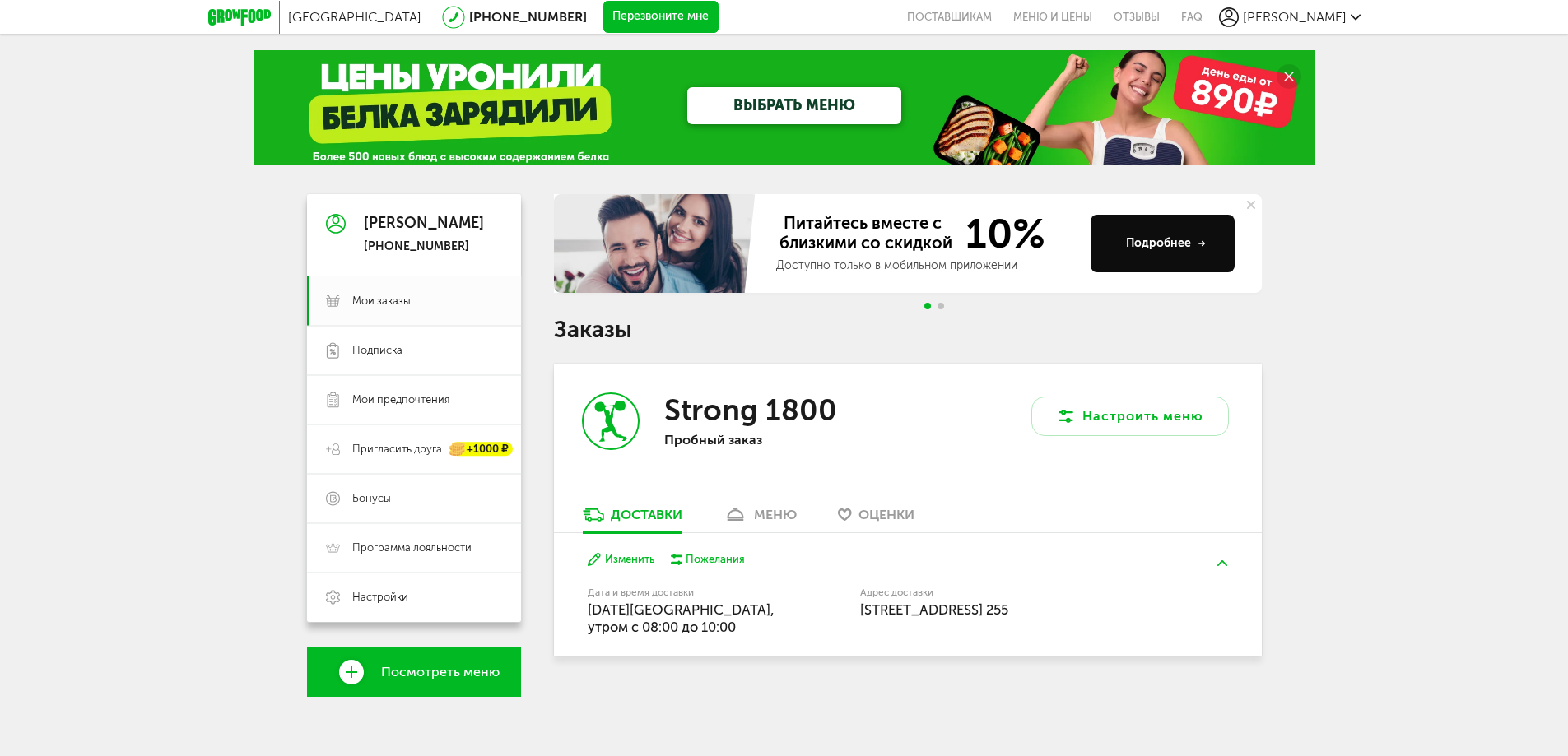
click at [772, 518] on div "меню" at bounding box center [774, 514] width 43 height 16
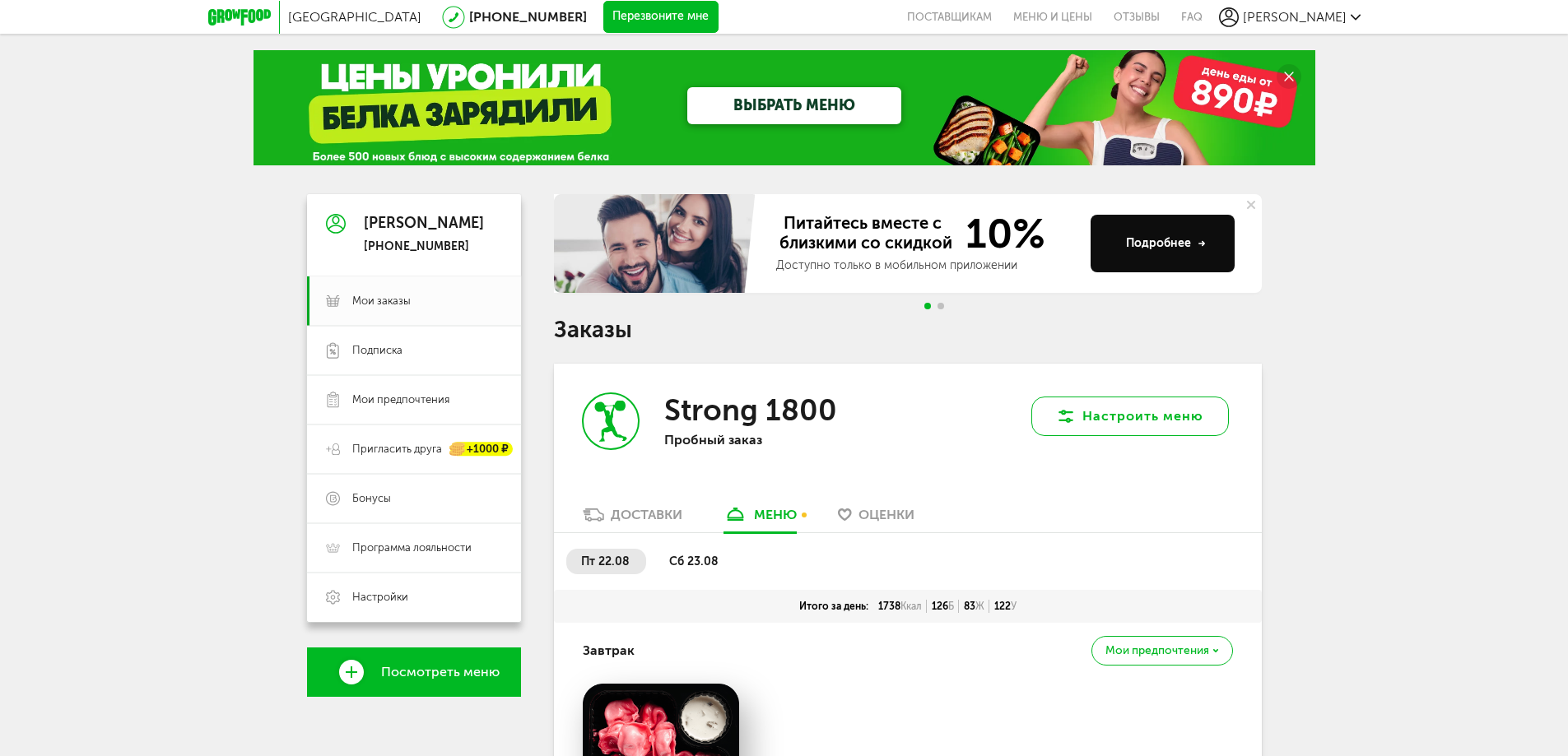
click at [1134, 421] on button "Настроить меню" at bounding box center [1129, 415] width 197 height 39
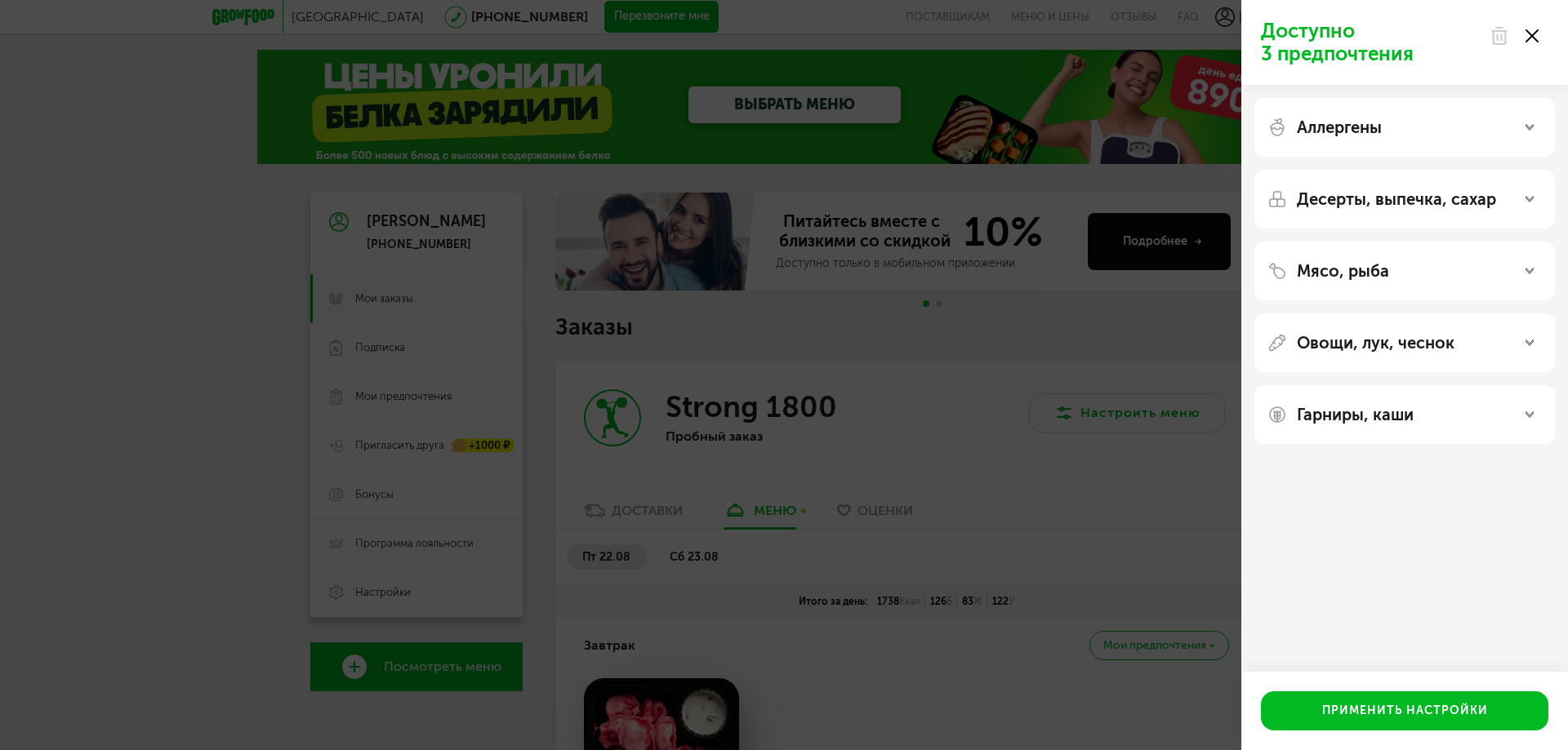
click at [1533, 36] on use at bounding box center [1532, 35] width 13 height 13
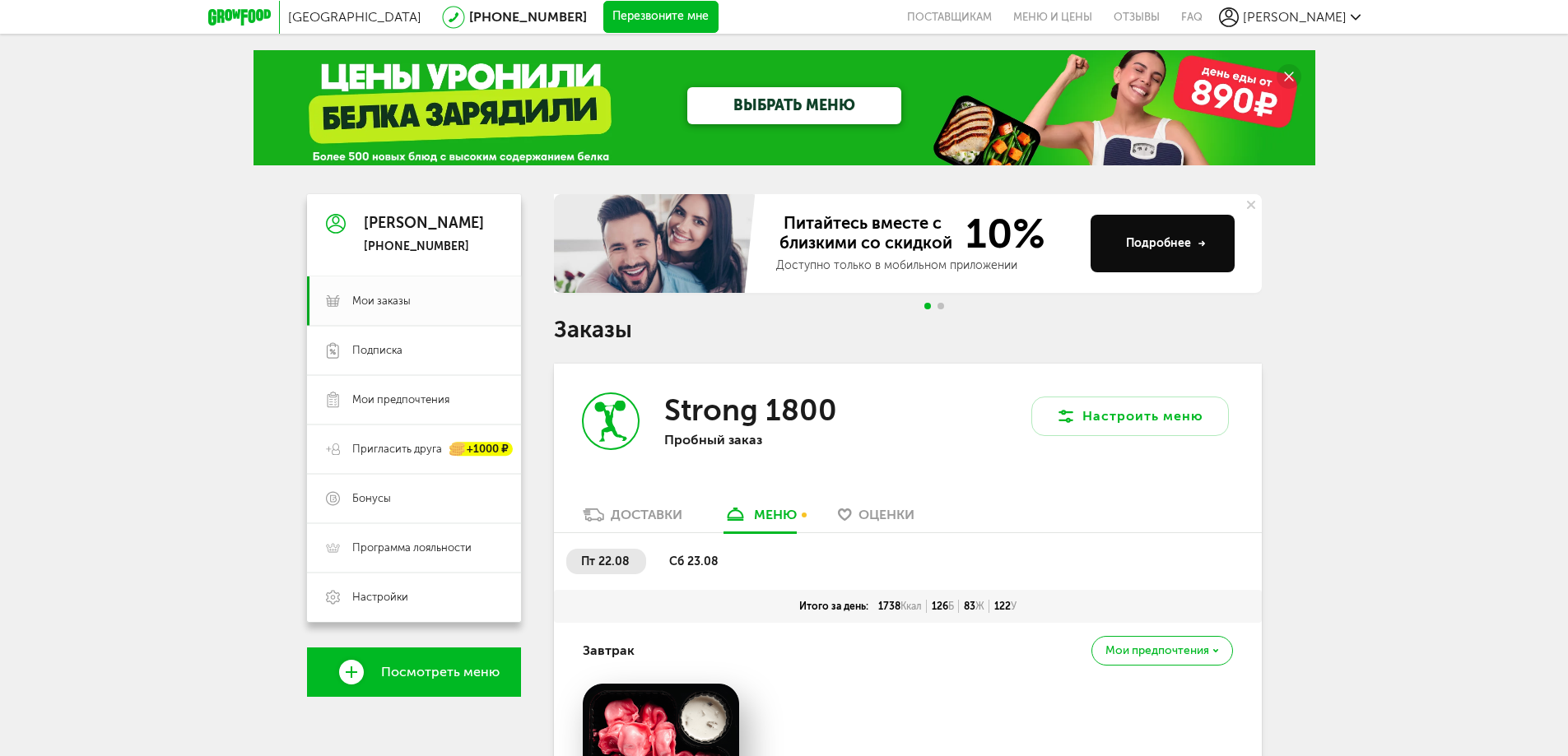
click at [418, 660] on link "Посмотреть меню" at bounding box center [414, 672] width 214 height 50
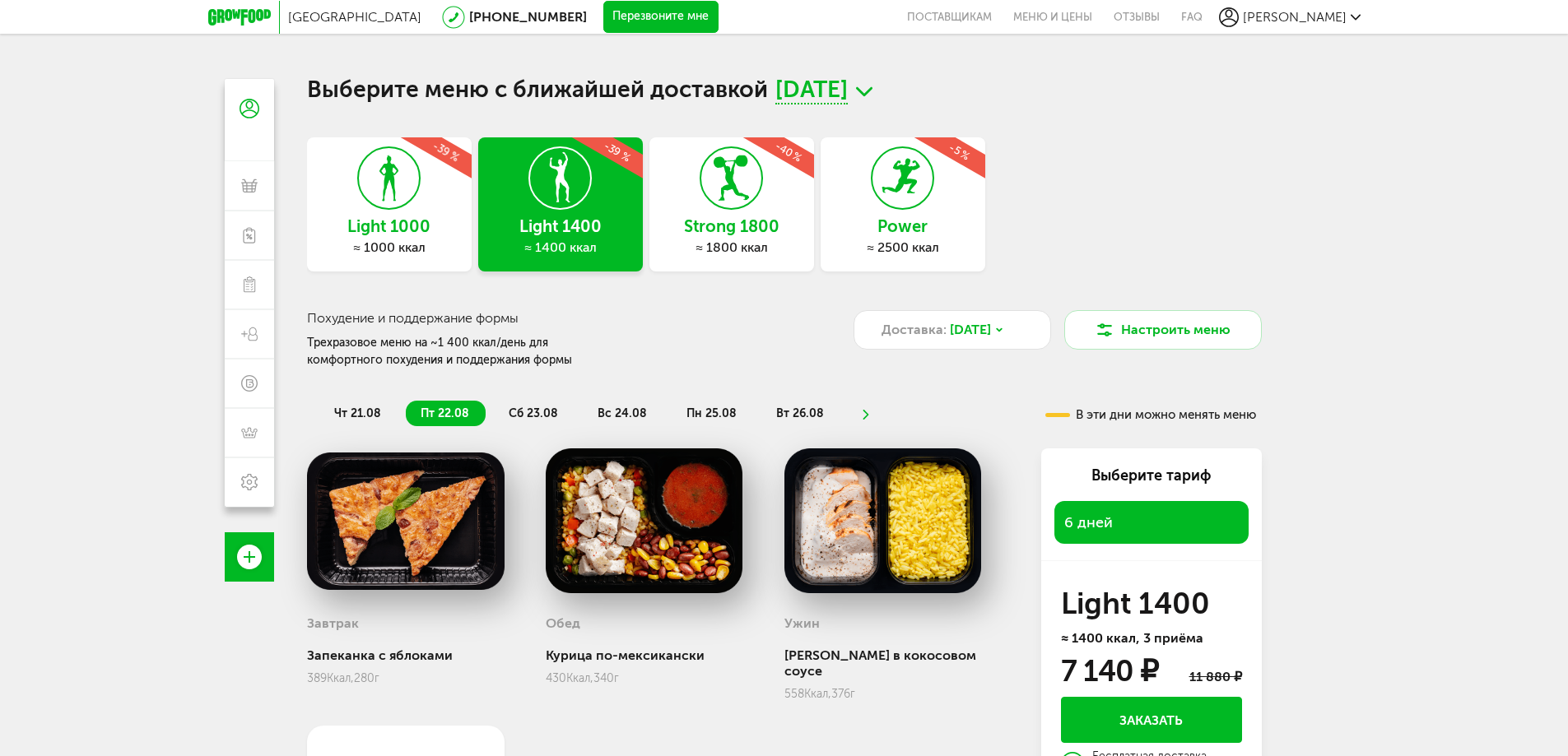
click at [753, 207] on icon at bounding box center [731, 177] width 60 height 62
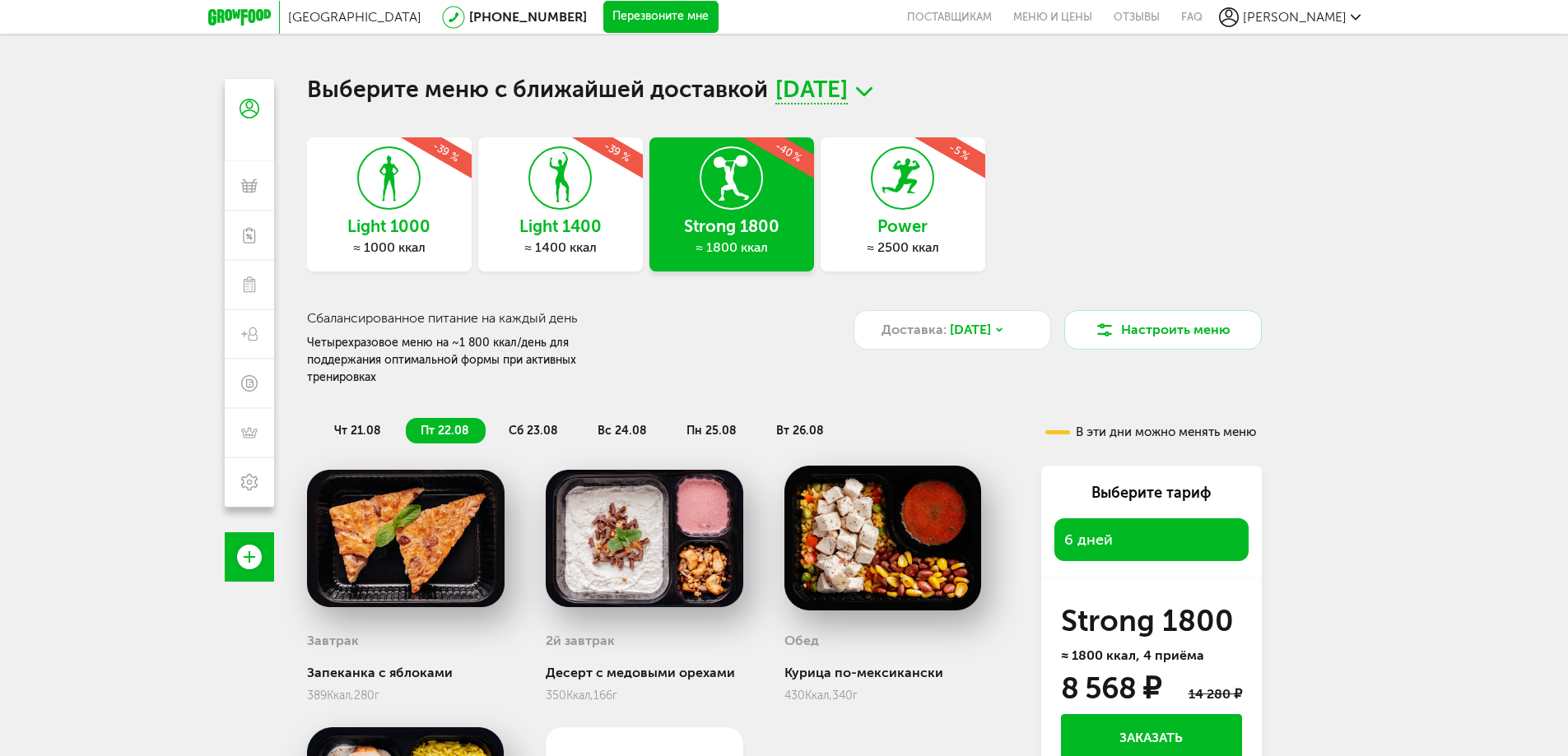
click at [538, 424] on span "сб 23.08" at bounding box center [533, 431] width 50 height 14
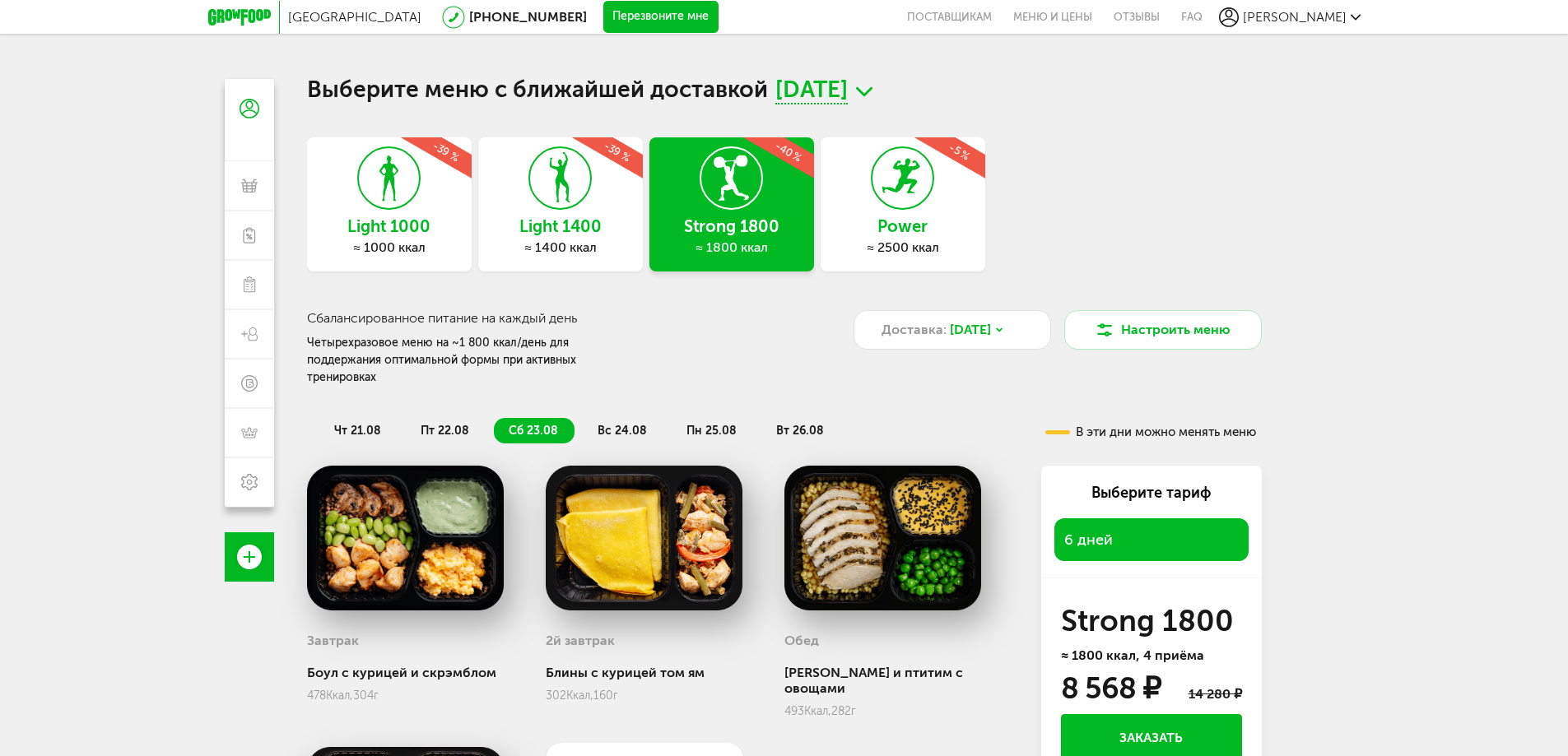
click at [632, 421] on li "вс 24.08" at bounding box center [622, 430] width 81 height 25
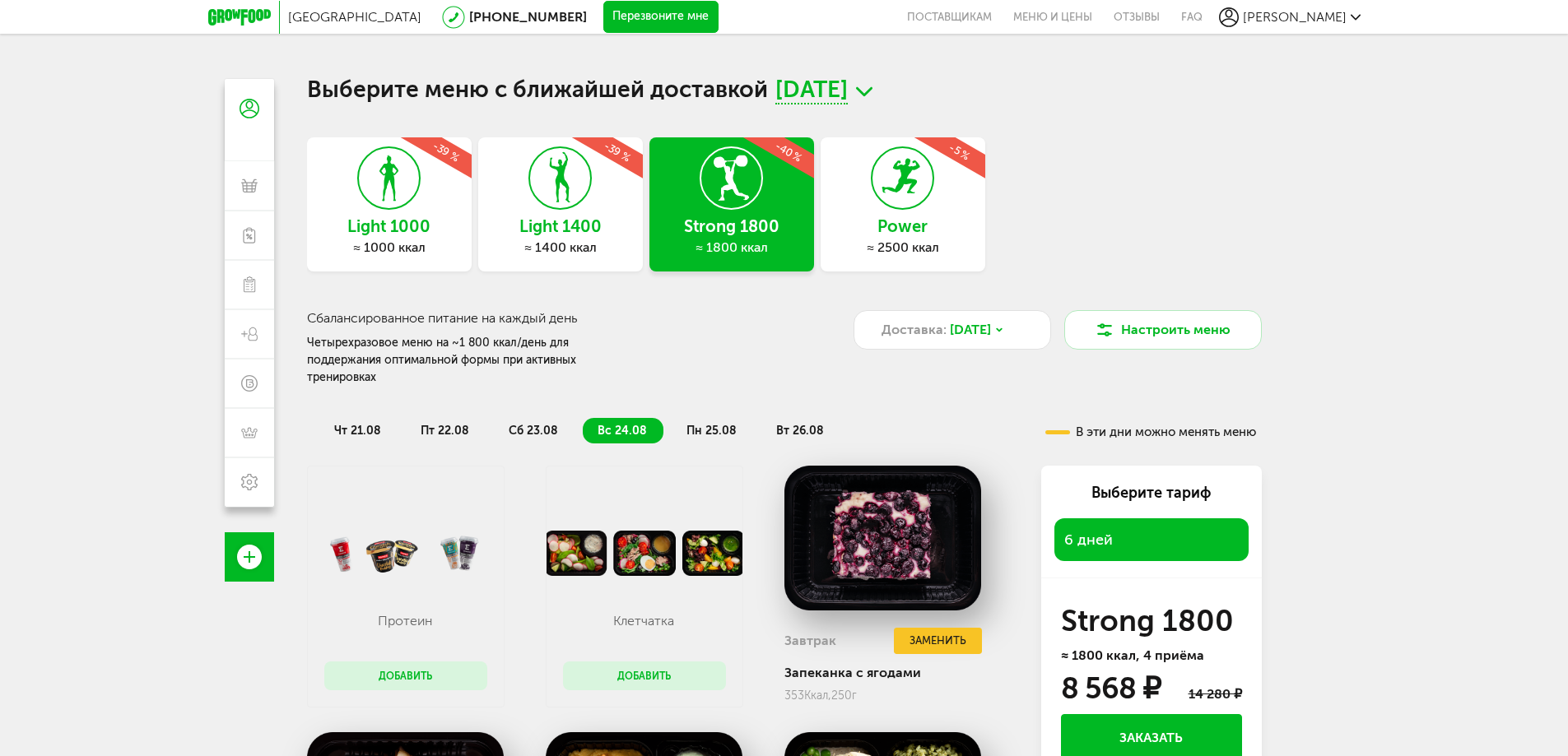
click at [688, 424] on span "пн 25.08" at bounding box center [712, 431] width 50 height 14
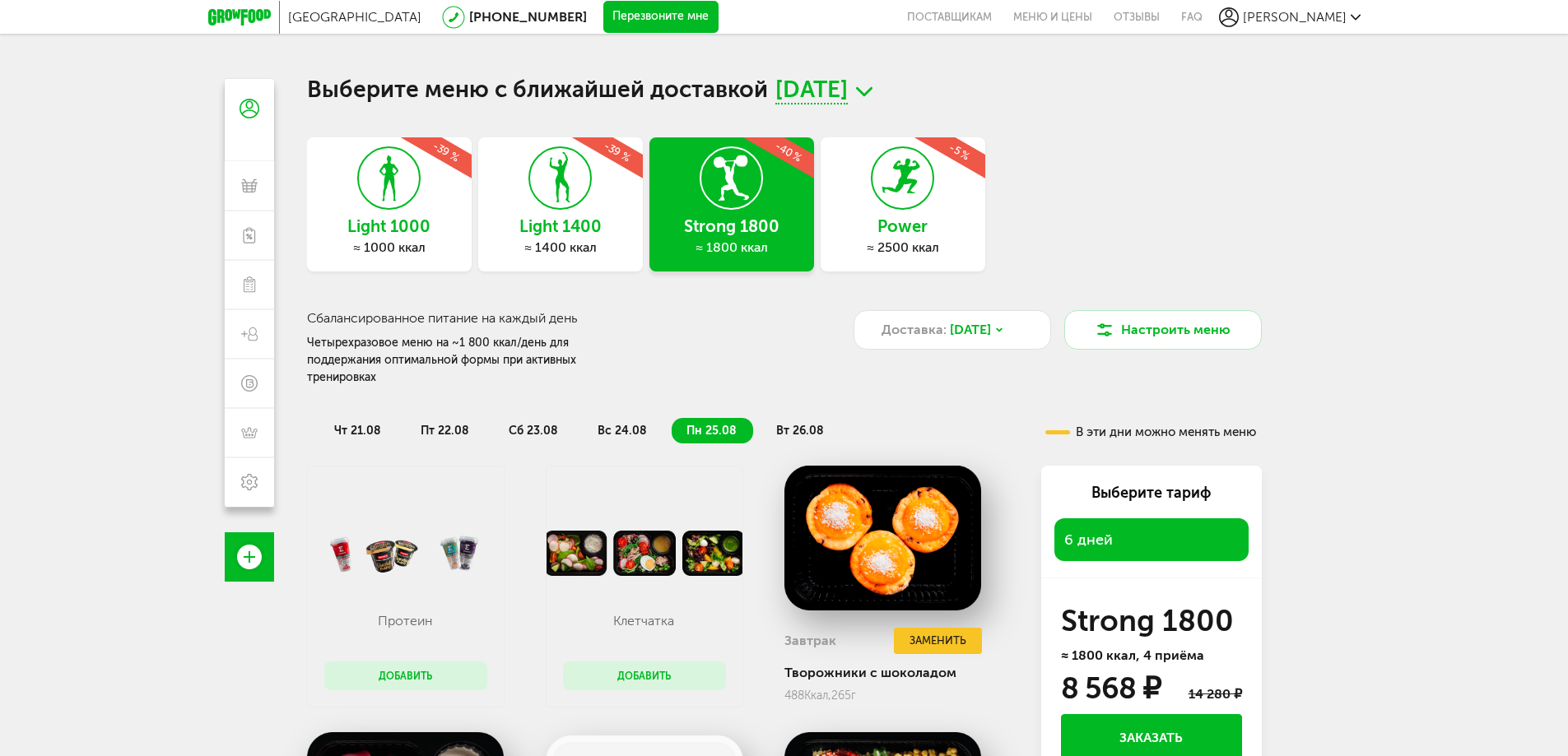
click at [810, 424] on span "вт 26.08" at bounding box center [800, 431] width 48 height 14
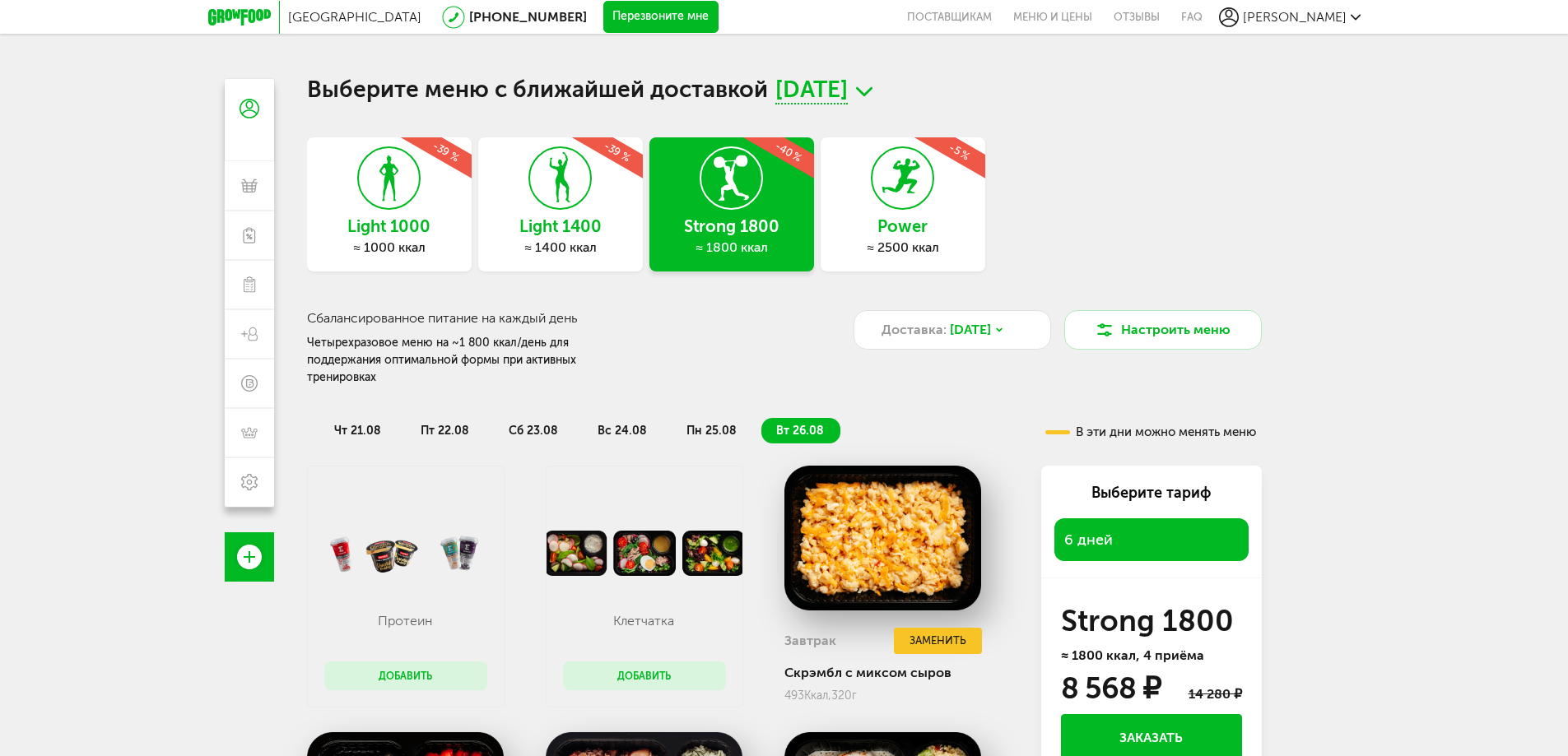
click at [741, 418] on li "пн 25.08" at bounding box center [713, 430] width 82 height 25
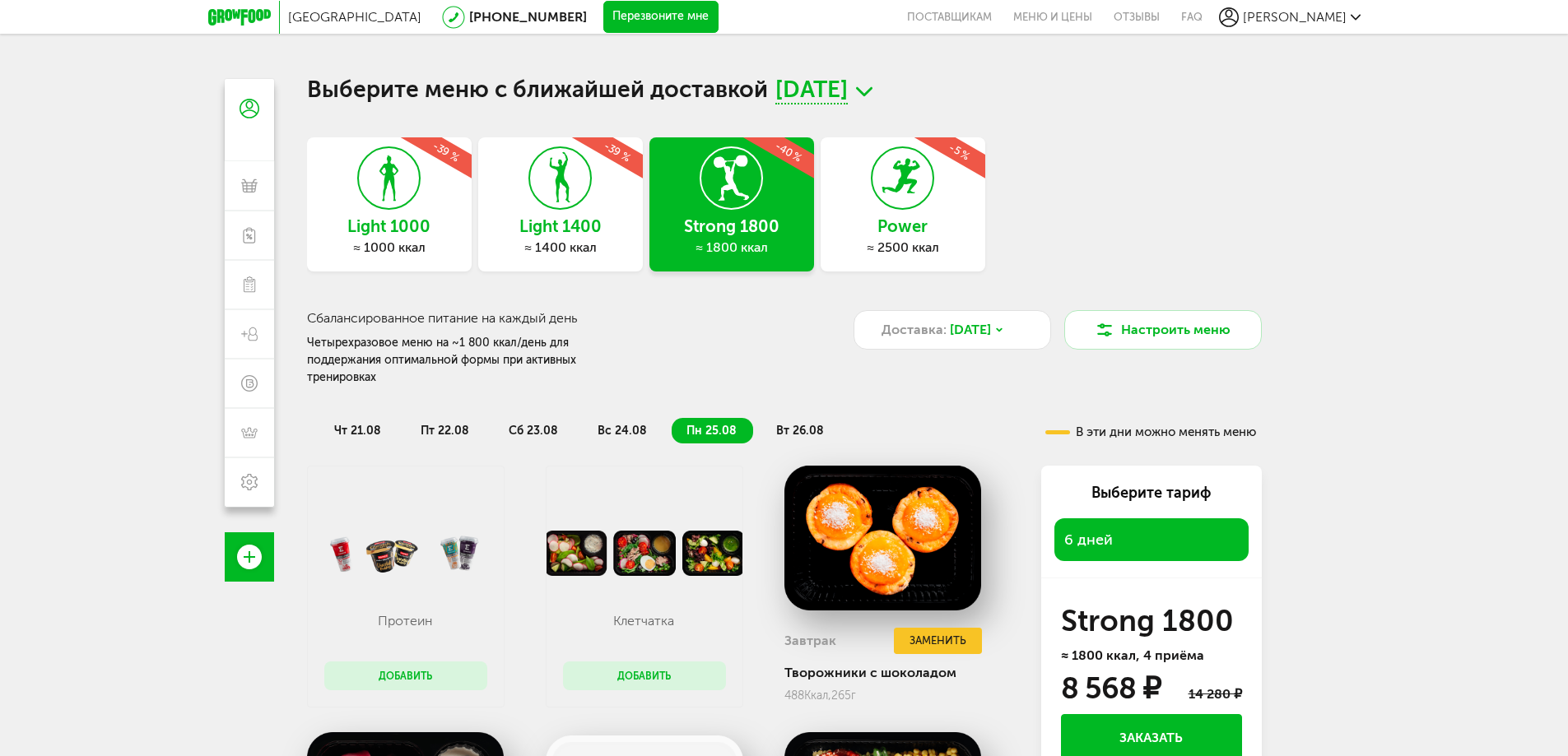
click at [631, 424] on span "вс 24.08" at bounding box center [621, 431] width 50 height 14
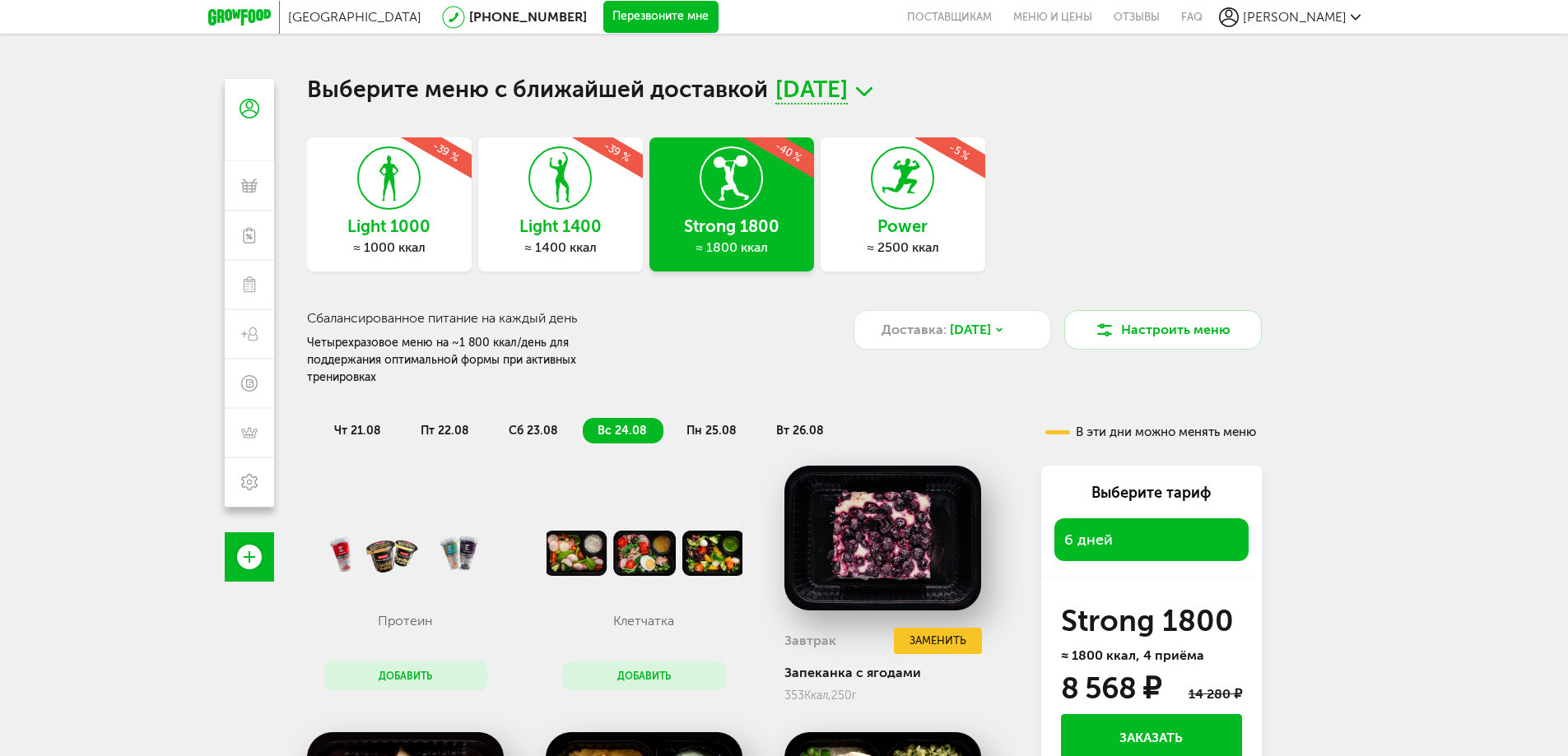
click at [547, 424] on span "сб 23.08" at bounding box center [533, 431] width 50 height 14
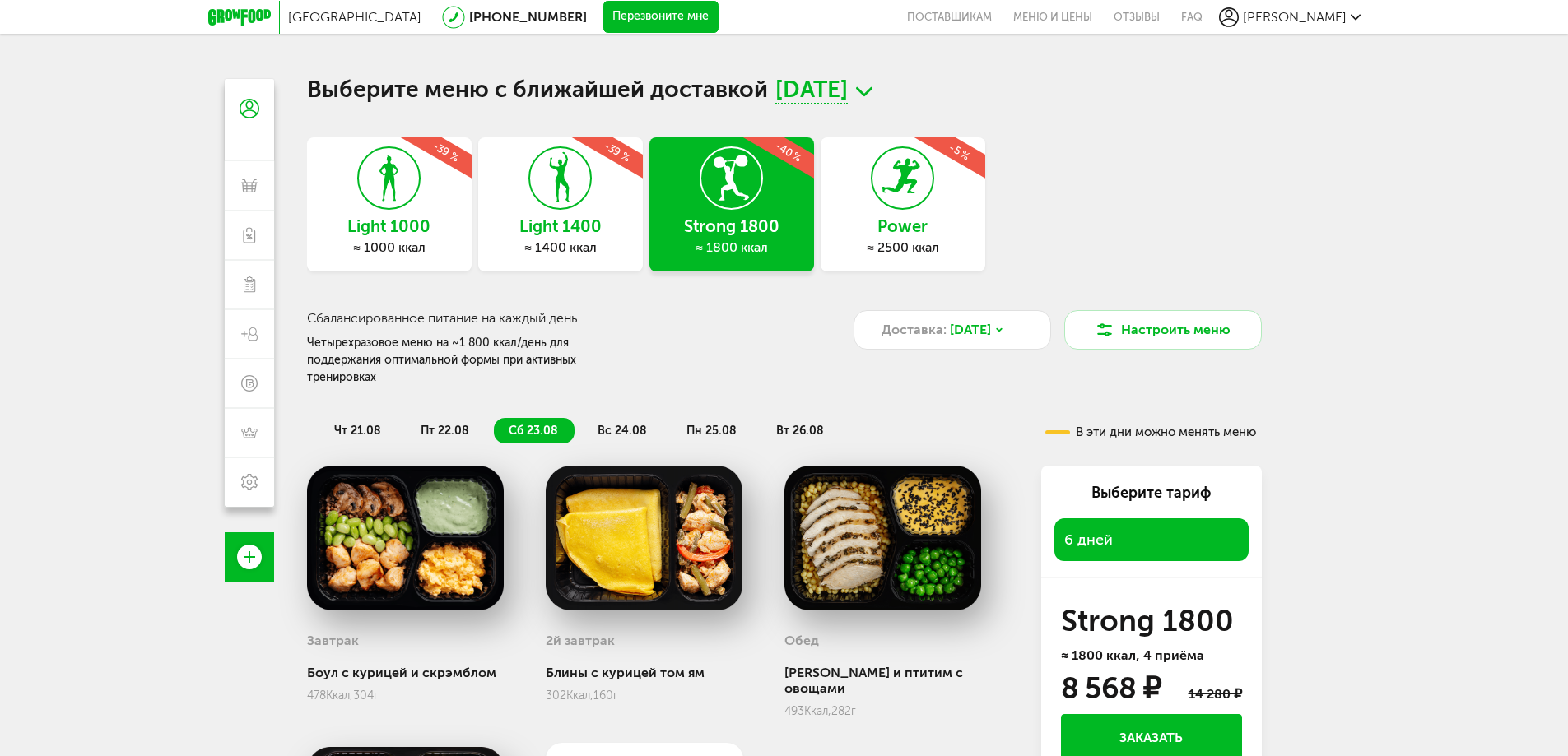
click at [448, 424] on span "пт 22.08" at bounding box center [445, 431] width 49 height 14
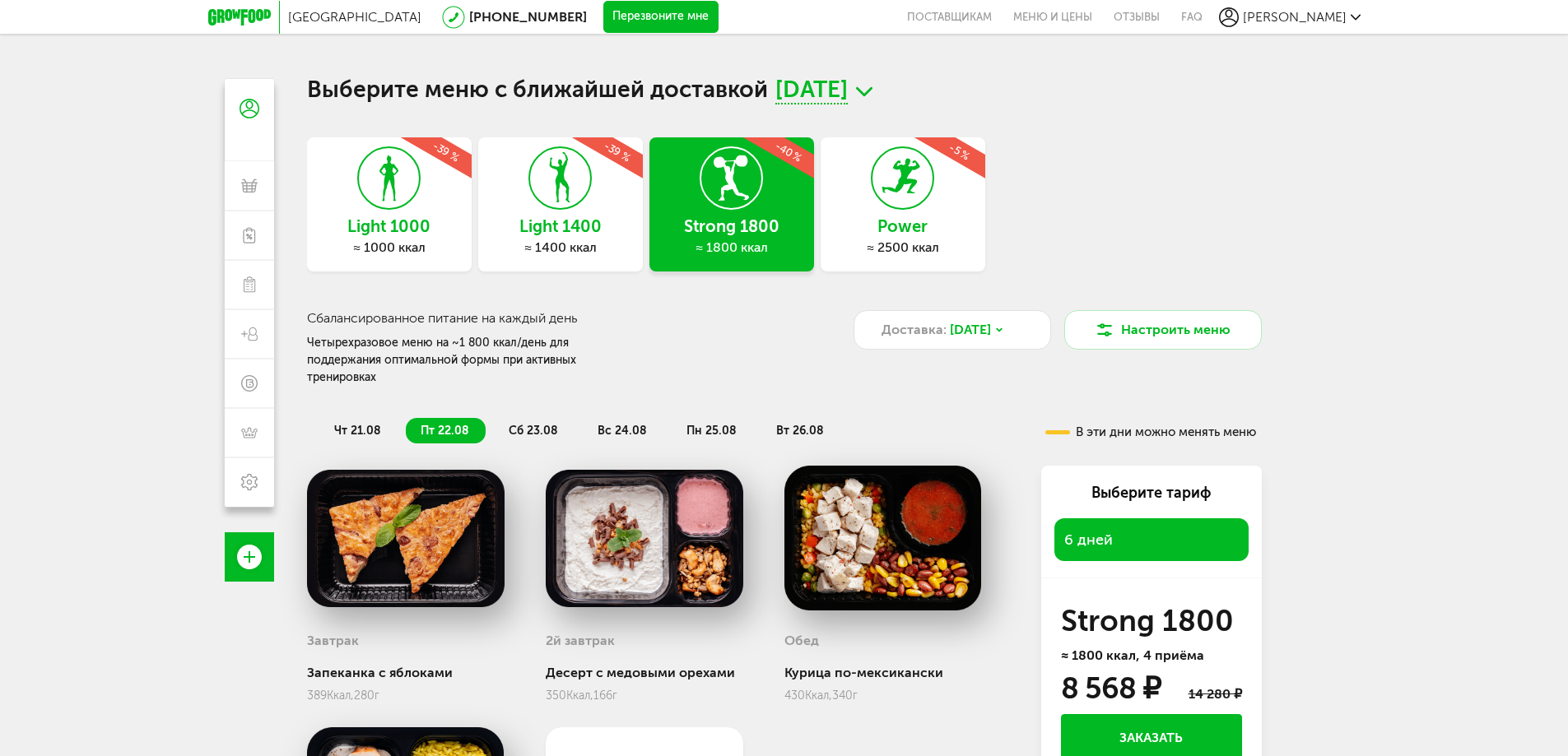
click at [353, 424] on span "чт 21.08" at bounding box center [357, 431] width 47 height 14
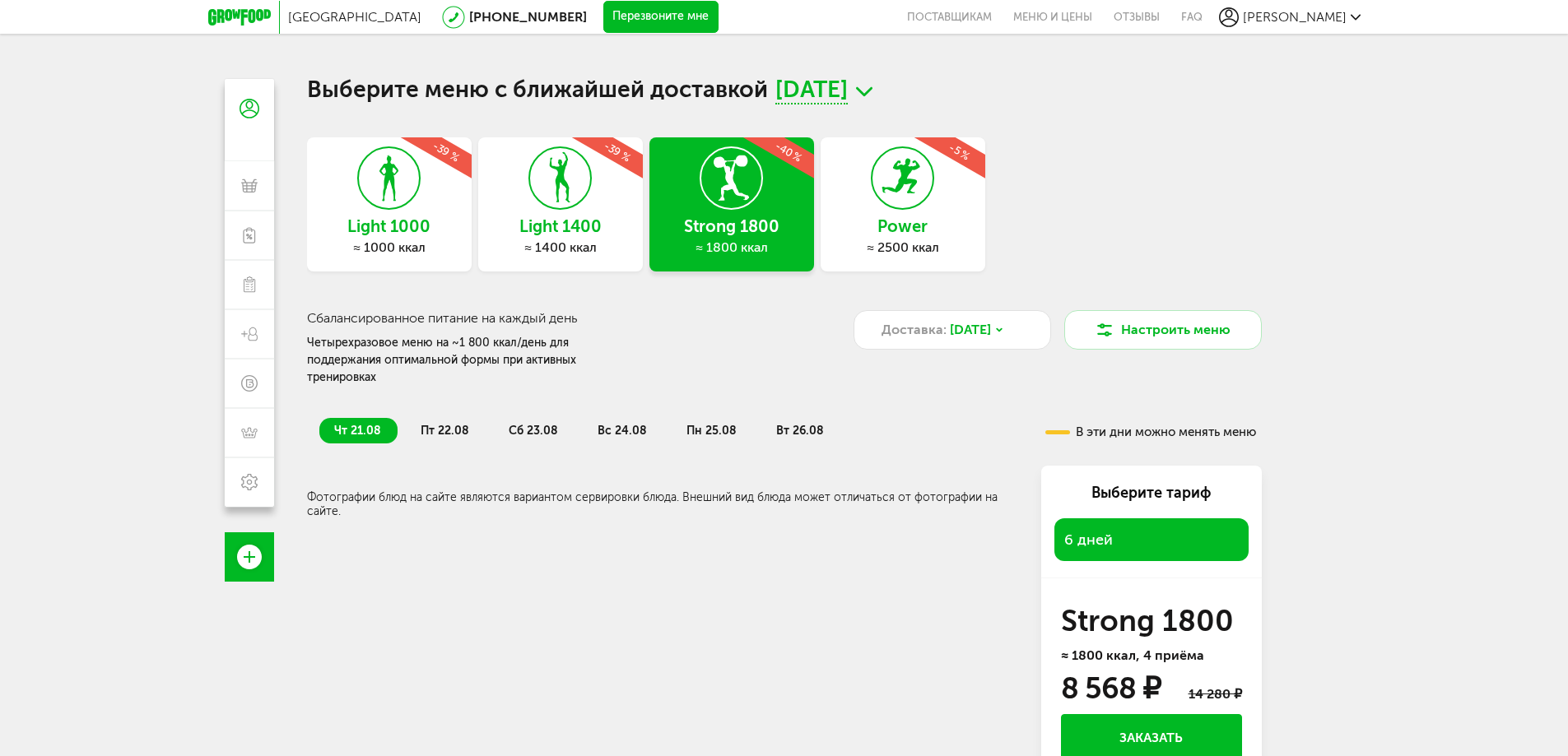
click at [441, 424] on span "пт 22.08" at bounding box center [445, 431] width 49 height 14
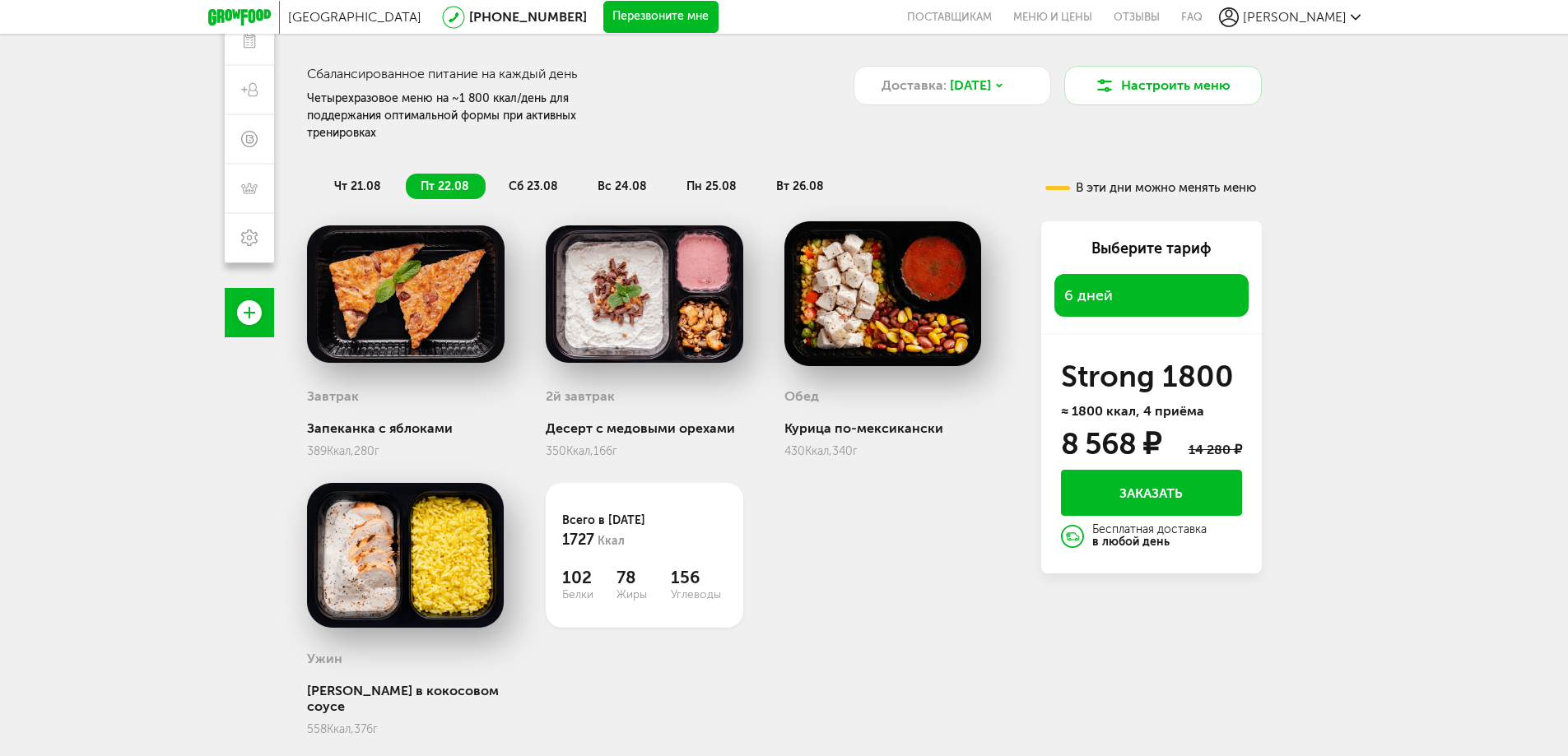
scroll to position [181, 0]
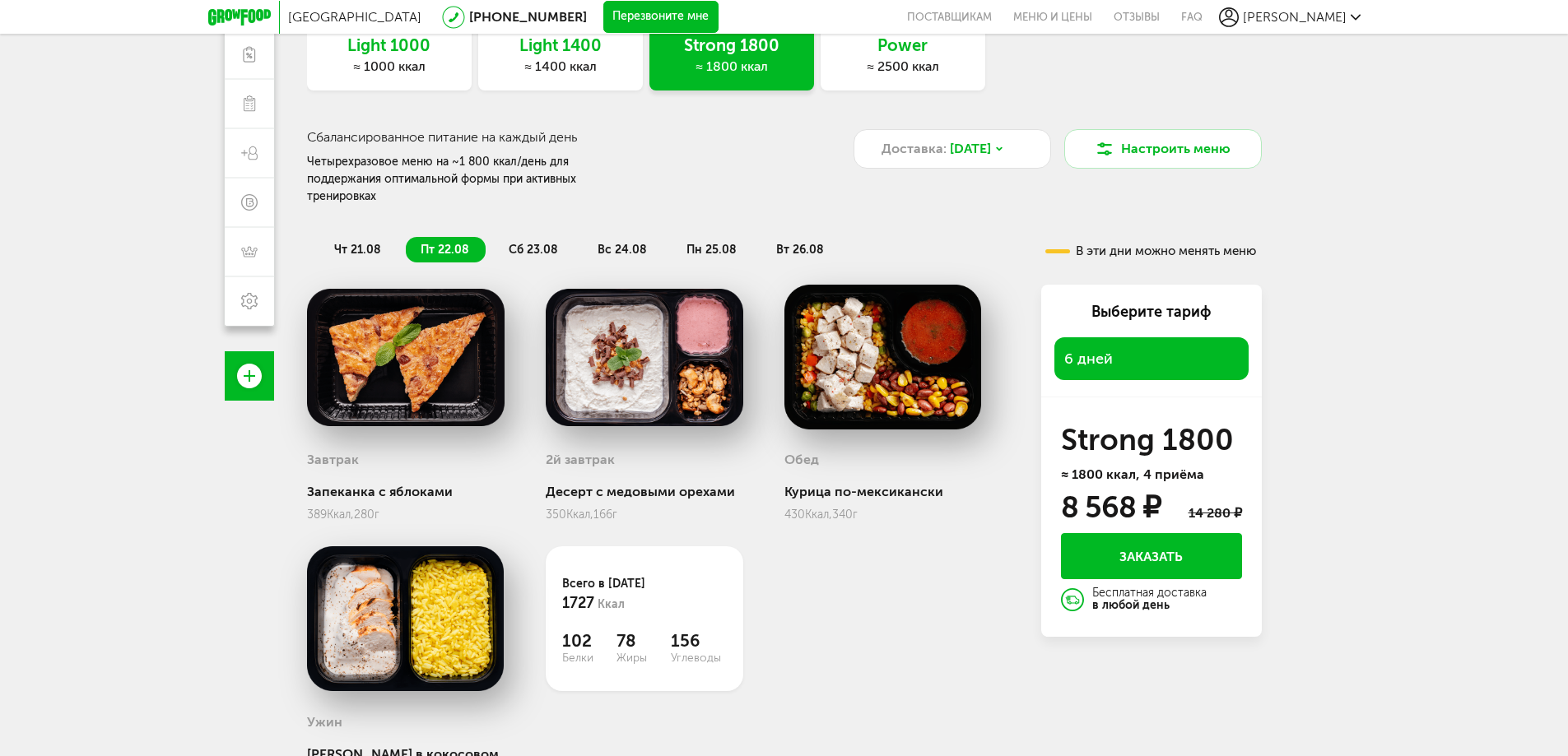
click at [602, 68] on div "≈ 1400 ккал" at bounding box center [560, 66] width 164 height 17
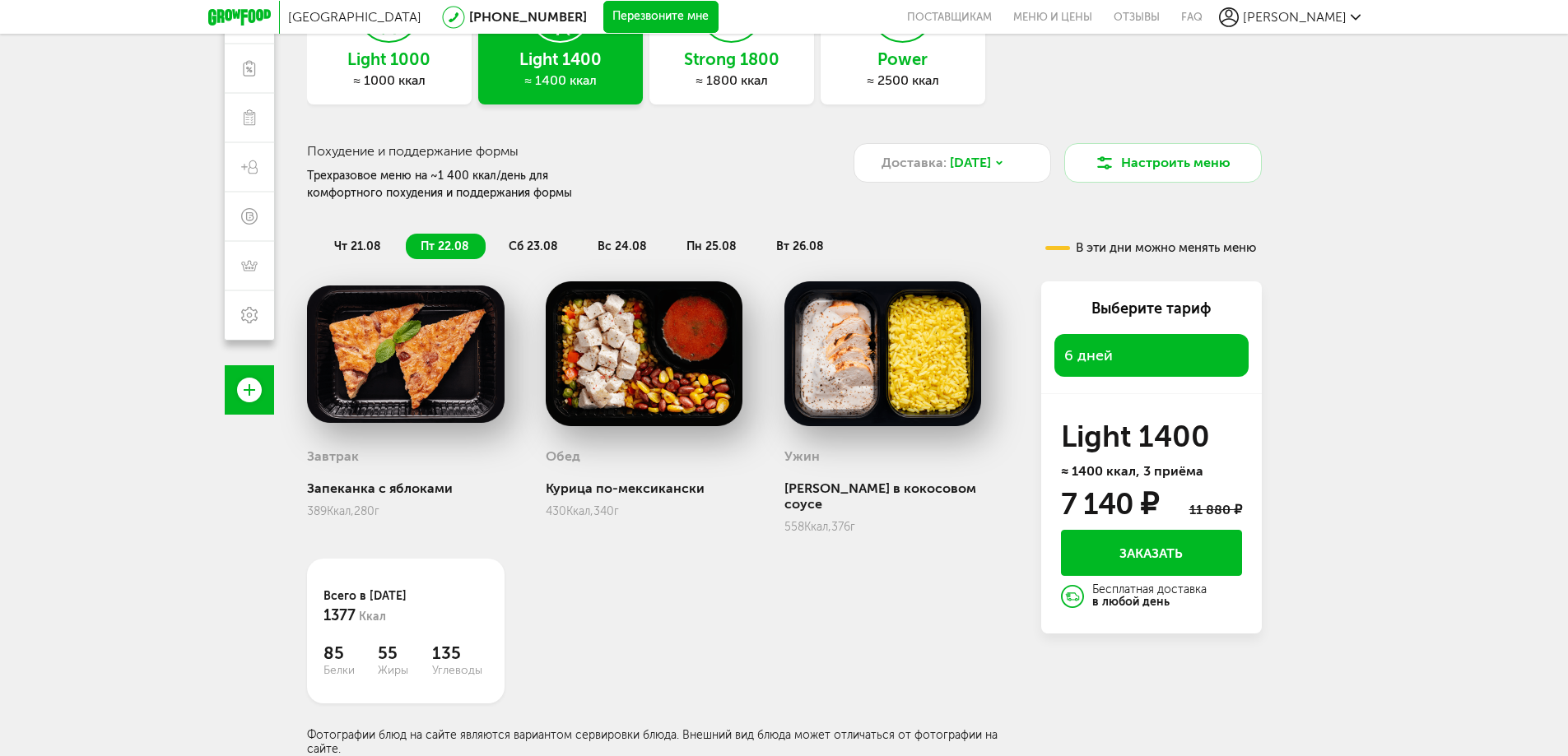
scroll to position [151, 0]
